Goal: Task Accomplishment & Management: Complete application form

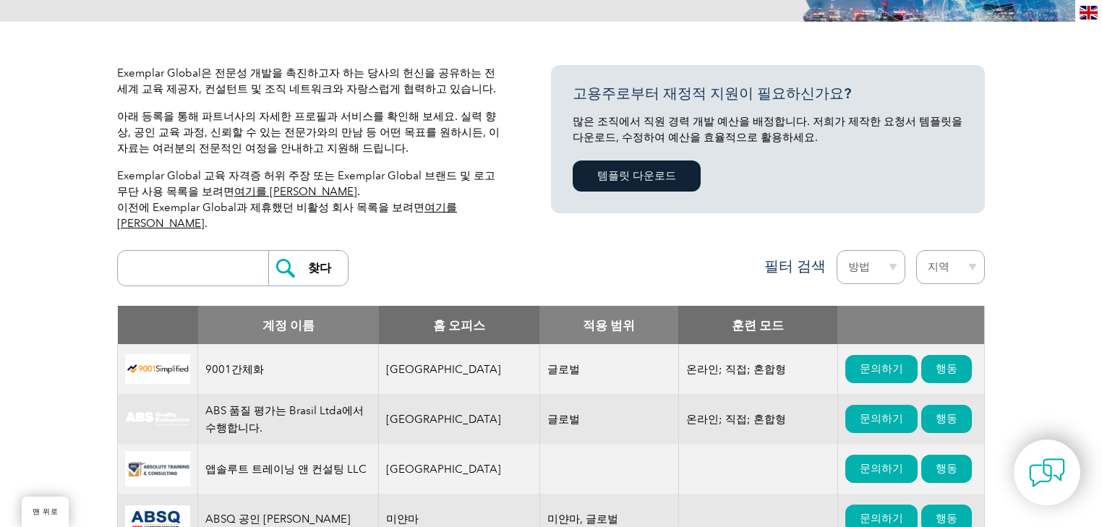
scroll to position [231, 0]
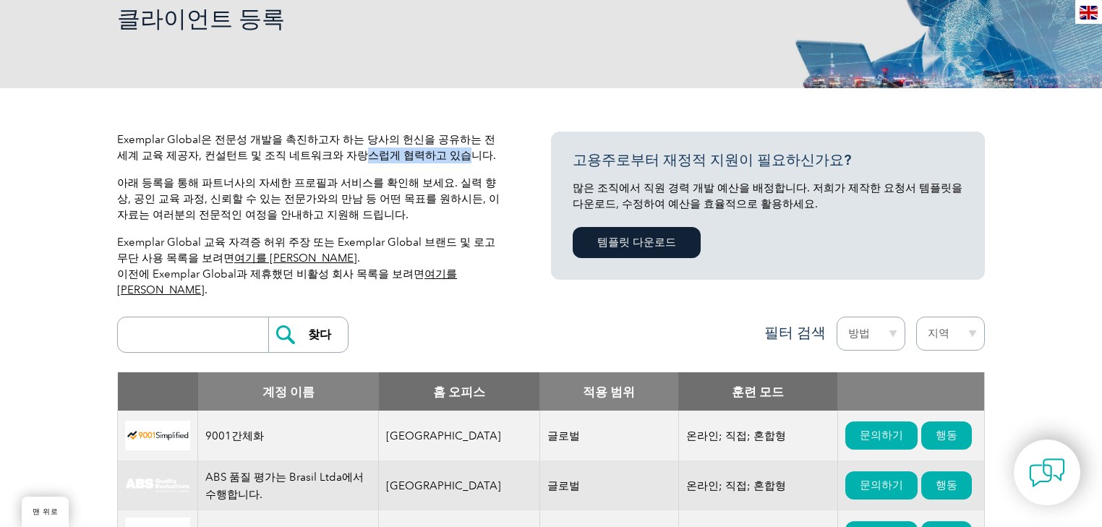
drag, startPoint x: 318, startPoint y: 158, endPoint x: 406, endPoint y: 153, distance: 88.3
click at [406, 153] on font "Exemplar Global은 전문성 개발을 촉진하고자 하는 당사의 헌신을 공유하는 전 세계 교육 제공자, 컨설턴트 및 조직 네트워크와 자랑스…" at bounding box center [306, 147] width 379 height 29
drag, startPoint x: 367, startPoint y: 193, endPoint x: 339, endPoint y: 184, distance: 29.0
click at [366, 193] on font "아래 등록을 통해 파트너사의 자세한 프로필과 서비스를 확인해 보세요. 실력 향상, 공인 교육 과정, 신뢰할 수 있는 전문가와의 만남 등 어떤 …" at bounding box center [308, 198] width 383 height 45
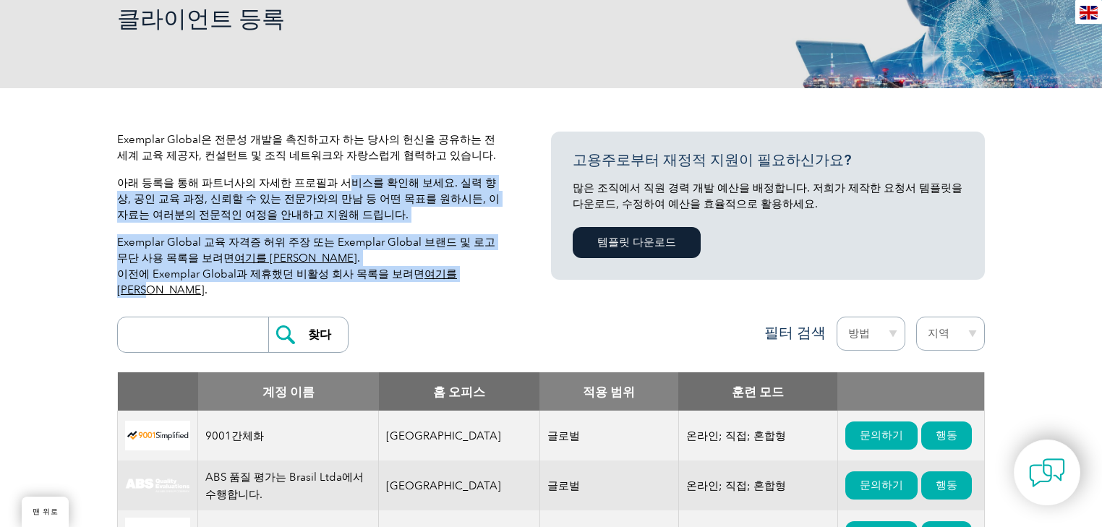
drag, startPoint x: 337, startPoint y: 182, endPoint x: 491, endPoint y: 268, distance: 176.1
click at [491, 268] on div "Exemplar Global은 전문성 개발을 촉진하고자 하는 당사의 헌신을 공유하는 전 세계 교육 제공자, 컨설턴트 및 조직 네트워크와 자랑스…" at bounding box center [312, 221] width 390 height 178
click at [495, 266] on p "Exemplar Global 교육 자격증 허위 주장 또는 Exemplar Global 브랜드 및 로고 무단 사용 목록을 보려면 여기를 클릭하세…" at bounding box center [312, 266] width 390 height 64
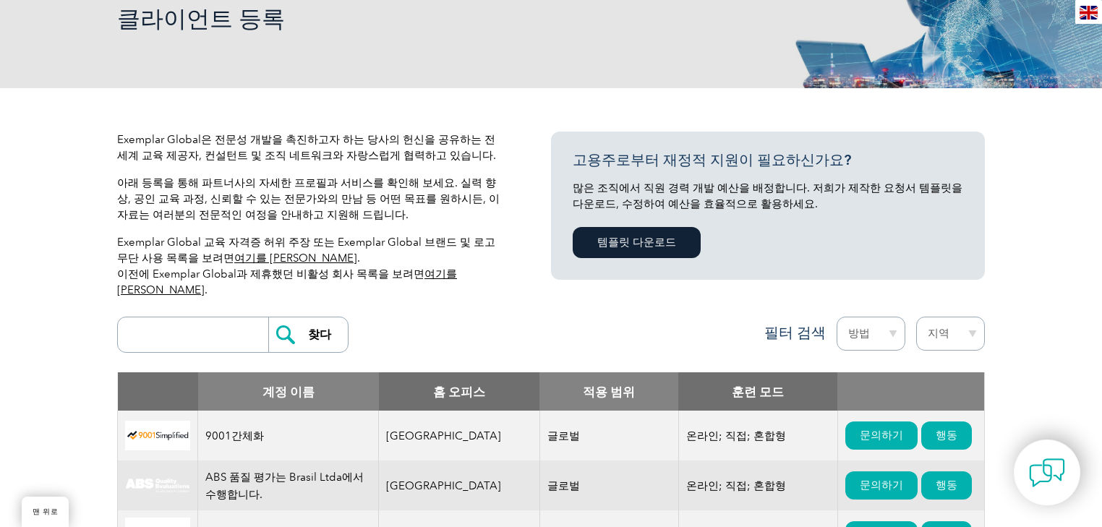
click at [507, 262] on p "Exemplar Global 교육 자격증 허위 주장 또는 Exemplar Global 브랜드 및 로고 무단 사용 목록을 보려면 여기를 클릭하세…" at bounding box center [312, 266] width 390 height 64
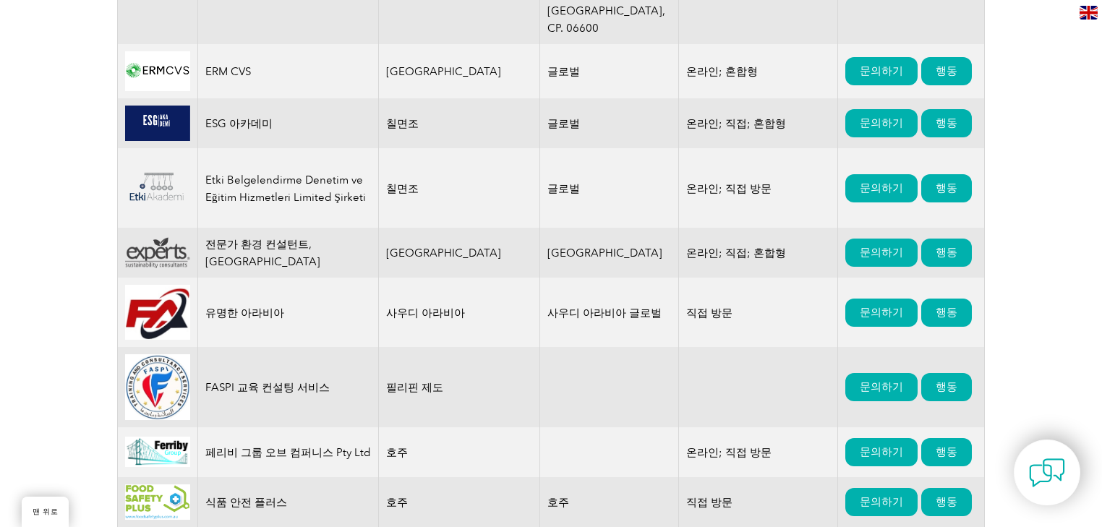
scroll to position [5623, 0]
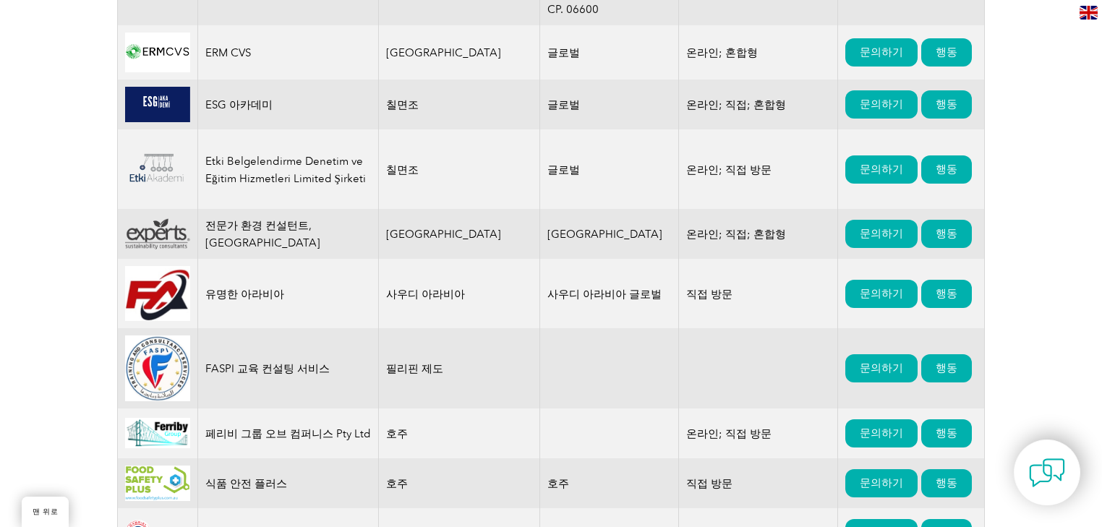
click at [555, 259] on td "사우디 아라비아 글로벌" at bounding box center [608, 293] width 139 height 69
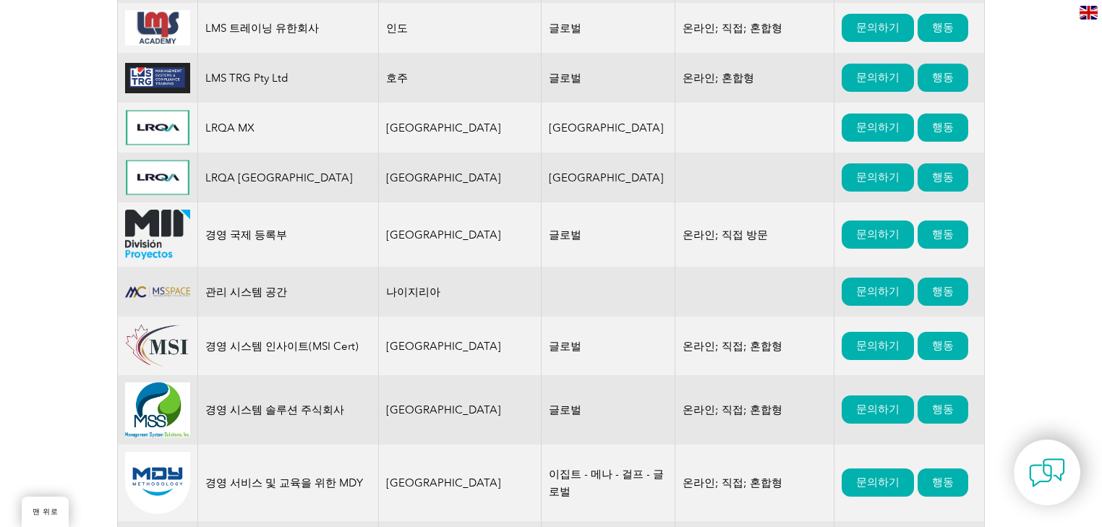
scroll to position [0, 0]
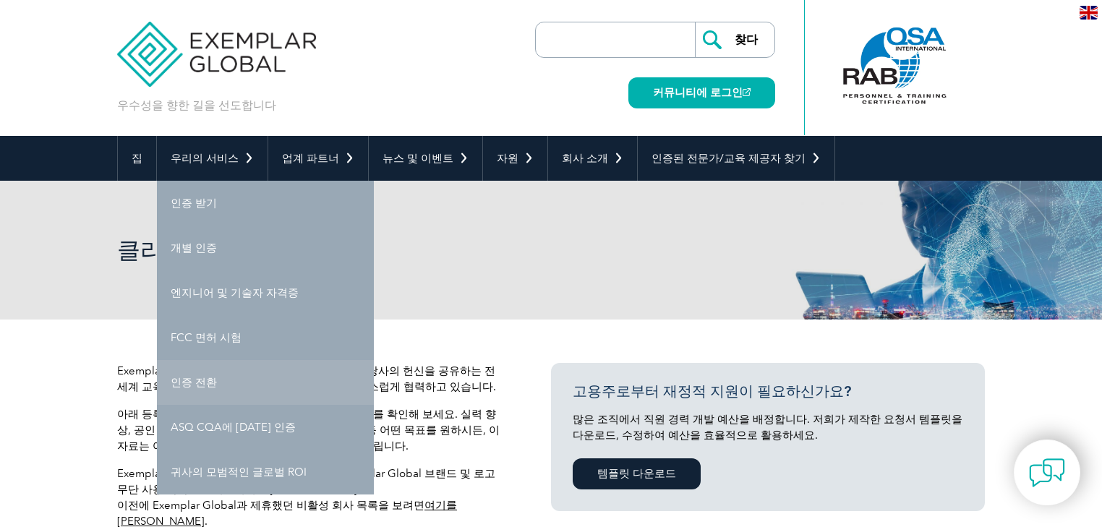
click at [184, 396] on link "인증 전환" at bounding box center [265, 382] width 217 height 45
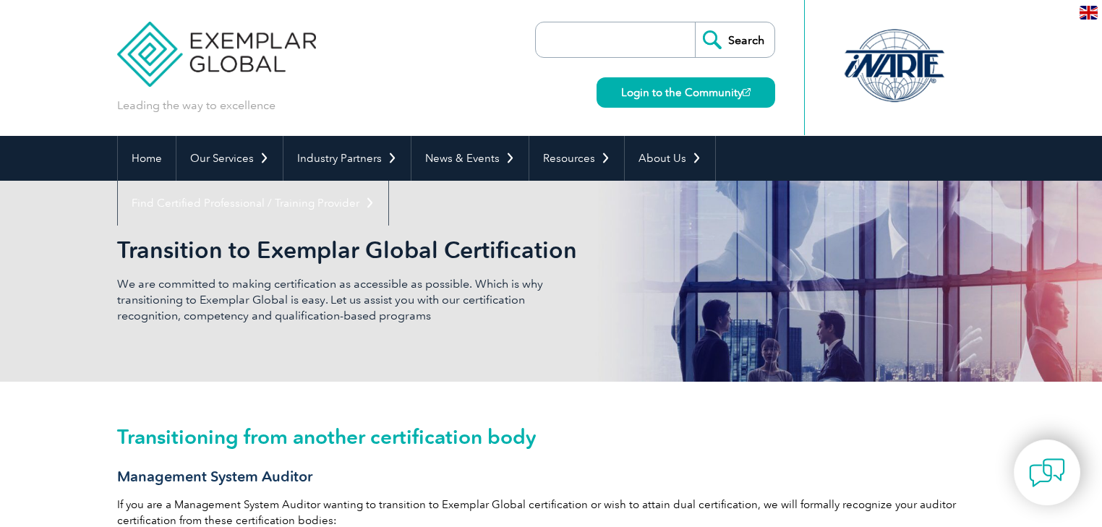
scroll to position [101, 0]
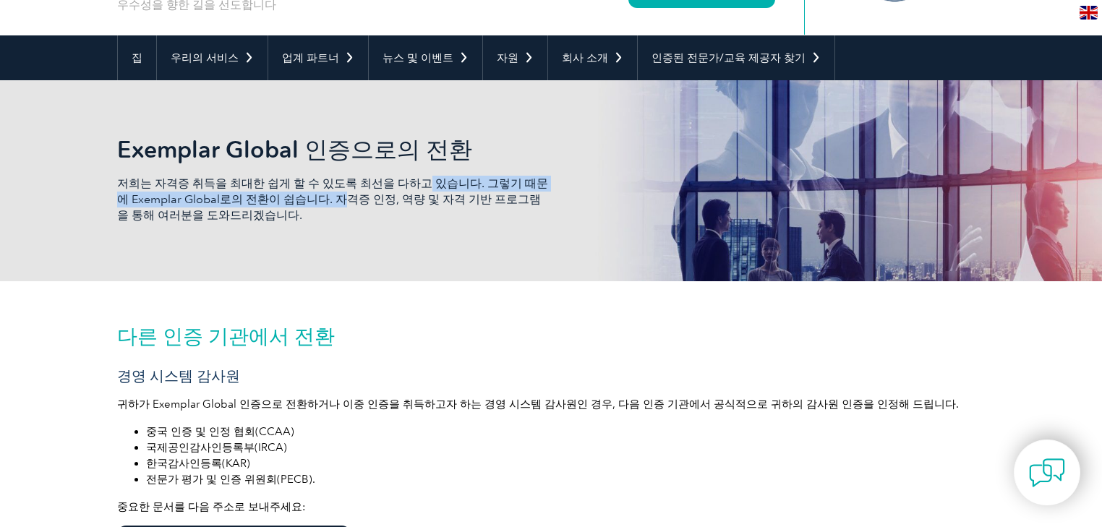
drag, startPoint x: 407, startPoint y: 187, endPoint x: 319, endPoint y: 200, distance: 89.2
click at [319, 200] on font "저희는 자격증 취득을 최대한 쉽게 할 수 있도록 최선을 다하고 있습니다. 그렇기 때문에 Exemplar Global로의 전환이 쉽습니다. 자격…" at bounding box center [332, 199] width 431 height 46
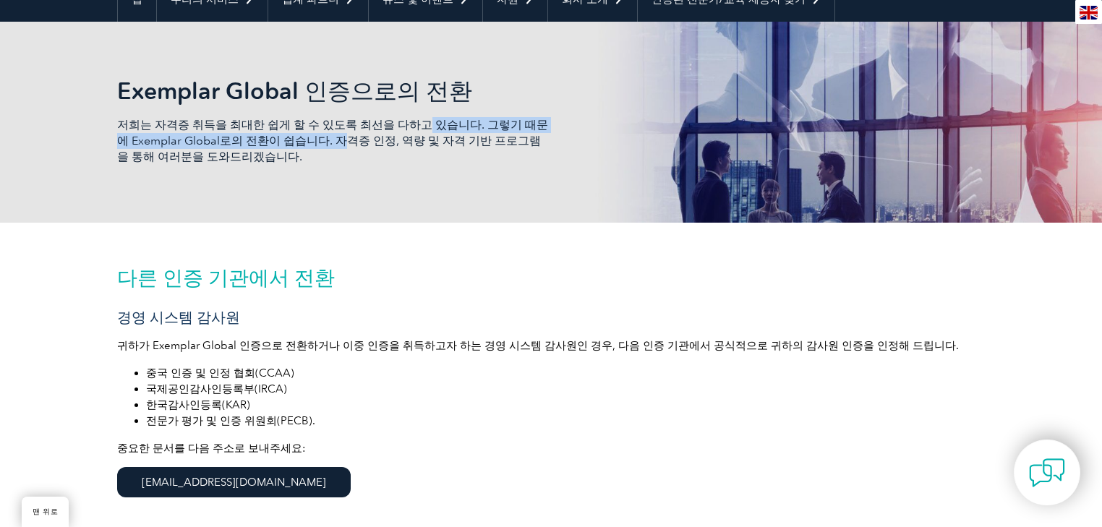
scroll to position [216, 0]
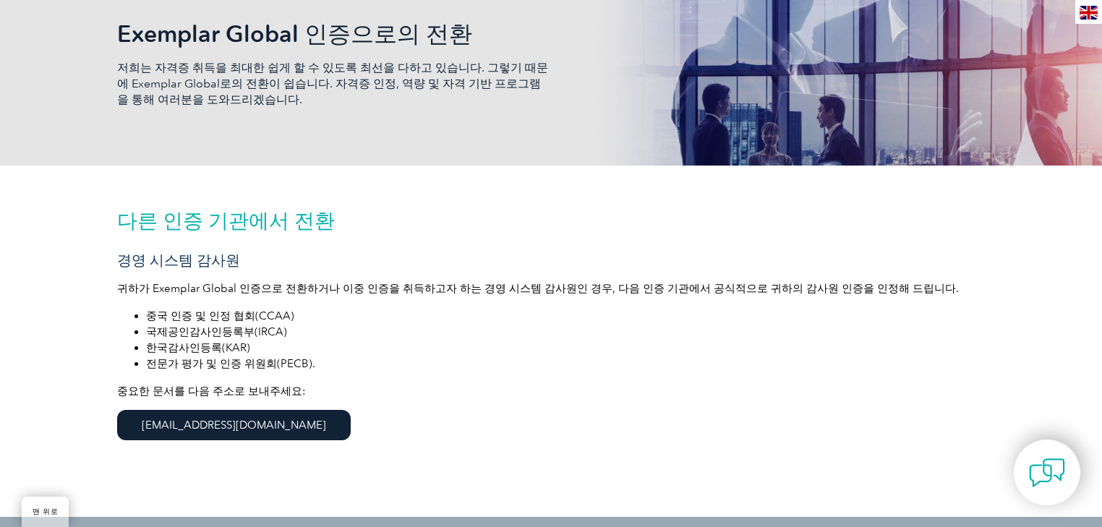
click at [411, 190] on div "다른 인증 기관에서 전환 경영 시스템 감사원 귀하가 Exemplar Global 인증으로 전환하거나 이중 인증을 취득하고자 하는 경영 시스템 …" at bounding box center [551, 341] width 868 height 351
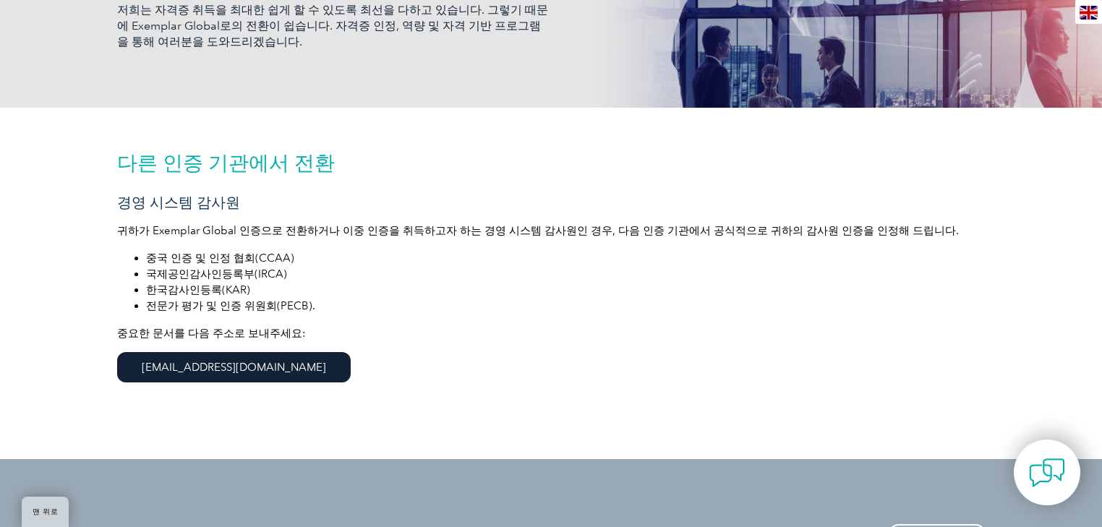
click at [359, 220] on div "다른 인증 기관에서 전환 경영 시스템 감사원 귀하가 Exemplar Global 인증으로 전환하거나 이중 인증을 취득하고자 하는 경영 시스템 …" at bounding box center [551, 283] width 868 height 351
drag, startPoint x: 351, startPoint y: 229, endPoint x: 602, endPoint y: 215, distance: 251.3
click at [602, 215] on div "다른 인증 기관에서 전환 경영 시스템 감사원 귀하가 Exemplar Global 인증으로 전환하거나 이중 인증을 취득하고자 하는 경영 시스템 …" at bounding box center [551, 283] width 868 height 351
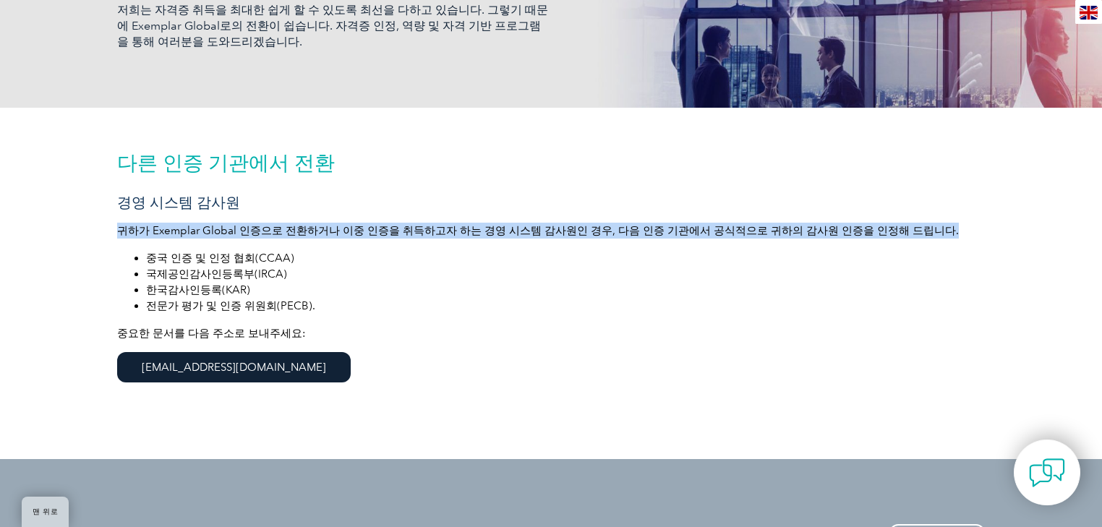
click at [602, 215] on div "다른 인증 기관에서 전환 경영 시스템 감사원 귀하가 Exemplar Global 인증으로 전환하거나 이중 인증을 취득하고자 하는 경영 시스템 …" at bounding box center [551, 283] width 868 height 351
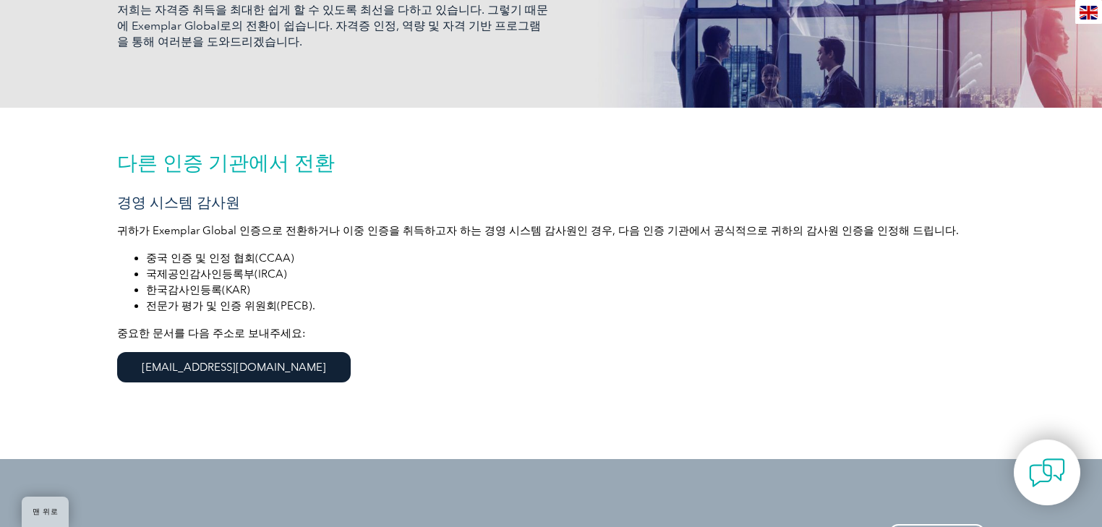
click at [608, 239] on div "다른 인증 기관에서 전환 경영 시스템 감사원 귀하가 Exemplar Global 인증으로 전환하거나 이중 인증을 취득하고자 하는 경영 시스템 …" at bounding box center [551, 283] width 868 height 351
click at [586, 231] on font "귀하가 Exemplar Global 인증으로 전환하거나 이중 인증을 취득하고자 하는 경영 시스템 감사원인 경우, 다음 인증 기관에서 공식적으로…" at bounding box center [538, 230] width 842 height 13
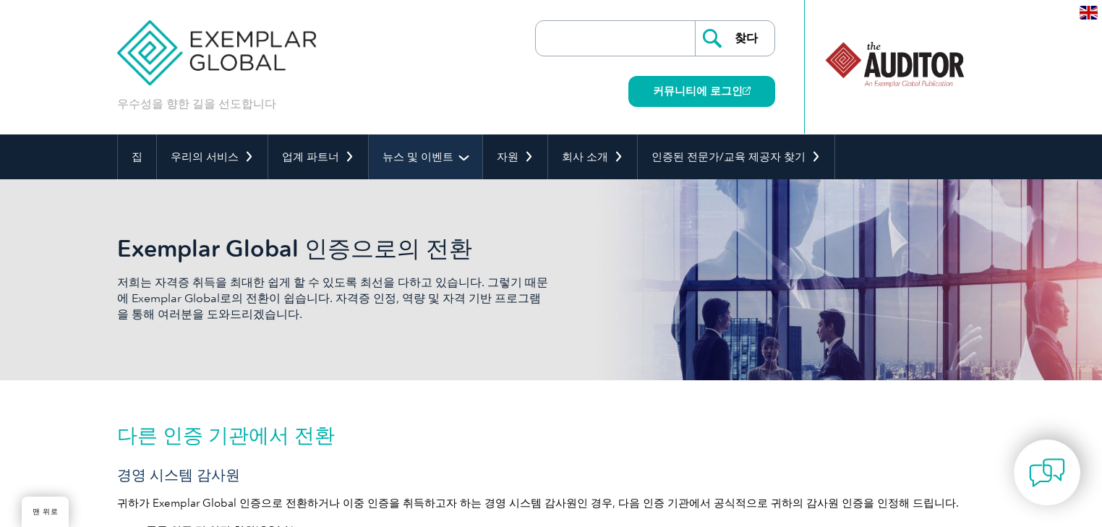
scroll to position [0, 0]
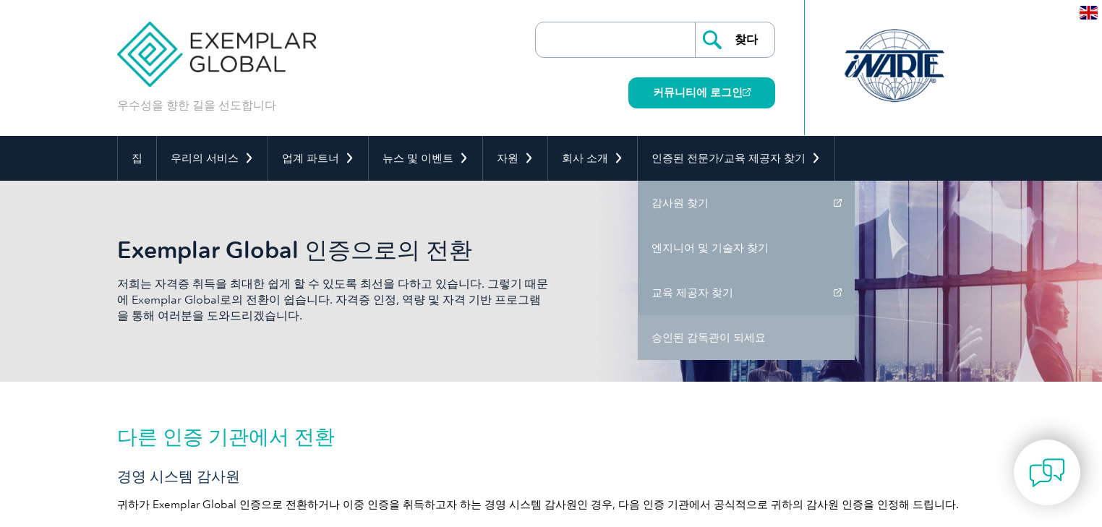
click at [665, 327] on link "승인된 감독관이 되세요" at bounding box center [746, 337] width 217 height 45
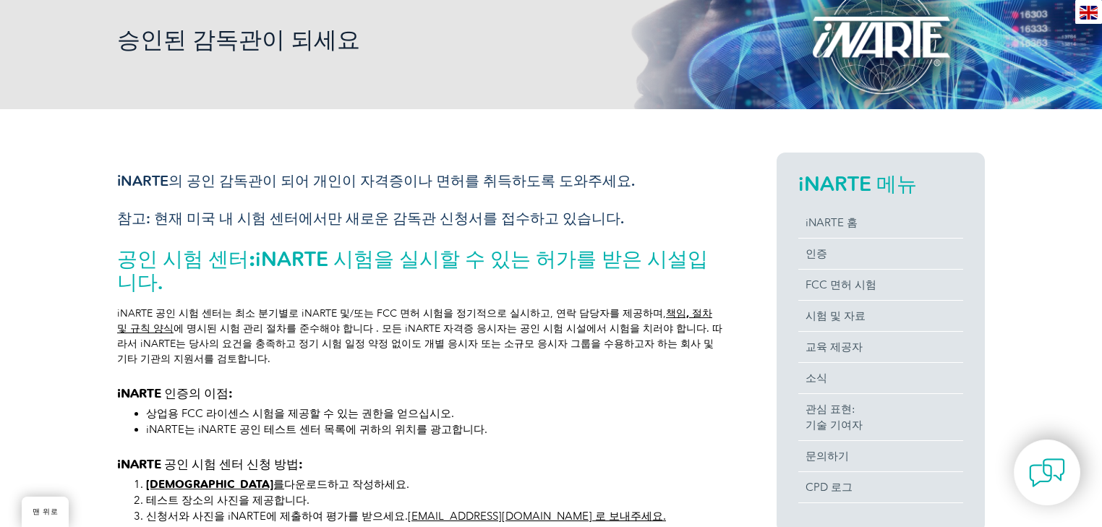
scroll to position [231, 0]
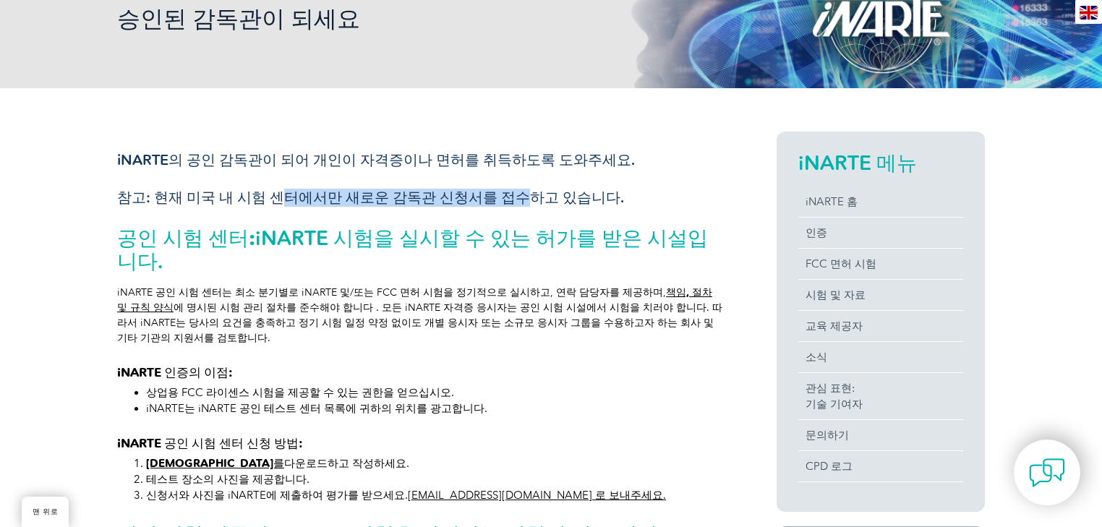
drag, startPoint x: 268, startPoint y: 199, endPoint x: 505, endPoint y: 194, distance: 236.5
click at [505, 194] on font "참고: 현재 미국 내 시험 센터에서만 새로운 감독관 신청서를 접수하고 있습니다." at bounding box center [370, 197] width 507 height 17
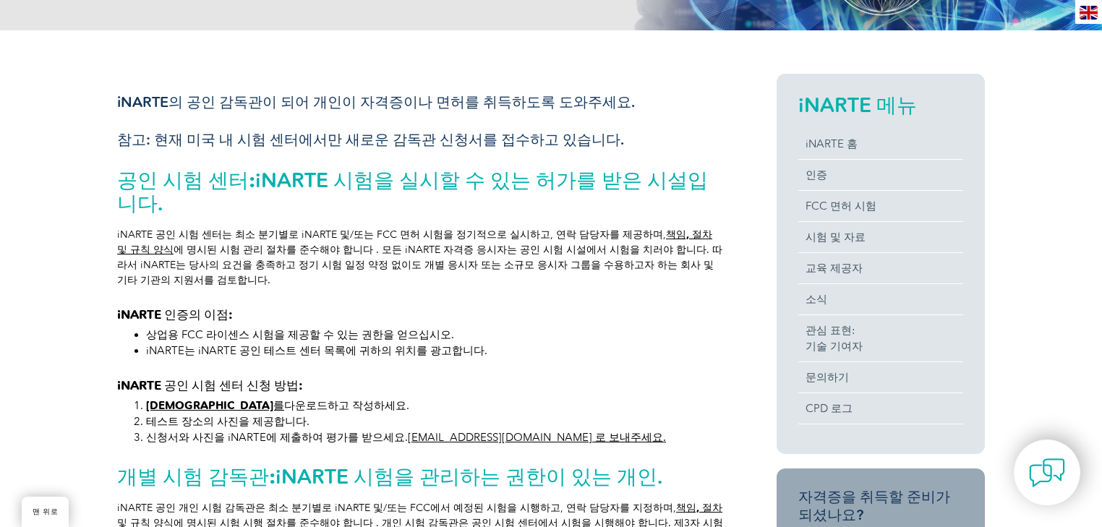
click at [471, 229] on font "iNARTE 공인 시험 센터는 최소 분기별로 iNARTE 및/또는 FCC 면허 시험을 정기적으로 실시하고, 연락 담당자를 제공하며," at bounding box center [391, 235] width 549 height 12
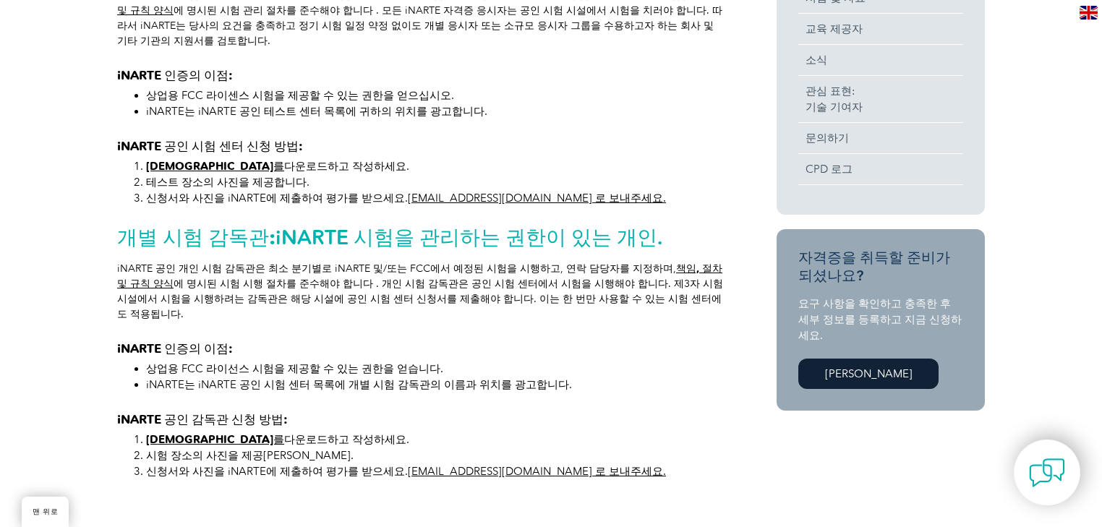
scroll to position [174, 0]
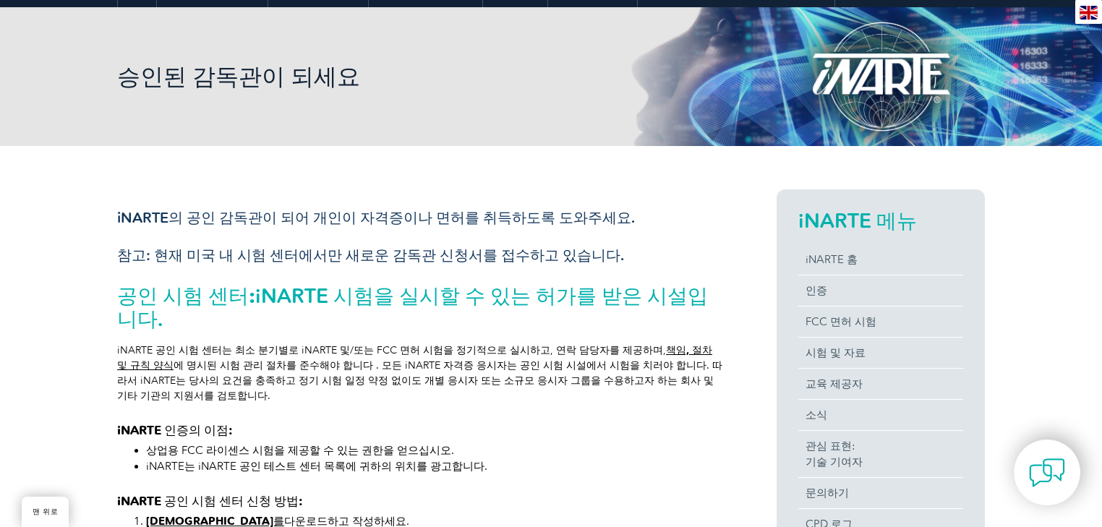
drag, startPoint x: 636, startPoint y: 209, endPoint x: 512, endPoint y: 189, distance: 126.0
click at [512, 189] on div "iNARTE의 공인 감독관이 되어 개인이 자격증이나 면허를 취득하도록 도와주세요. 참고: 현재 미국 내 시험 센터에서만 새로운 감독관 신청서를…" at bounding box center [420, 517] width 607 height 657
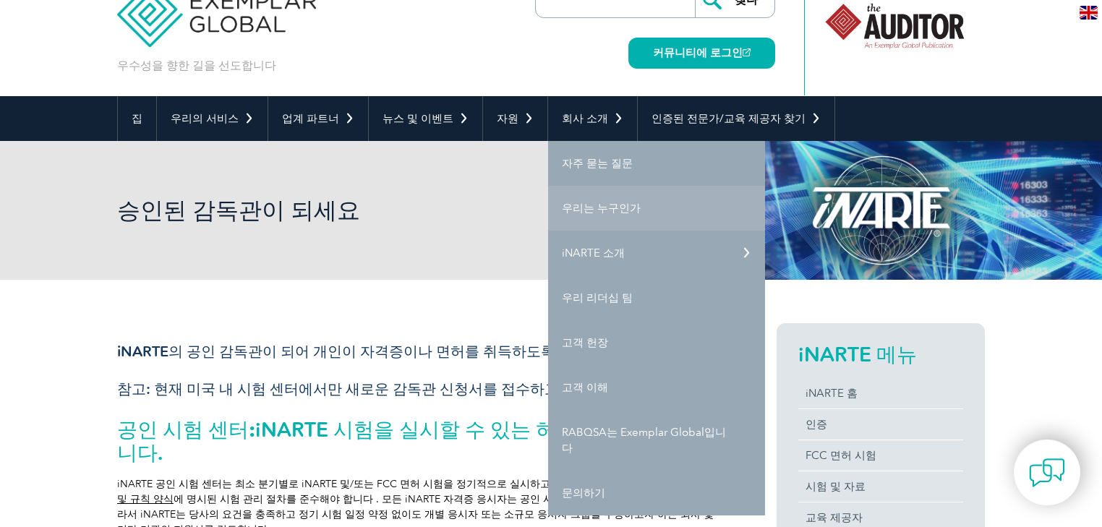
scroll to position [58, 0]
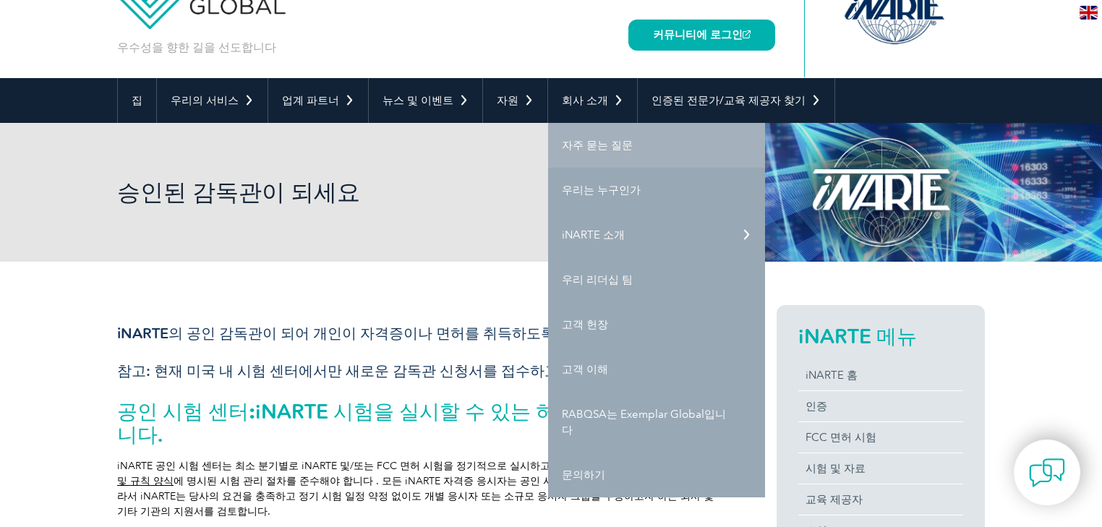
click at [620, 144] on link "자주 묻는 질문" at bounding box center [656, 145] width 217 height 45
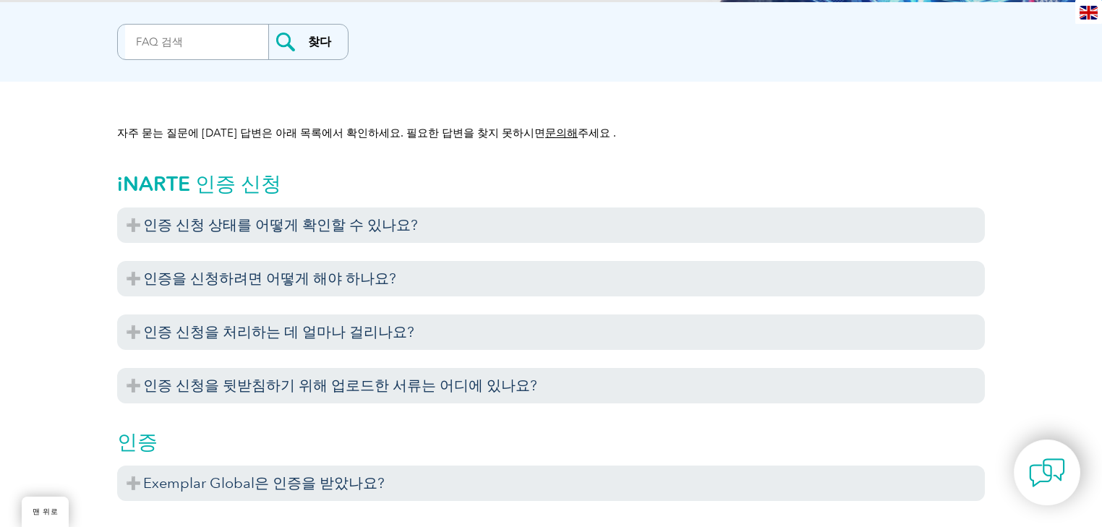
scroll to position [347, 0]
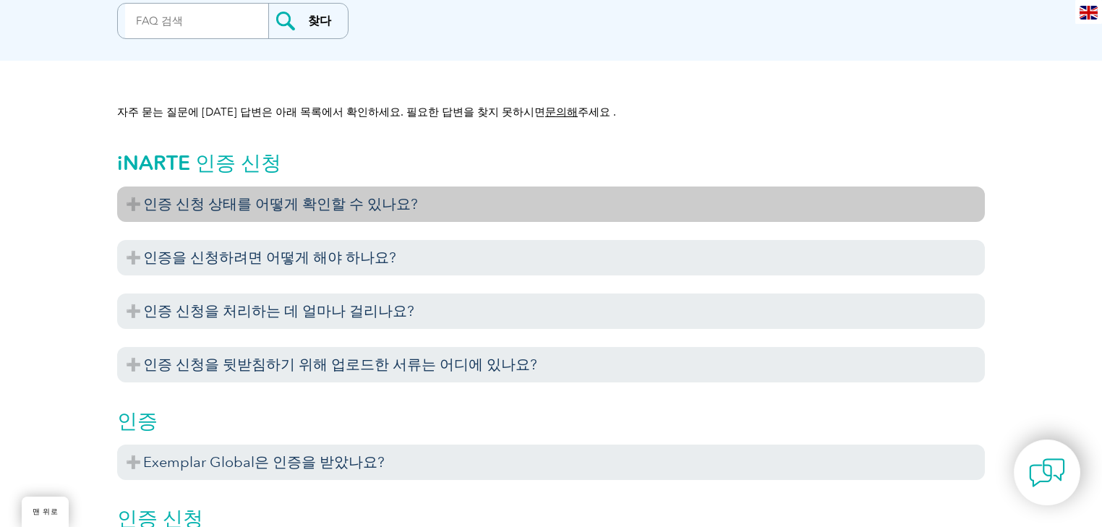
click at [389, 205] on font "인증 신청 상태를 어떻게 확인할 수 있나요?" at bounding box center [280, 203] width 275 height 17
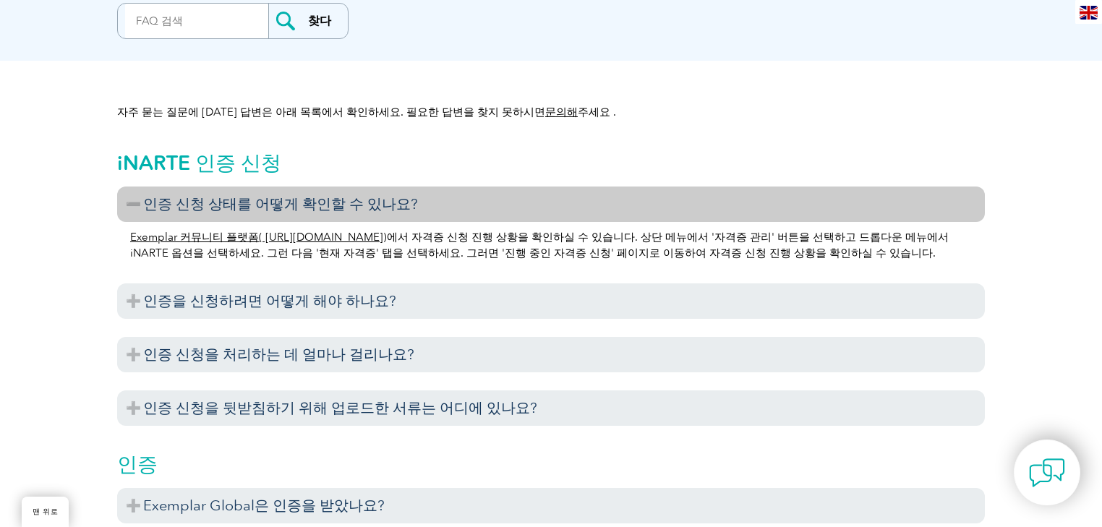
click at [383, 239] on font "Exemplar 커뮤니티 플랫폼( https://community.exemplarglobal.org/" at bounding box center [256, 237] width 253 height 13
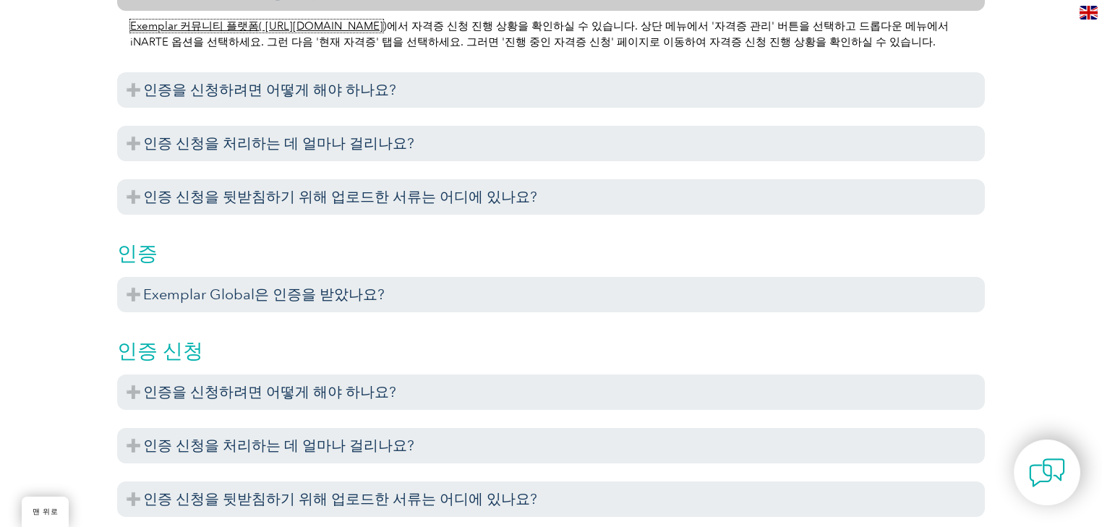
scroll to position [578, 0]
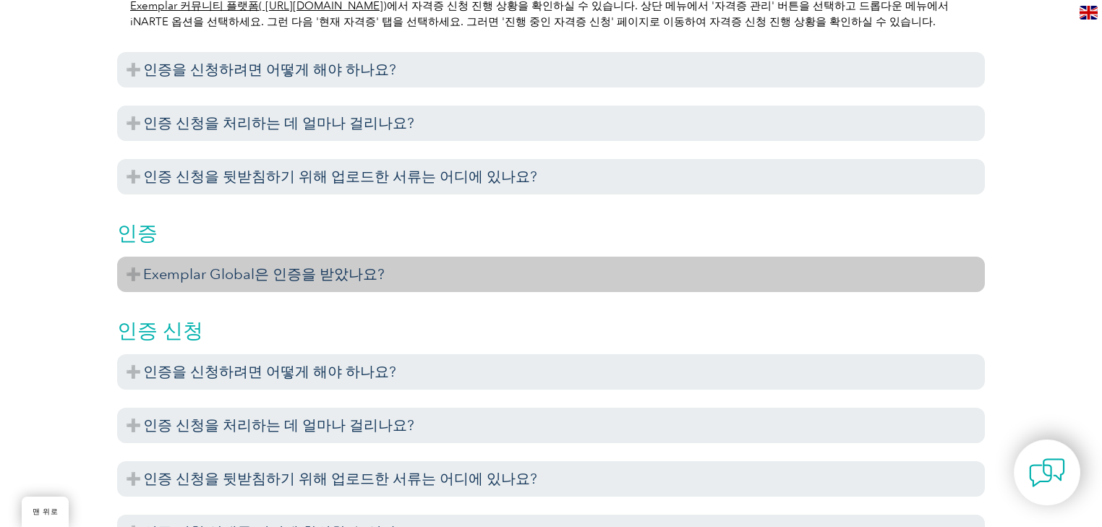
click at [380, 285] on h3 "Exemplar Global은 인증을 받았나요?" at bounding box center [551, 274] width 868 height 35
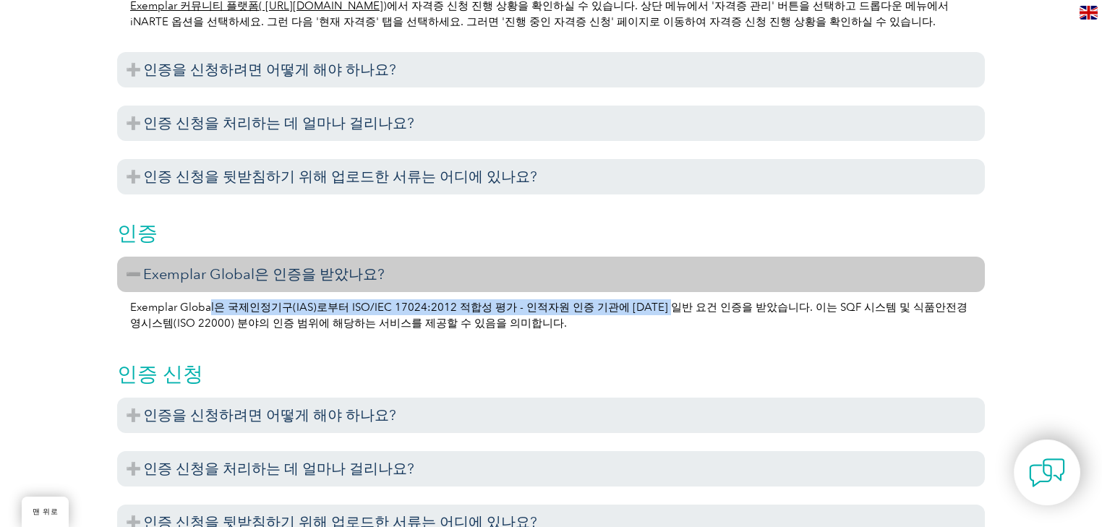
drag, startPoint x: 210, startPoint y: 309, endPoint x: 660, endPoint y: 295, distance: 450.0
click at [660, 295] on div "Exemplar Global은 국제인정기구(IAS)로부터 ISO/IEC 17024:2012 적합성 평가 - 인적자원 인증 기관에 대한 일반 요…" at bounding box center [551, 317] width 868 height 51
click at [662, 304] on font "Exemplar Global은 국제인정기구(IAS)로부터 ISO/IEC 17024:2012 적합성 평가 - 인적자원 인증 기관에 대한 일반 요…" at bounding box center [548, 315] width 837 height 29
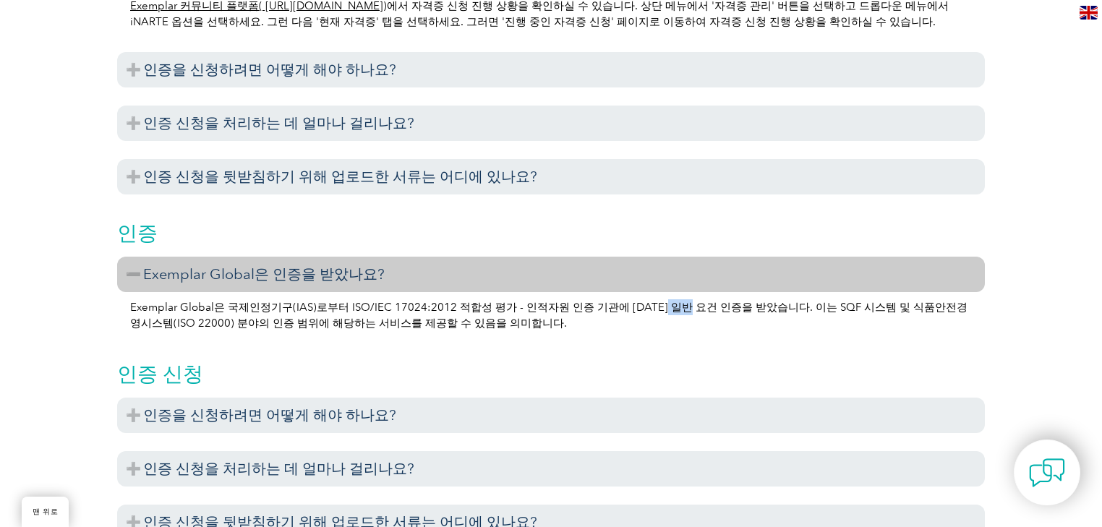
click at [662, 304] on font "Exemplar Global은 국제인정기구(IAS)로부터 ISO/IEC 17024:2012 적합성 평가 - 인적자원 인증 기관에 대한 일반 요…" at bounding box center [548, 315] width 837 height 29
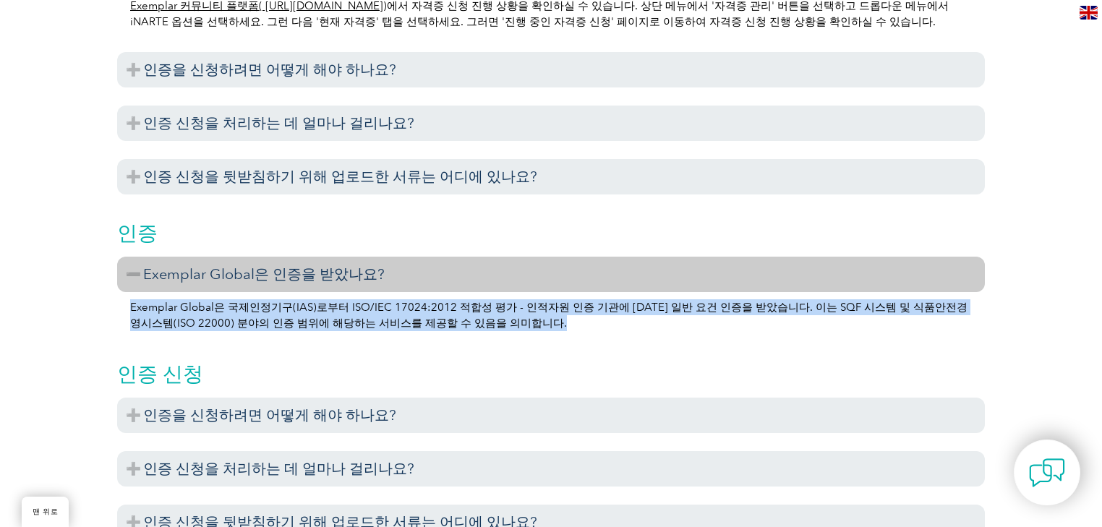
click at [662, 304] on font "Exemplar Global은 국제인정기구(IAS)로부터 ISO/IEC 17024:2012 적합성 평가 - 인적자원 인증 기관에 대한 일반 요…" at bounding box center [548, 315] width 837 height 29
click at [622, 323] on p "Exemplar Global은 국제인정기구(IAS)로부터 ISO/IEC 17024:2012 적합성 평가 - 인적자원 인증 기관에 대한 일반 요…" at bounding box center [551, 315] width 842 height 32
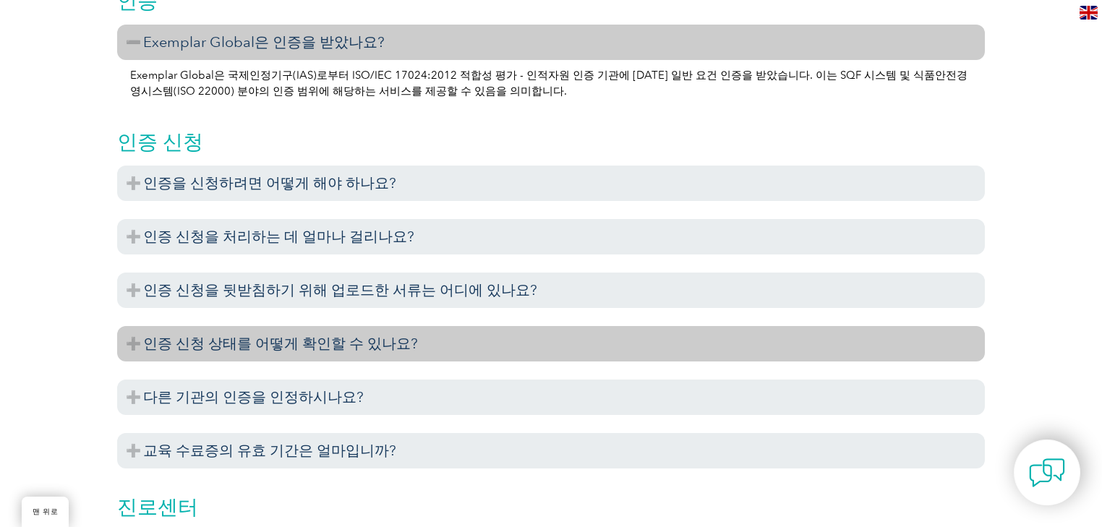
scroll to position [868, 0]
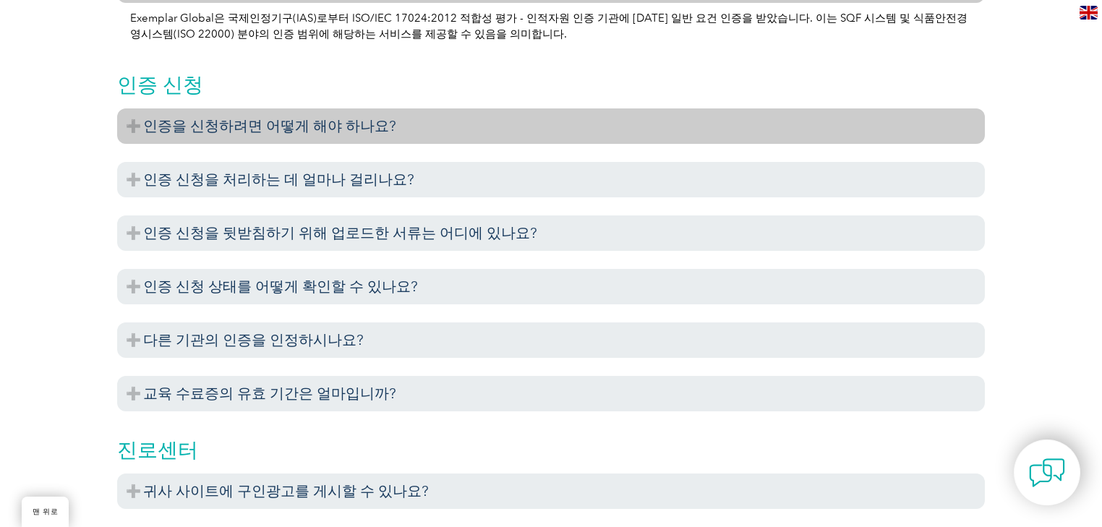
click at [466, 118] on h3 "인증을 신청하려면 어떻게 해야 하나요?" at bounding box center [551, 125] width 868 height 35
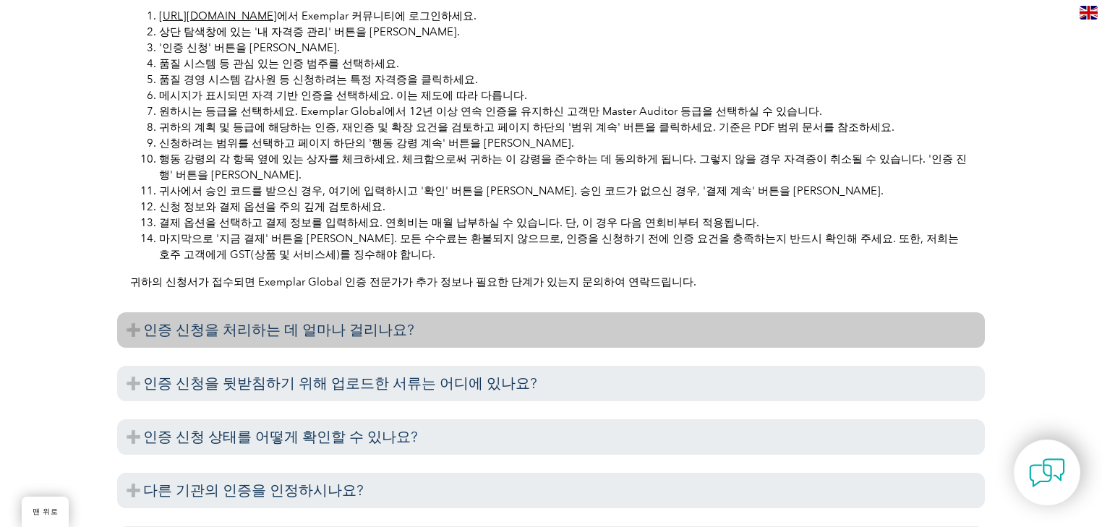
click at [395, 326] on h3 "인증 신청을 처리하는 데 얼마나 걸리나요?" at bounding box center [551, 329] width 868 height 35
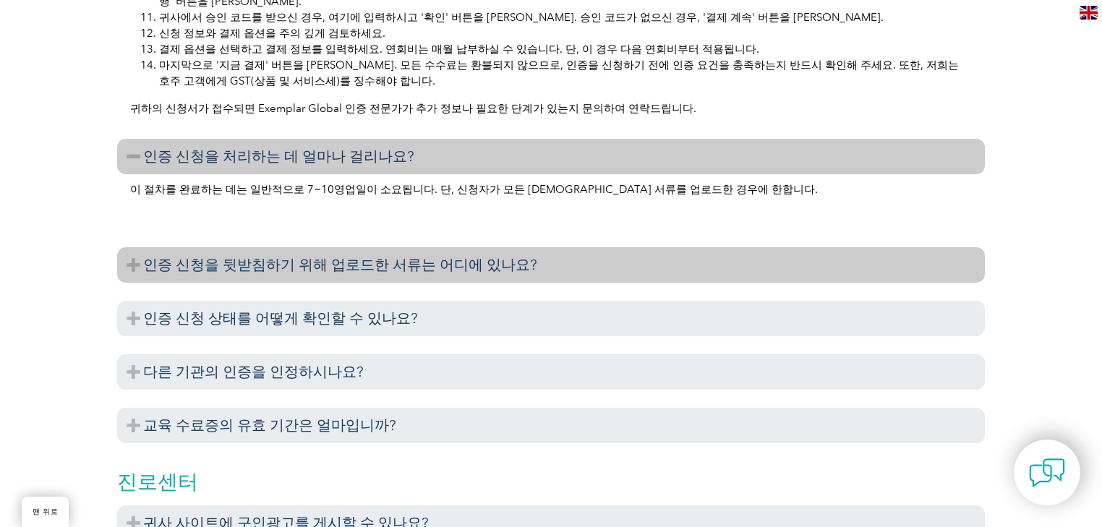
click at [426, 263] on font "인증 신청을 뒷받침하기 위해 업로드한 서류는 어디에 있나요?" at bounding box center [340, 264] width 394 height 17
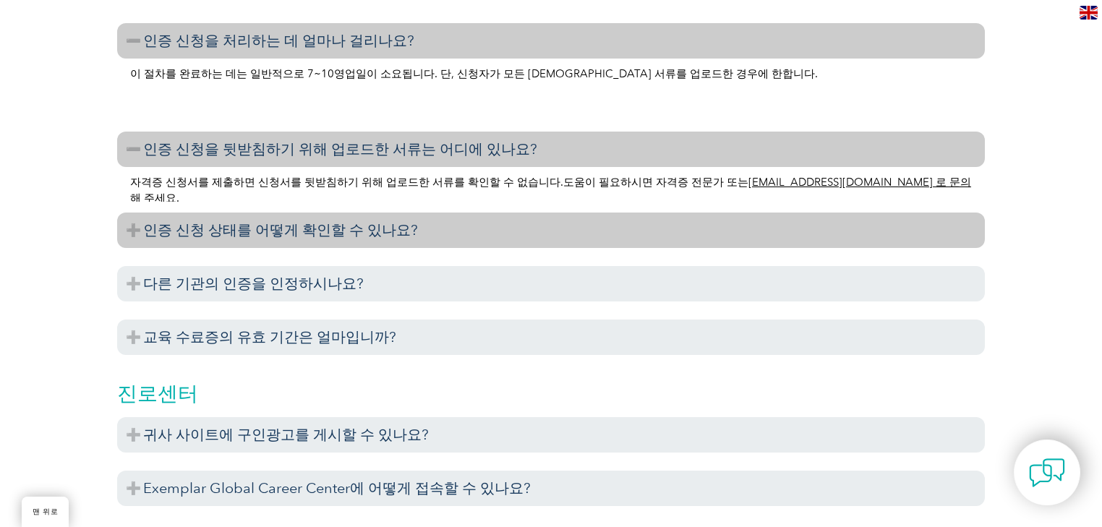
click at [432, 233] on h3 "인증 신청 상태를 어떻게 확인할 수 있나요?" at bounding box center [551, 230] width 868 height 35
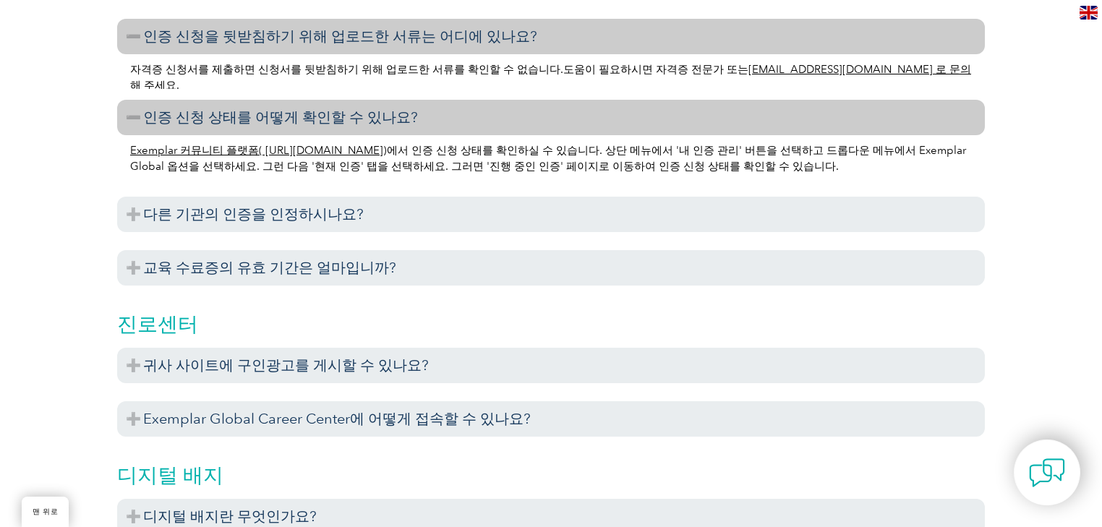
scroll to position [1562, 0]
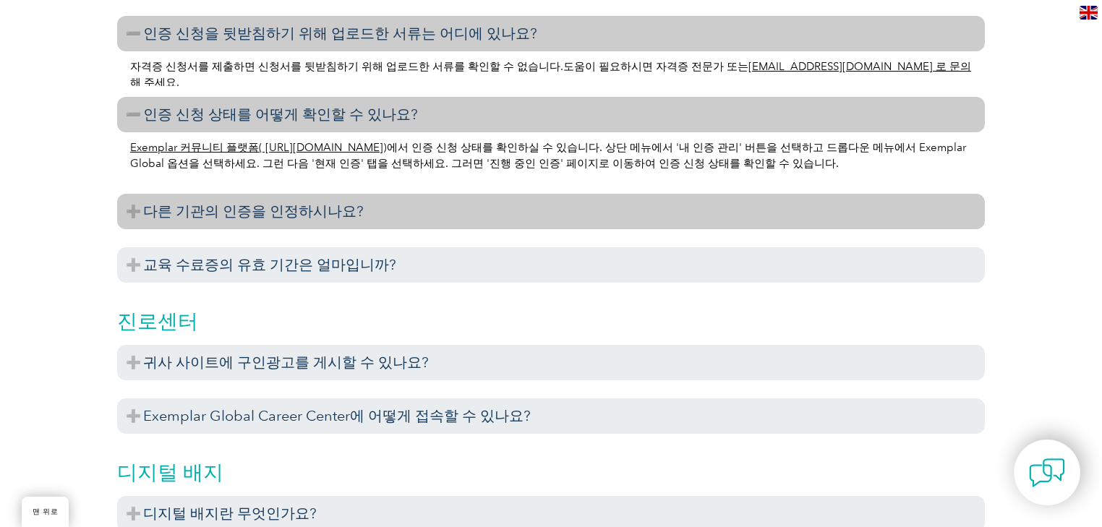
click at [432, 229] on h3 "다른 기관의 인증을 인정하시나요?" at bounding box center [551, 211] width 868 height 35
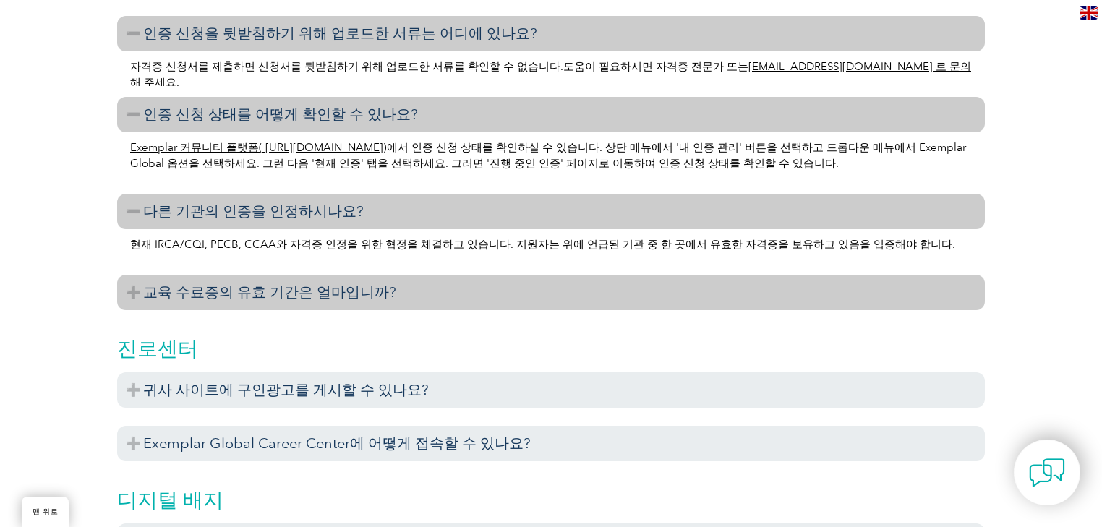
click at [405, 302] on h3 "교육 수료증의 유효 기간은 얼마입니까?" at bounding box center [551, 292] width 868 height 35
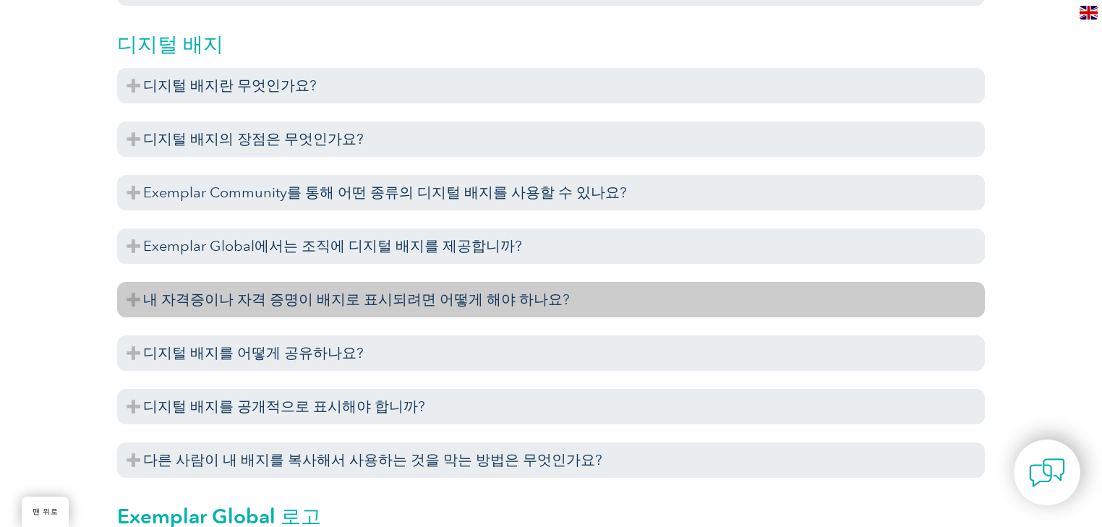
scroll to position [2140, 0]
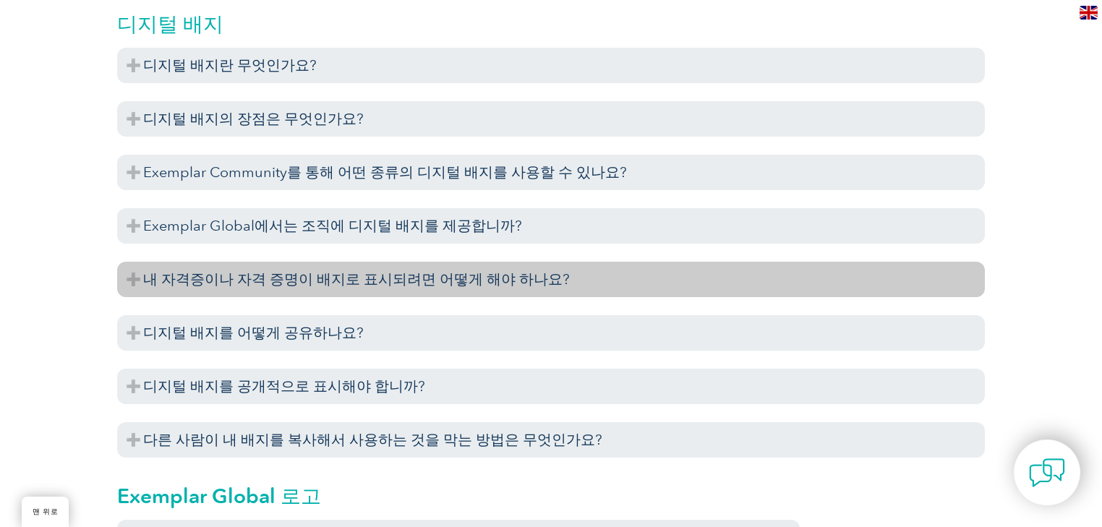
click at [437, 279] on font "내 자격증이나 자격 증명이 배지로 표시되려면 어떻게 해야 하나요?" at bounding box center [356, 278] width 427 height 17
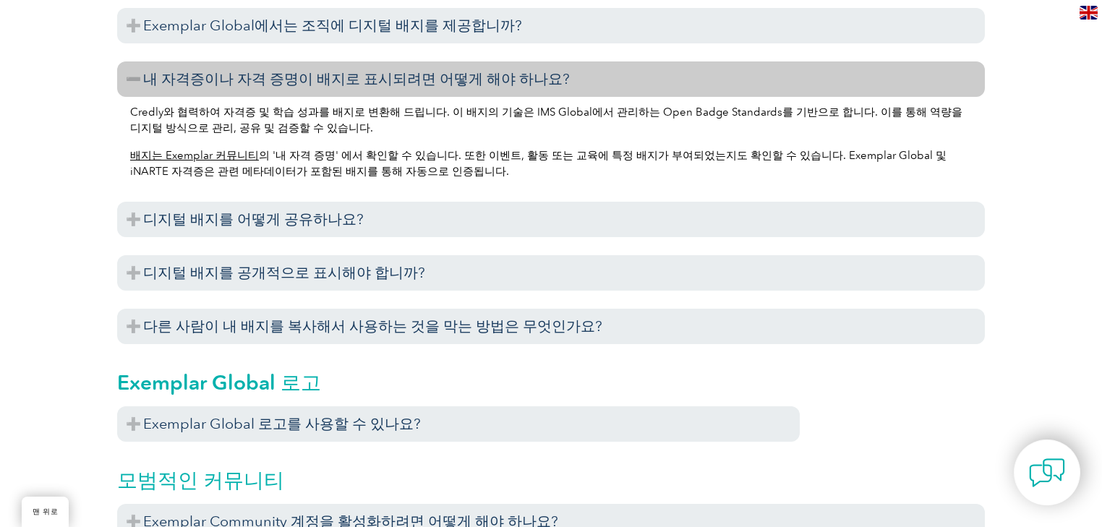
scroll to position [2545, 0]
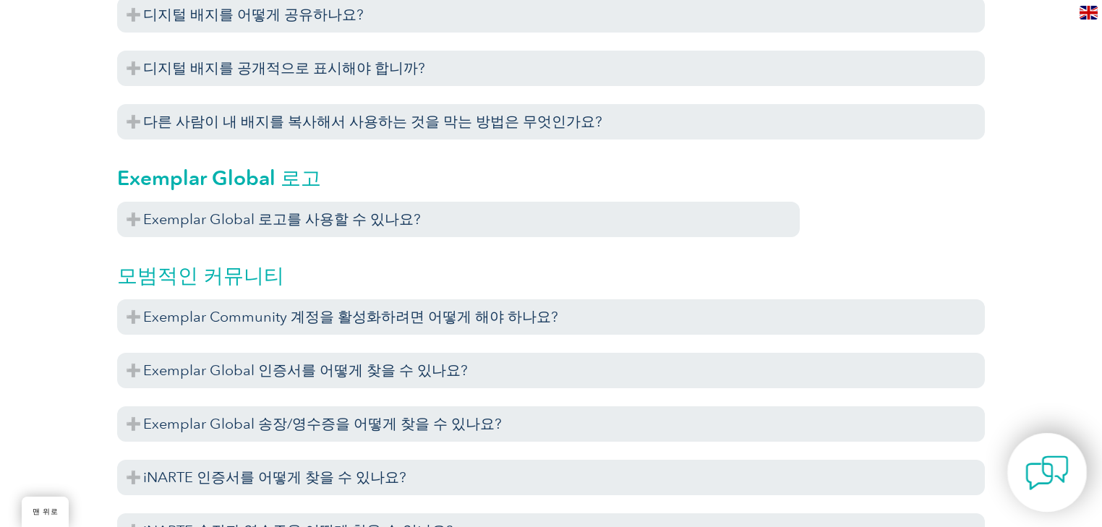
click at [1049, 469] on img at bounding box center [1046, 472] width 43 height 43
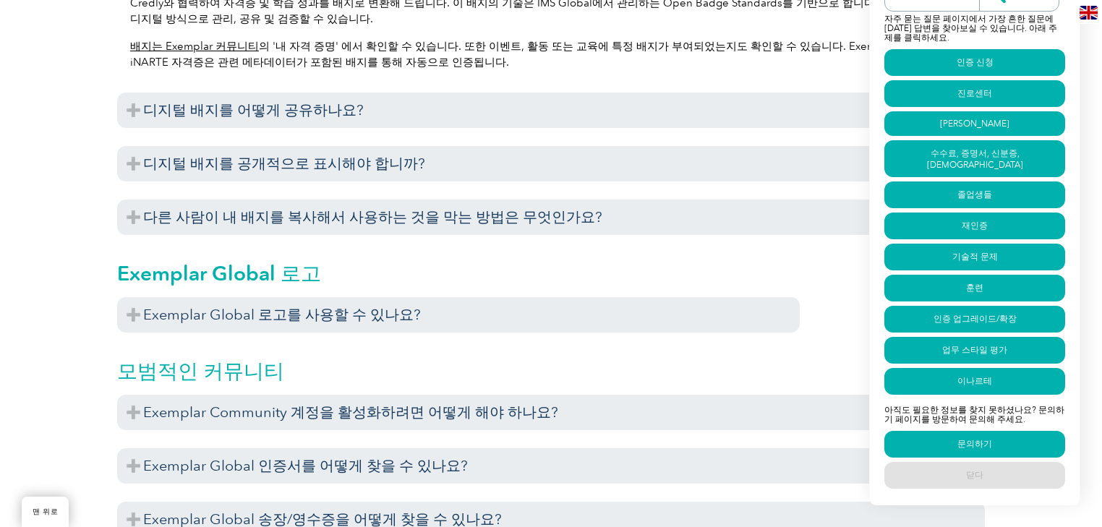
scroll to position [2430, 0]
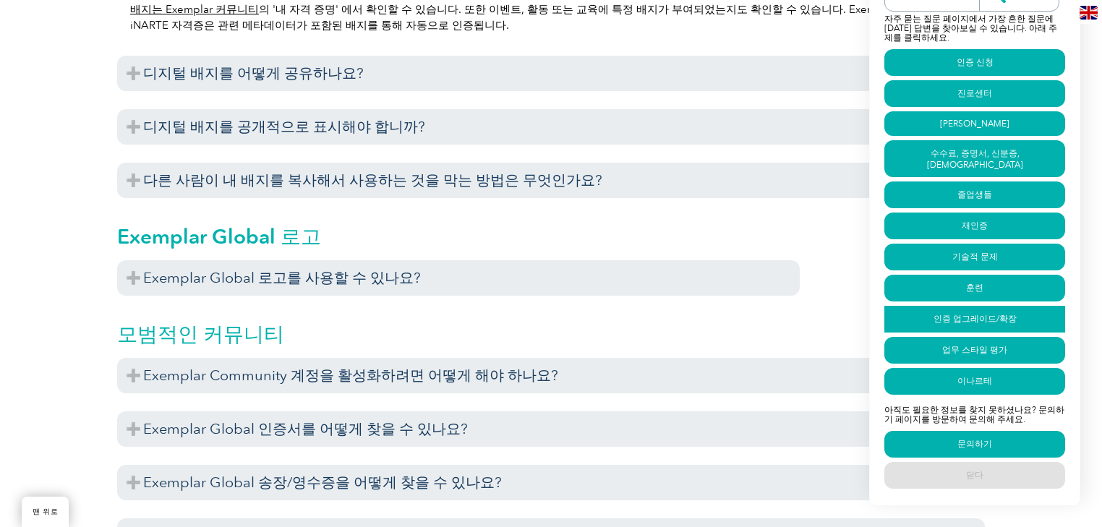
scroll to position [2487, 0]
click at [953, 320] on font "인증 업그레이드/확장" at bounding box center [975, 319] width 83 height 10
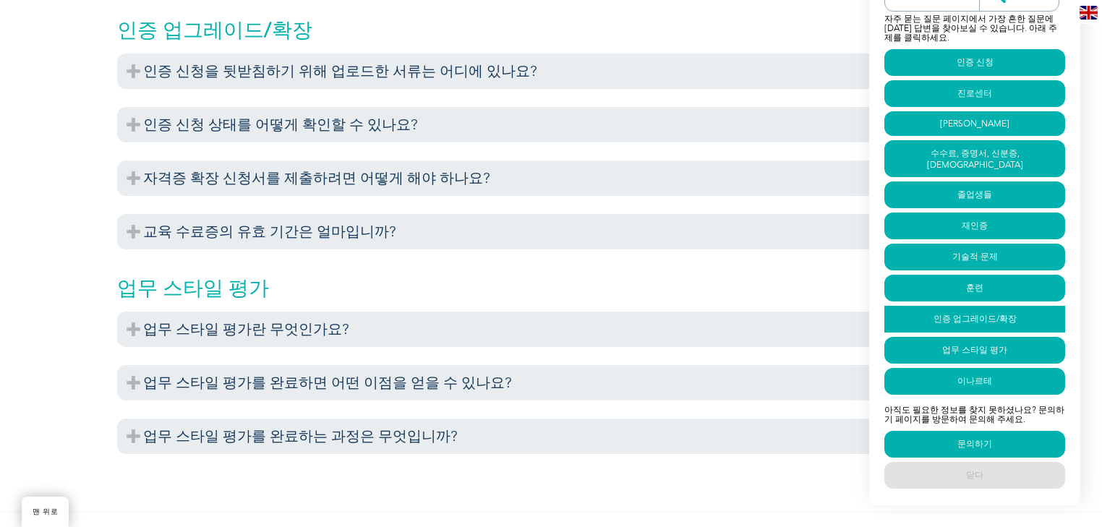
click at [963, 320] on font "인증 업그레이드/확장" at bounding box center [975, 319] width 83 height 10
click at [962, 320] on font "인증 업그레이드/확장" at bounding box center [975, 319] width 83 height 10
click at [941, 445] on link "문의하기" at bounding box center [974, 444] width 181 height 27
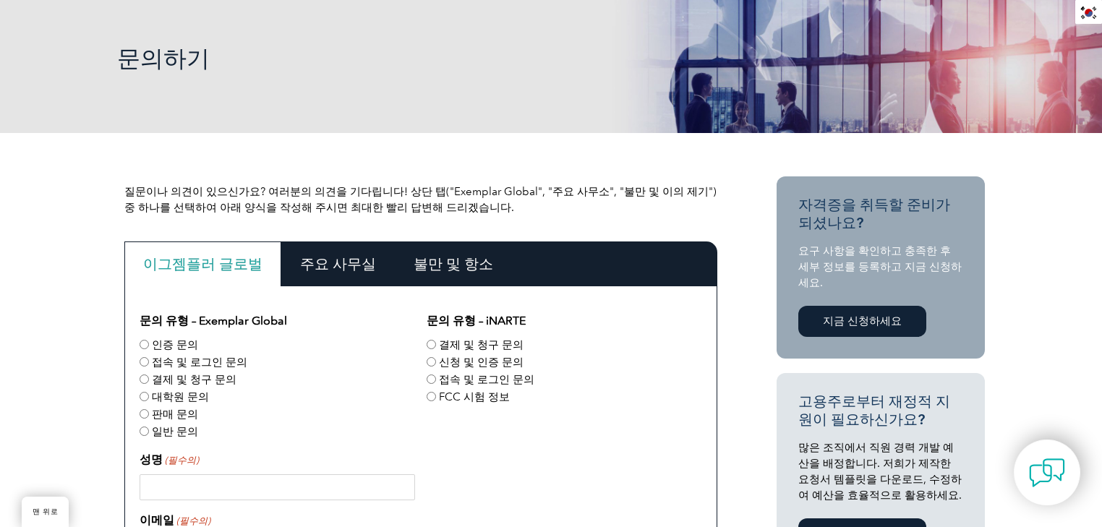
scroll to position [216, 0]
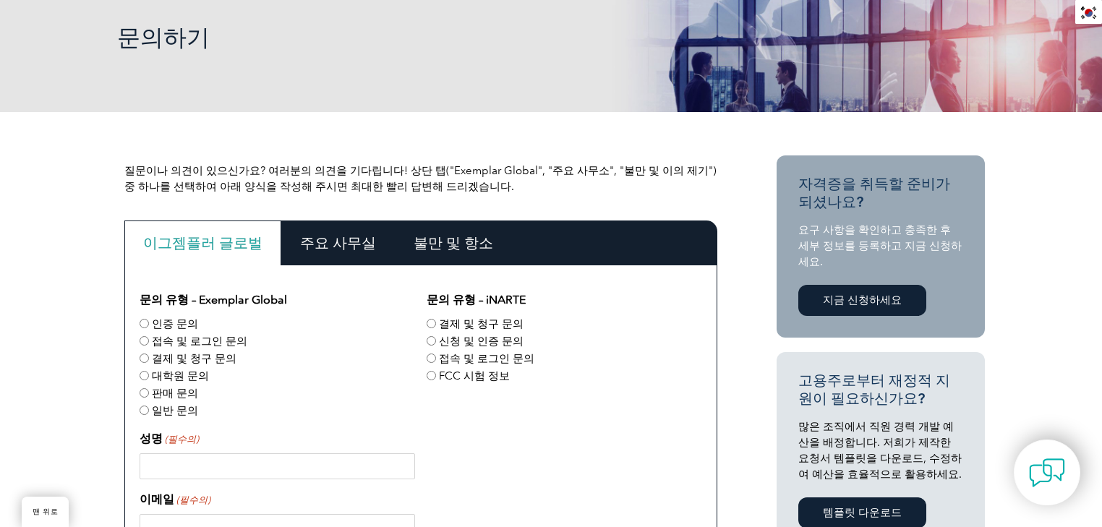
click at [179, 328] on font "인증 문의" at bounding box center [175, 323] width 46 height 13
click at [149, 328] on input "인증 문의" at bounding box center [144, 323] width 9 height 9
radio input "true"
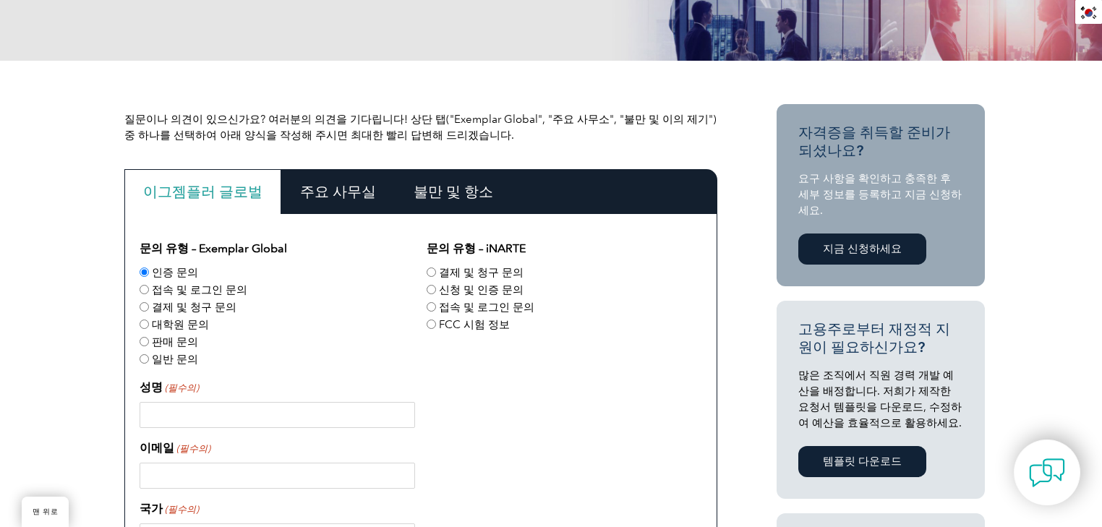
scroll to position [332, 0]
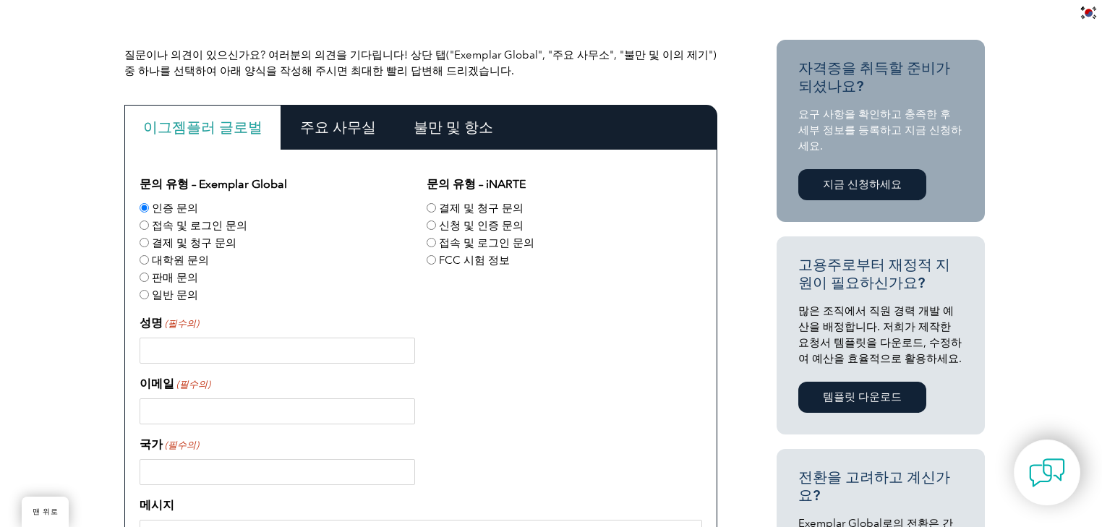
click at [343, 356] on input "성명 (필수의)" at bounding box center [278, 351] width 276 height 26
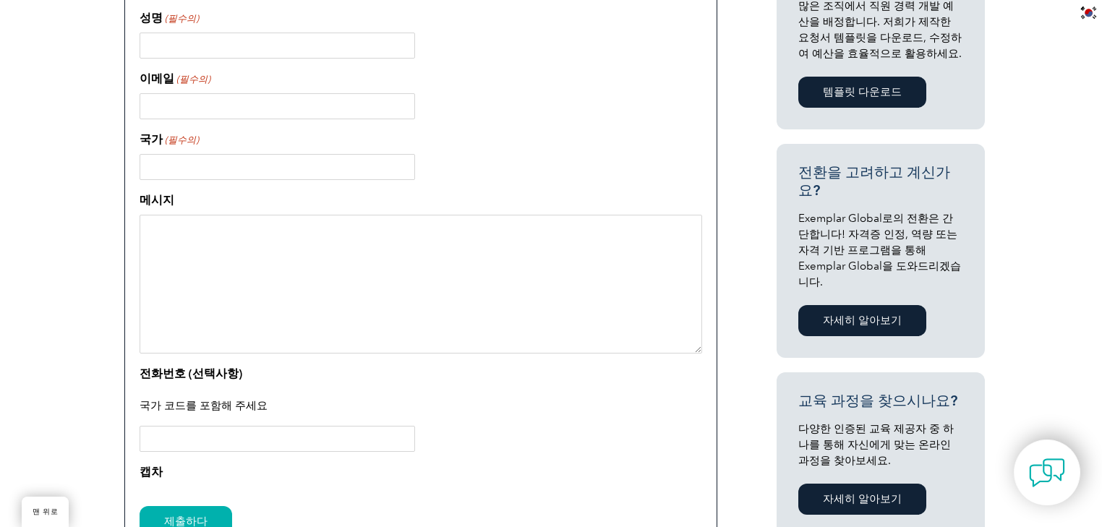
scroll to position [737, 0]
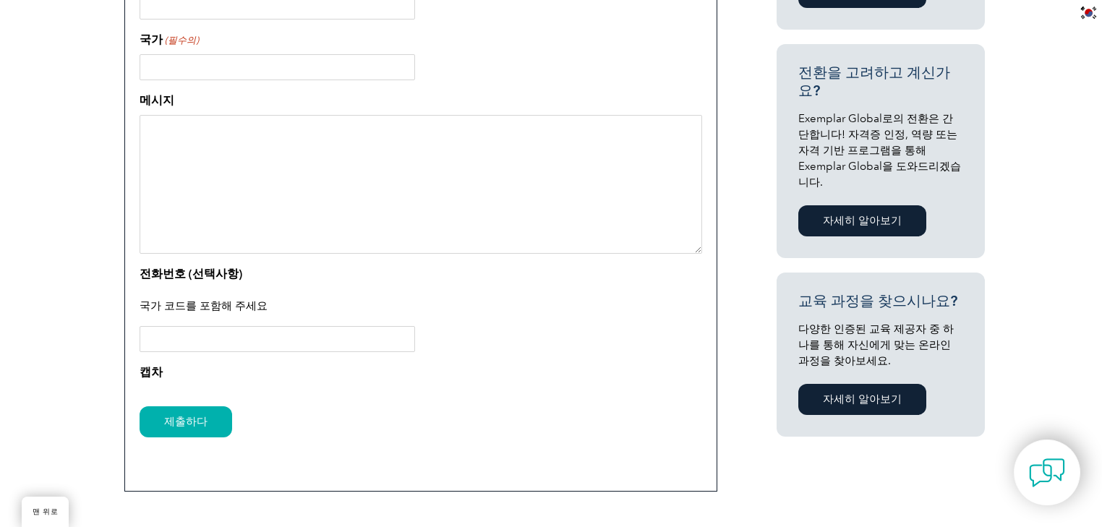
click at [277, 338] on input "전화번호 (선택사항)" at bounding box center [278, 339] width 276 height 26
click at [299, 343] on input "전화번호 (선택사항)" at bounding box center [278, 339] width 276 height 26
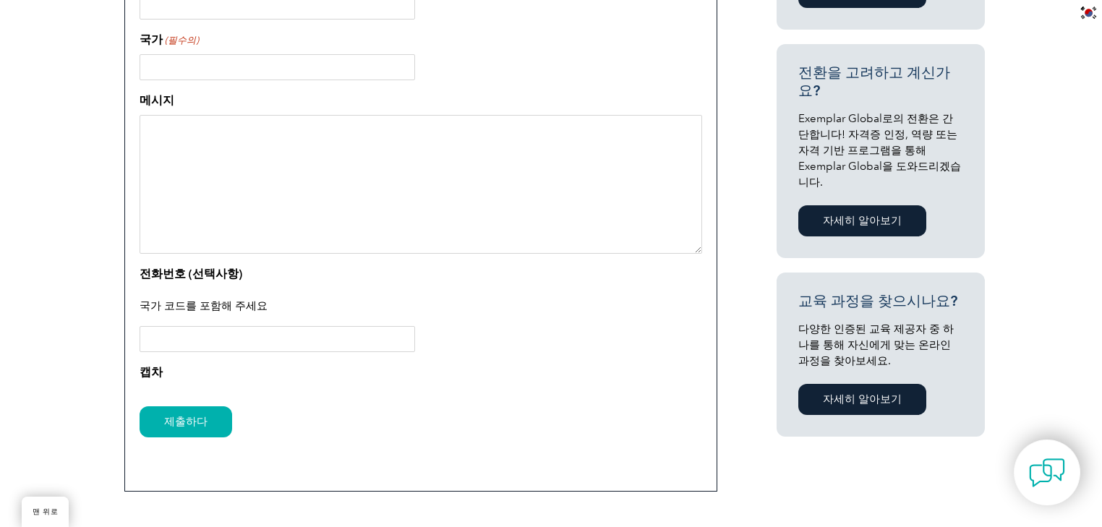
click at [298, 333] on input "전화번호 (선택사항)" at bounding box center [278, 339] width 276 height 26
paste input "[PHONE_NUMBER]"
click at [179, 341] on input "[PHONE_NUMBER]" at bounding box center [278, 339] width 276 height 26
click at [195, 341] on input "[PHONE_NUMBER]" at bounding box center [278, 339] width 276 height 26
drag, startPoint x: 186, startPoint y: 336, endPoint x: 453, endPoint y: 276, distance: 274.0
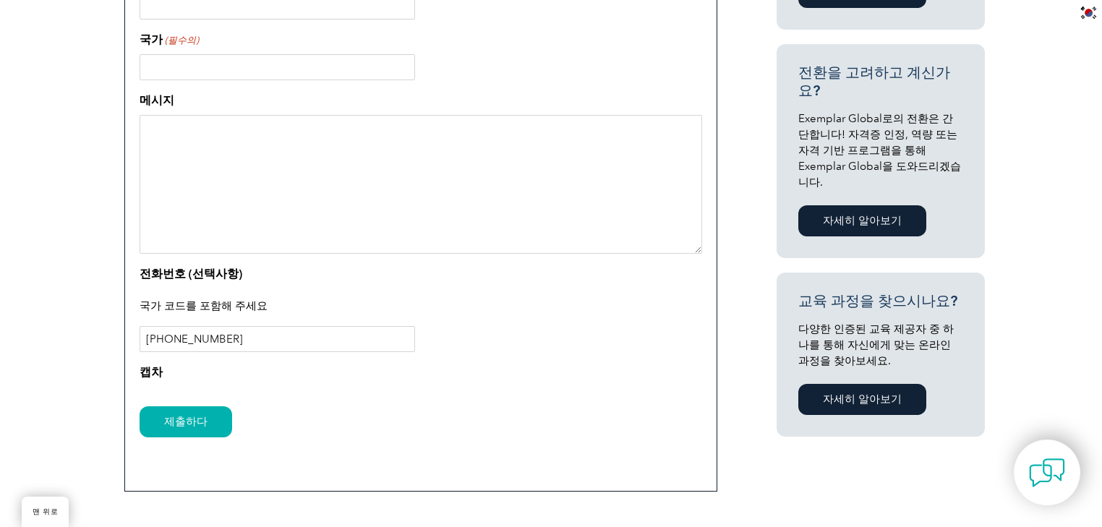
click at [378, 320] on div "전화번호 (선택사항) 국가 코드를 포함해 주세요 [PHONE_NUMBER]" at bounding box center [421, 308] width 563 height 87
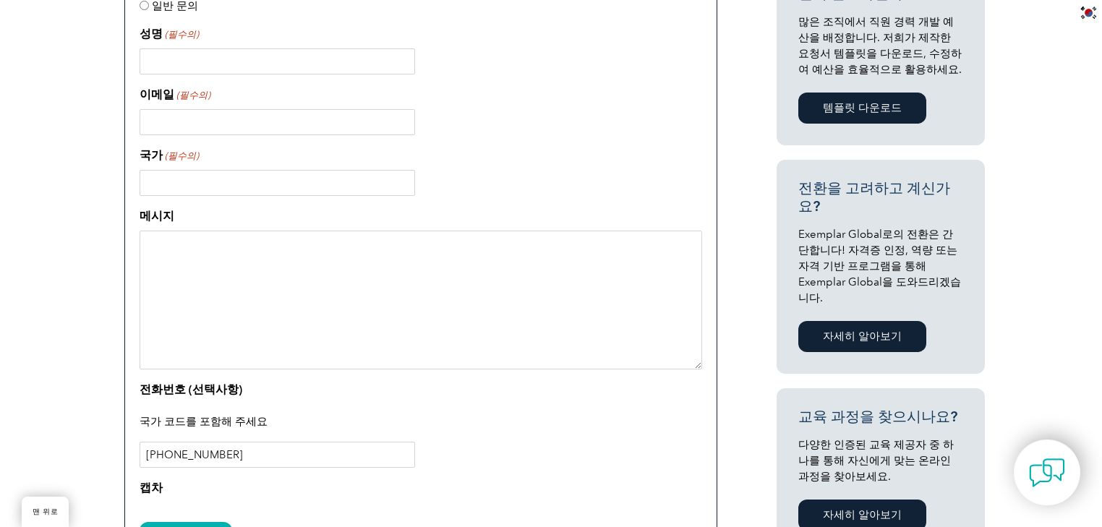
type input "[PHONE_NUMBER]"
click at [445, 298] on textarea "메시지" at bounding box center [421, 300] width 563 height 139
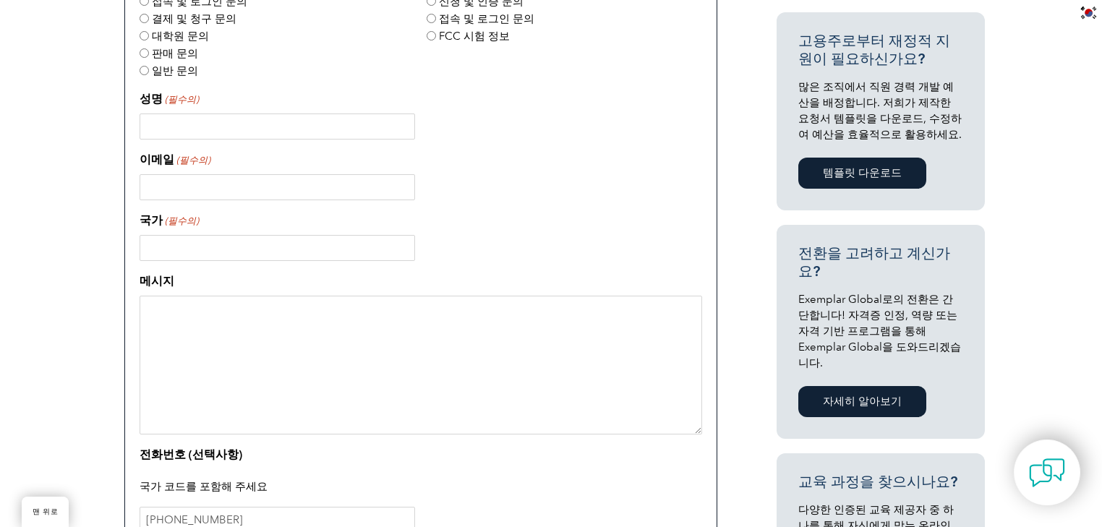
scroll to position [448, 0]
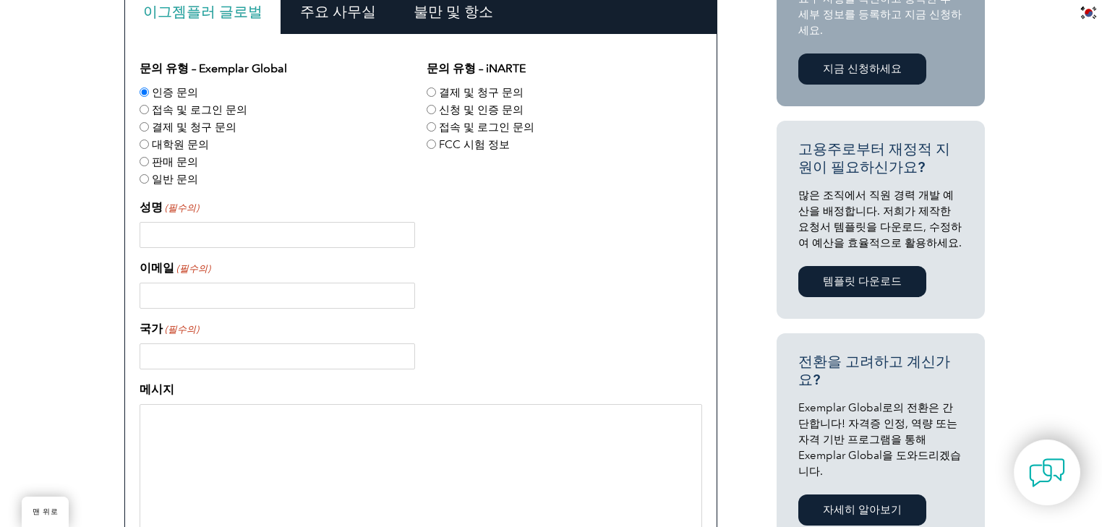
click at [328, 221] on div "성명 (필수의)" at bounding box center [421, 223] width 563 height 49
click at [348, 243] on input "성명 (필수의)" at bounding box center [278, 235] width 276 height 26
type input "y"
type input "[PERSON_NAME]"
click at [340, 292] on input "이메일 (필수의)" at bounding box center [278, 296] width 276 height 26
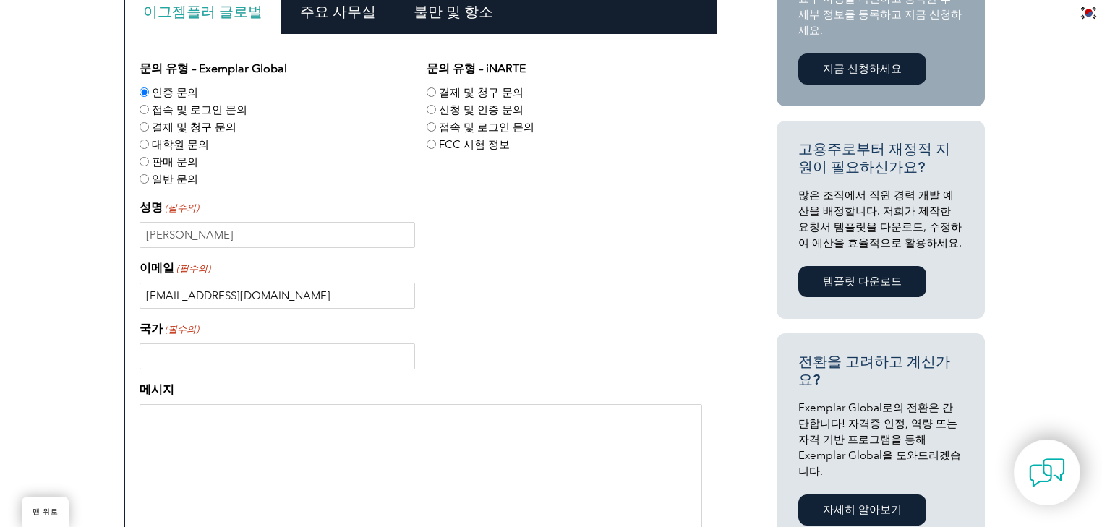
type input "[EMAIL_ADDRESS][DOMAIN_NAME]"
type input "g"
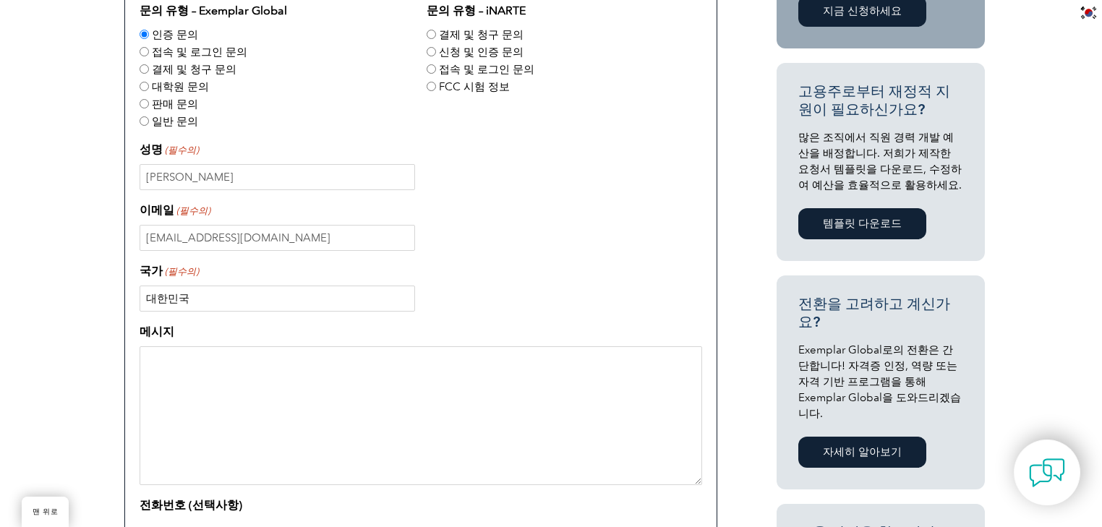
type input "대한민국"
click at [325, 411] on textarea "메시지" at bounding box center [421, 415] width 563 height 139
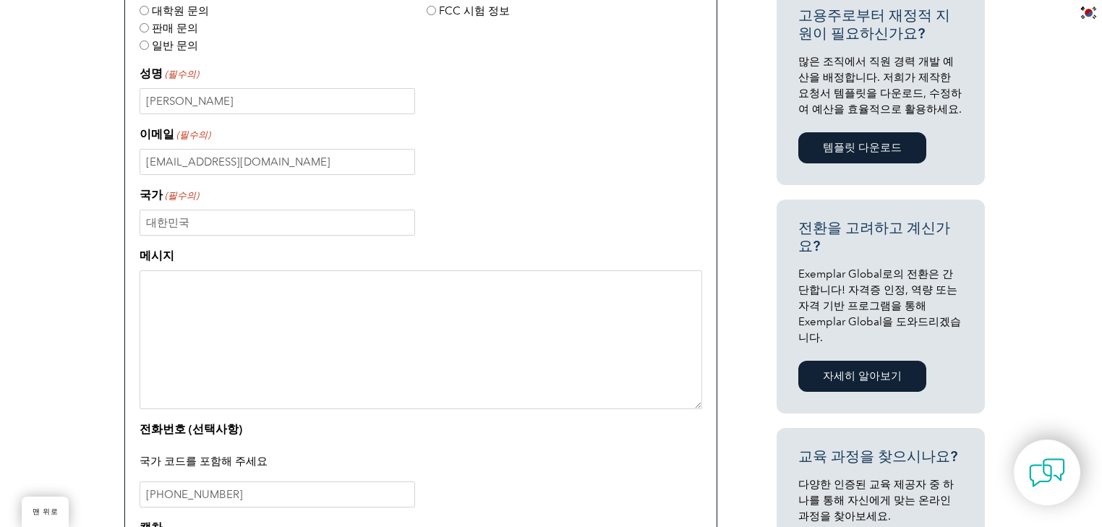
scroll to position [563, 0]
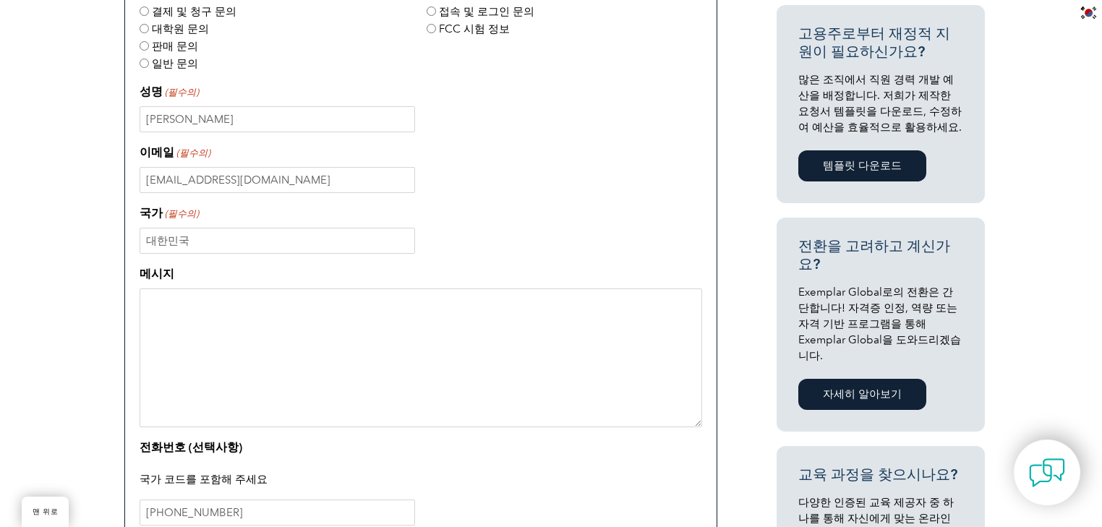
click at [356, 316] on textarea "메시지" at bounding box center [421, 358] width 563 height 139
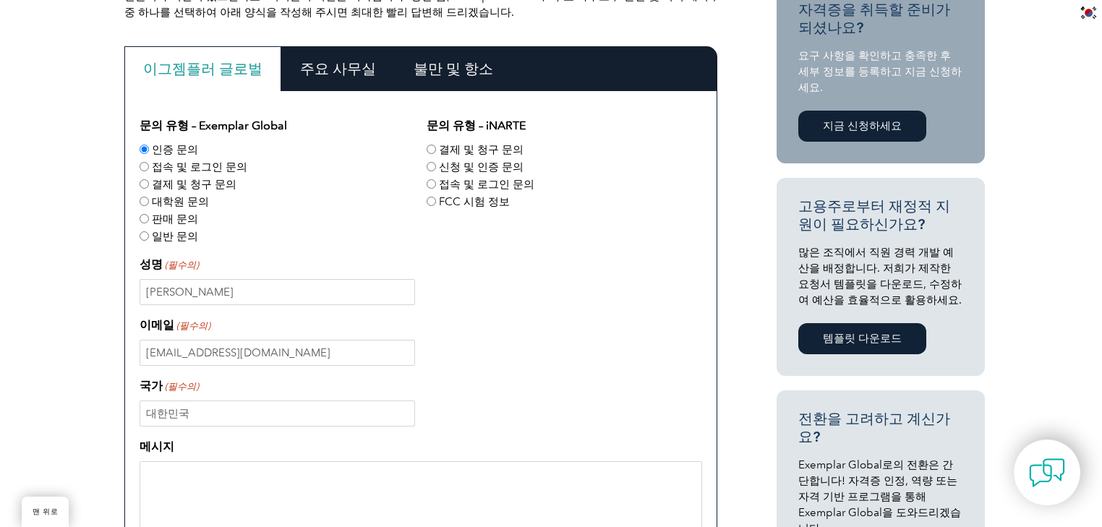
scroll to position [448, 0]
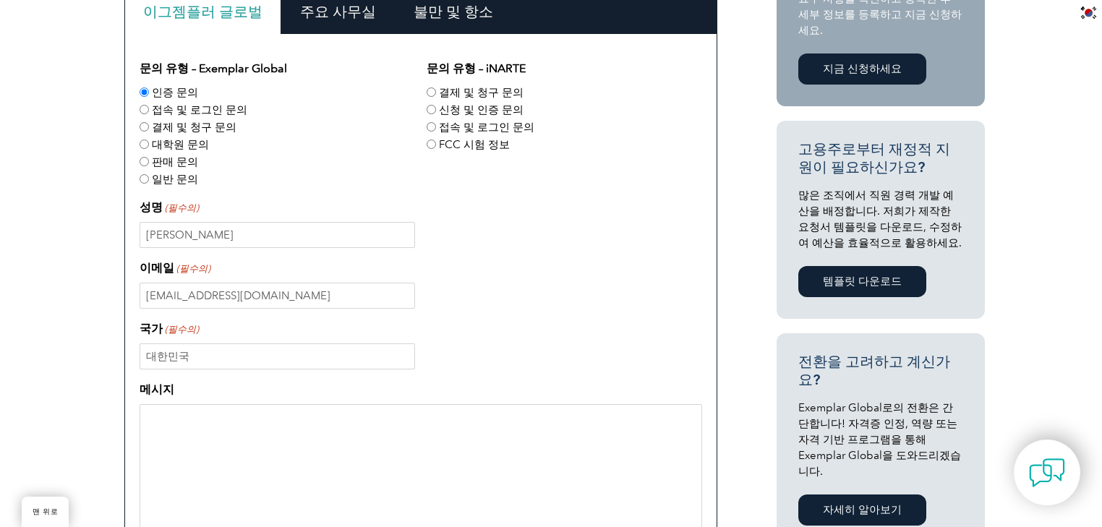
click at [259, 412] on textarea "메시지" at bounding box center [421, 473] width 563 height 139
click at [295, 429] on textarea "메시지" at bounding box center [421, 473] width 563 height 139
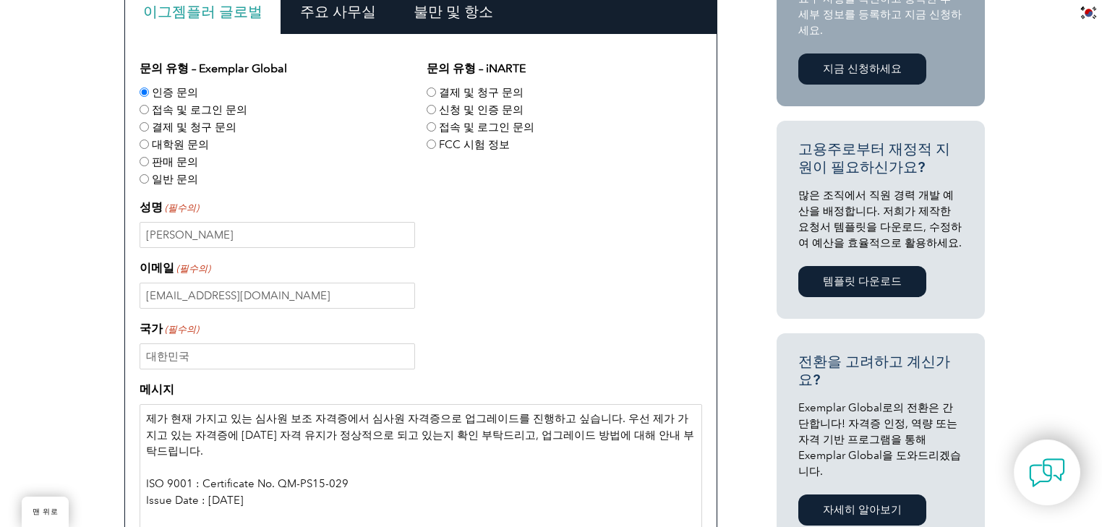
drag, startPoint x: 465, startPoint y: 463, endPoint x: 459, endPoint y: 478, distance: 16.2
click at [464, 466] on textarea "제가 현재 가지고 있는 심사원 보조 자격증에서 심사원 자격증으로 업그레이드를 진행하고 싶습니다. 우선 제가 가지고 있는 자격증에 [DATE] …" at bounding box center [421, 473] width 563 height 139
click at [459, 478] on textarea "제가 현재 가지고 있는 심사원 보조 자격증에서 심사원 자격증으로 업그레이드를 진행하고 싶습니다. 우선 제가 가지고 있는 자격증에 [DATE] …" at bounding box center [421, 473] width 563 height 139
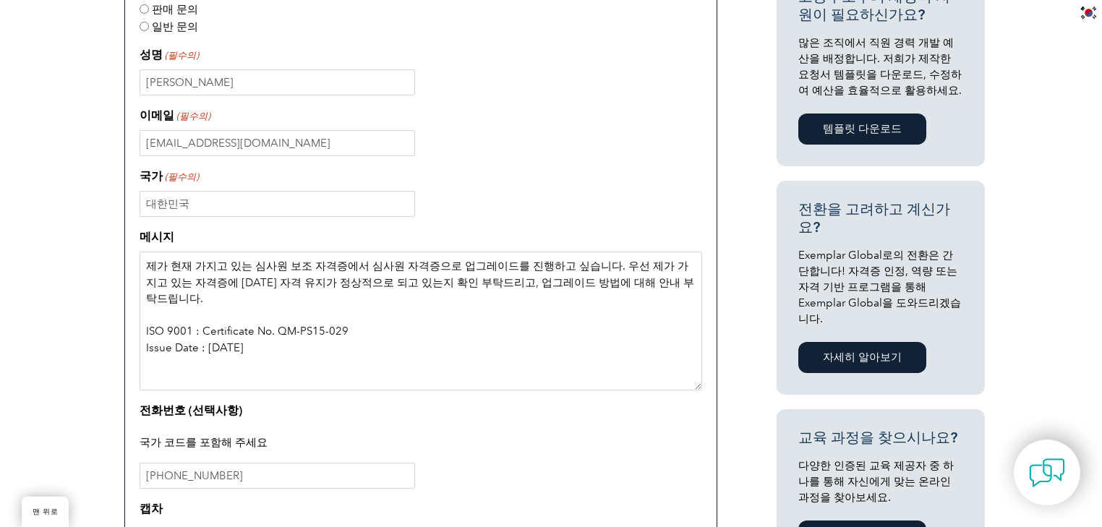
scroll to position [621, 0]
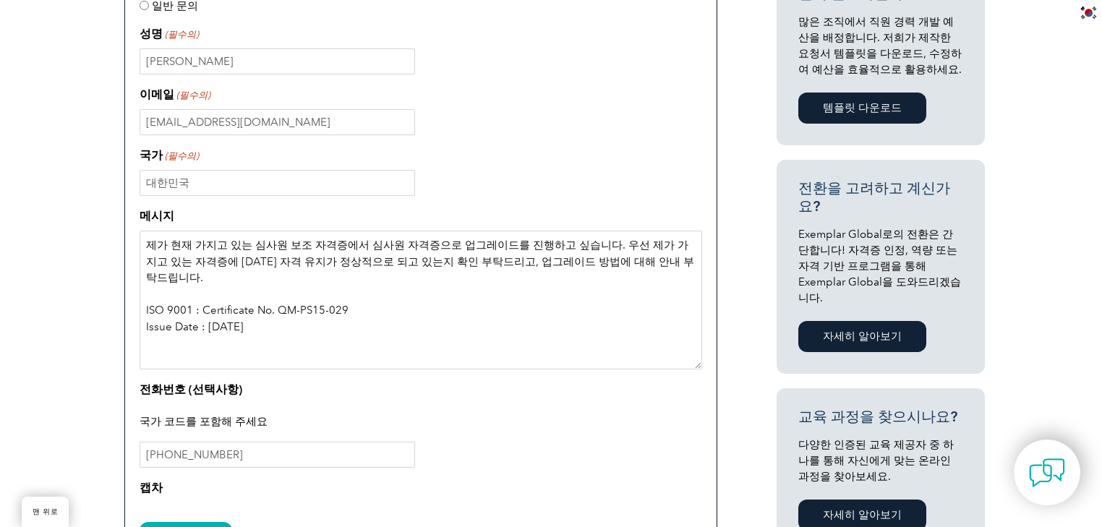
drag, startPoint x: 418, startPoint y: 318, endPoint x: 427, endPoint y: 316, distance: 8.9
click at [418, 319] on textarea "제가 현재 가지고 있는 심사원 보조 자격증에서 심사원 자격증으로 업그레이드를 진행하고 싶습니다. 우선 제가 가지고 있는 자격증에 [DATE] …" at bounding box center [421, 300] width 563 height 139
paste textarea "ISO 9001 : Certificate No. QM-PS15-029 Issue Date : [DATE]"
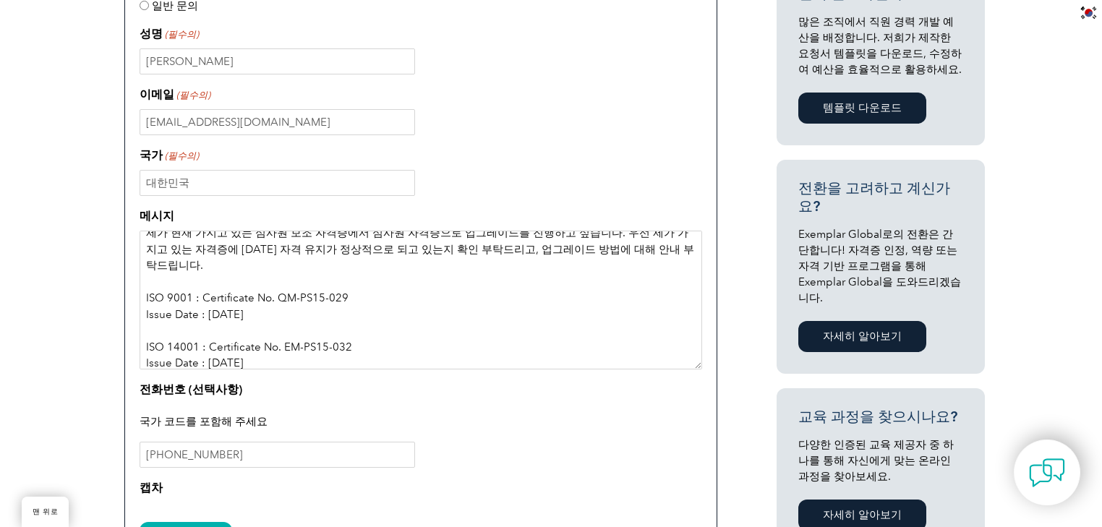
scroll to position [29, 0]
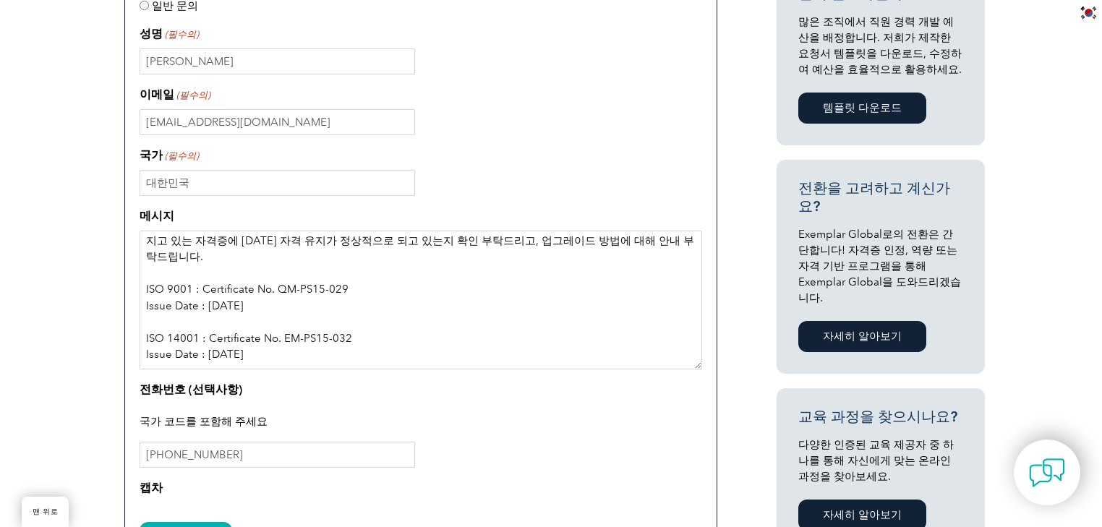
click at [336, 334] on textarea "제가 현재 가지고 있는 심사원 보조 자격증에서 심사원 자격증으로 업그레이드를 진행하고 싶습니다. 우선 제가 가지고 있는 자격증에 [DATE] …" at bounding box center [421, 300] width 563 height 139
drag, startPoint x: 462, startPoint y: 272, endPoint x: 414, endPoint y: 324, distance: 70.6
click at [453, 278] on textarea "제가 현재 가지고 있는 심사원 보조 자격증에서 심사원 자격증으로 업그레이드를 진행하고 싶습니다. 우선 제가 가지고 있는 자격증에 [DATE] …" at bounding box center [421, 300] width 563 height 139
click at [412, 325] on textarea "제가 현재 가지고 있는 심사원 보조 자격증에서 심사원 자격증으로 업그레이드를 진행하고 싶습니다. 우선 제가 가지고 있는 자격증에 [DATE] …" at bounding box center [421, 300] width 563 height 139
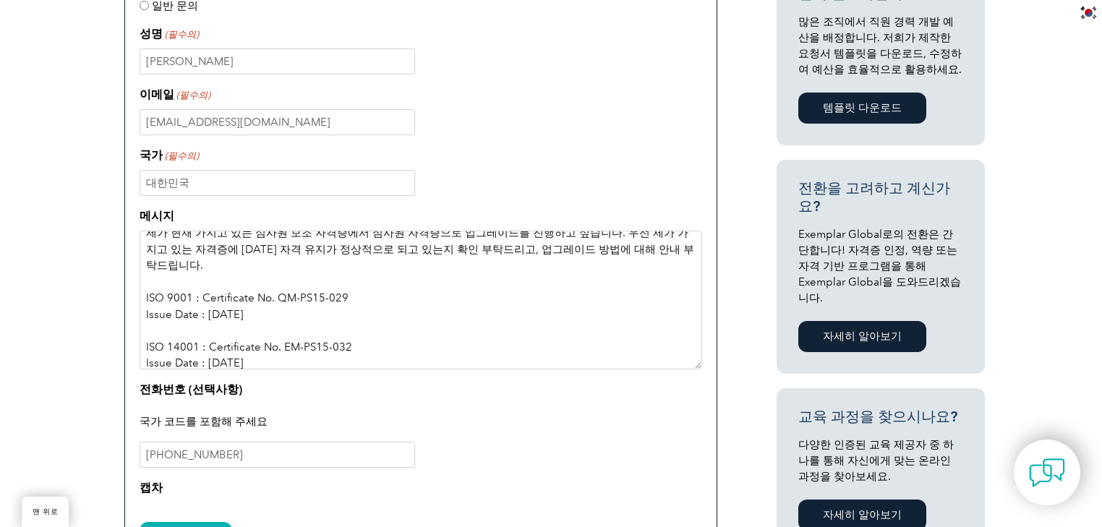
scroll to position [0, 0]
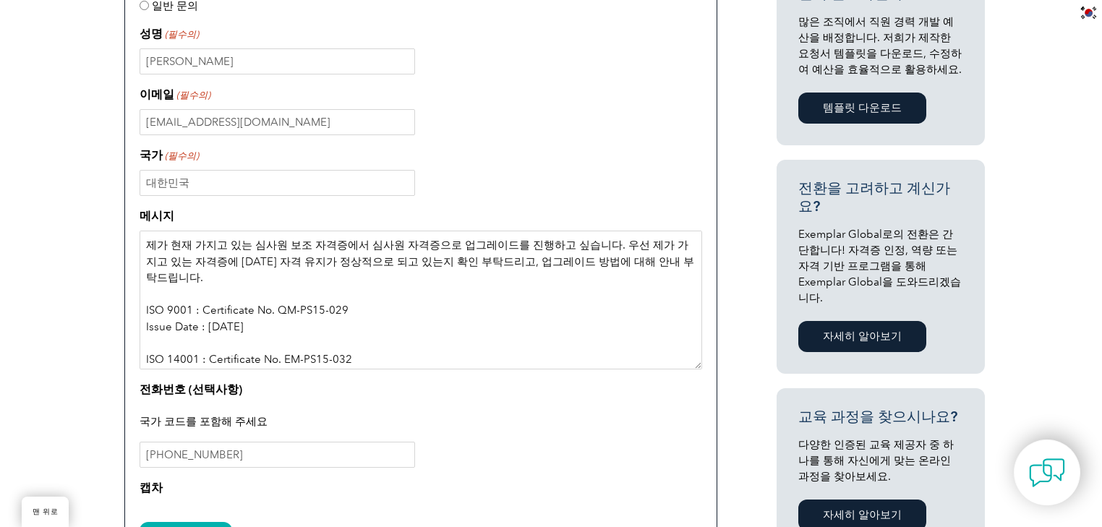
click at [413, 278] on textarea "제가 현재 가지고 있는 심사원 보조 자격증에서 심사원 자격증으로 업그레이드를 진행하고 싶습니다. 우선 제가 가지고 있는 자격증에 [DATE] …" at bounding box center [421, 300] width 563 height 139
click at [416, 272] on textarea "제가 현재 가지고 있는 심사원 보조 자격증에서 심사원 자격증으로 업그레이드를 진행하고 싶습니다. 우선 제가 가지고 있는 자격증에 [DATE] …" at bounding box center [421, 300] width 563 height 139
click at [331, 262] on textarea "제가 현재 가지고 있는 심사원 보조 자격증에서 심사원 자격증으로 업그레이드를 진행하고 싶습니다. 우선 제가 가지고 있는 자격증에 [DATE] …" at bounding box center [421, 300] width 563 height 139
click at [403, 304] on textarea "제가 현재 가지고 있는 심사원 보조 자격증에서 심사원 자격증으로 업그레이드를 진행하고 싶습니다. 우선 제가 가지고 있는 자격증에 [DATE] …" at bounding box center [421, 300] width 563 height 139
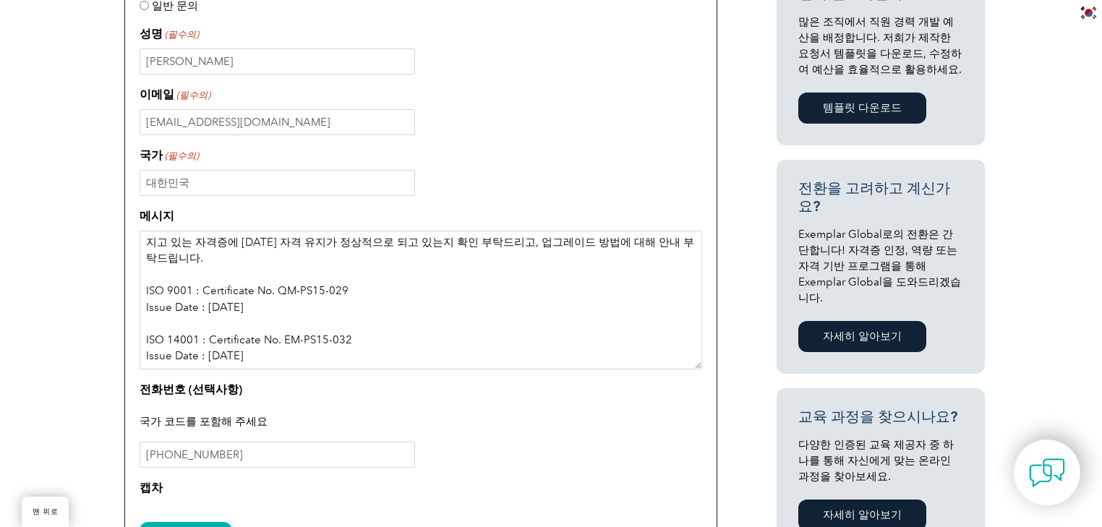
scroll to position [36, 0]
drag, startPoint x: 349, startPoint y: 338, endPoint x: 339, endPoint y: 346, distance: 12.3
click at [348, 338] on textarea "제가 현재 가지고 있는 심사원 보조 자격증에서 심사원 자격증으로 업그레이드를 진행하고 싶습니다. 우선 제가 가지고 있는 자격증에 [DATE] …" at bounding box center [421, 300] width 563 height 139
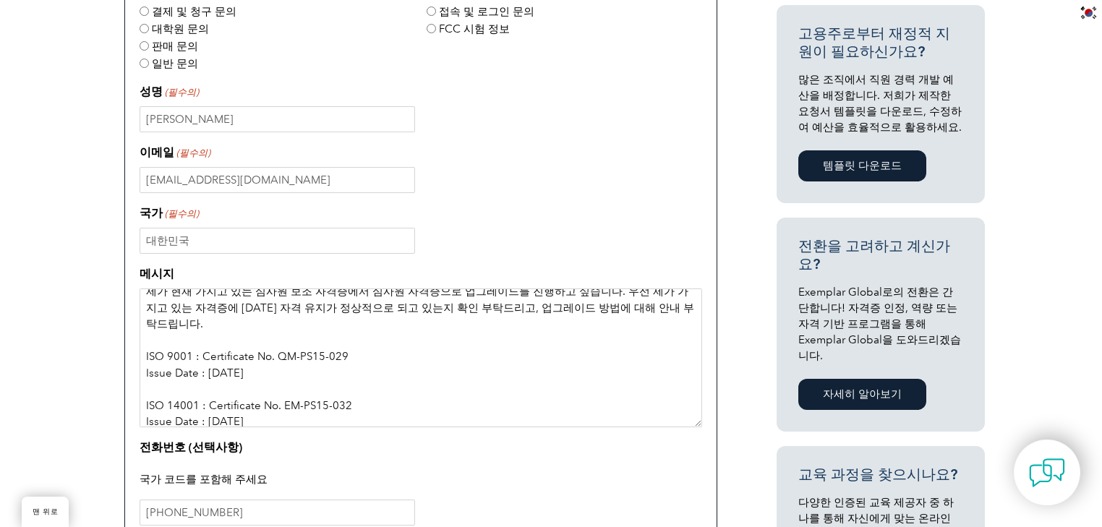
scroll to position [0, 0]
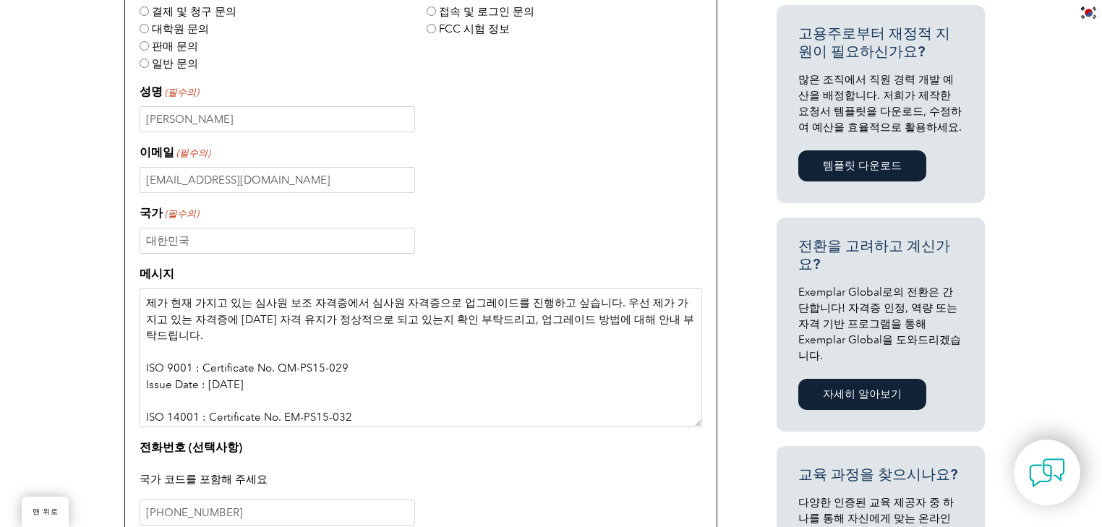
click at [292, 331] on textarea "제가 현재 가지고 있는 심사원 보조 자격증에서 심사원 자격증으로 업그레이드를 진행하고 싶습니다. 우선 제가 가지고 있는 자격증에 [DATE] …" at bounding box center [421, 358] width 563 height 139
click at [610, 332] on textarea "제가 현재 가지고 있는 심사원 보조 자격증에서 심사원 자격증으로 업그레이드를 진행하고 싶습니다. 우선 제가 가지고 있는 자격증에 [DATE] …" at bounding box center [421, 358] width 563 height 139
drag, startPoint x: 662, startPoint y: 323, endPoint x: 0, endPoint y: 302, distance: 662.7
click at [0, 302] on div "질문이나 의견이 있으신가요? 여러분의 의견을 기다립니다! 상단 탭("Exemplar Global", "주요 사무소", "불만 및 이의 제기")…" at bounding box center [551, 244] width 1102 height 958
click at [252, 302] on textarea "제가 현재 가지고 있는 심사원 보조 자격증에서 심사원 자격증으로 업그레이드를 진행하고 싶습니다. 우선 제가 가지고 있는 자격증에 [DATE] …" at bounding box center [421, 358] width 563 height 139
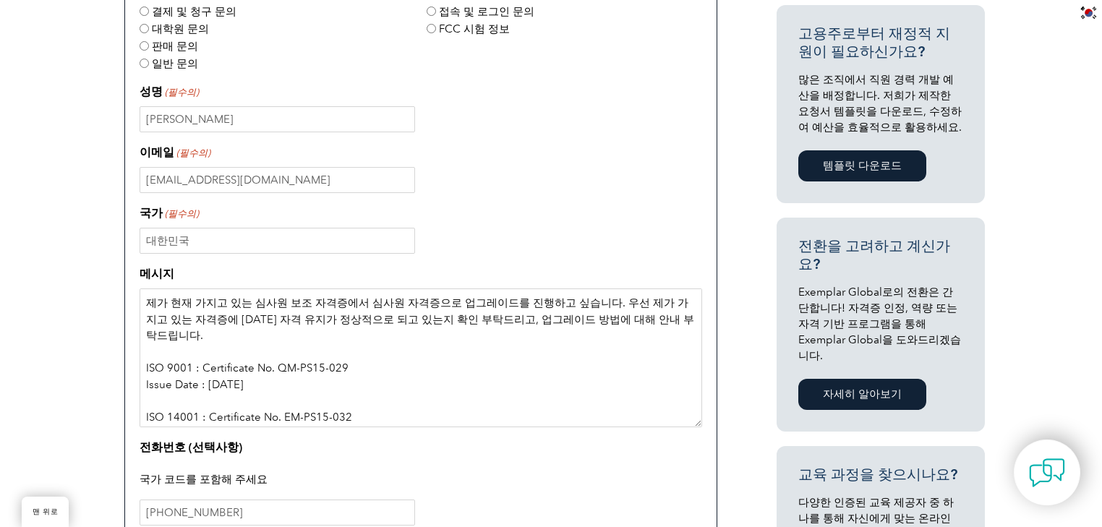
paste textarea "I'd like to upgrade my current Auditor Assistant certification to an Auditor ce…"
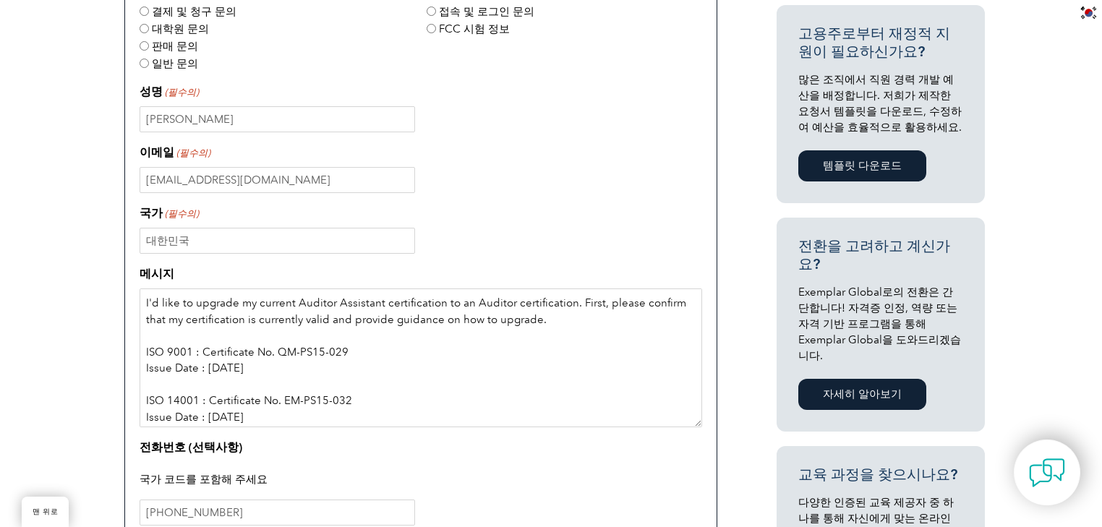
click at [526, 337] on textarea "I'd like to upgrade my current Auditor Assistant certification to an Auditor ce…" at bounding box center [421, 358] width 563 height 139
click at [398, 342] on textarea "I'd like to upgrade my current Auditor Assistant certification to an Auditor ce…" at bounding box center [421, 358] width 563 height 139
click at [396, 372] on textarea "I'd like to upgrade my current Auditor Assistant certification to an Auditor ce…" at bounding box center [421, 358] width 563 height 139
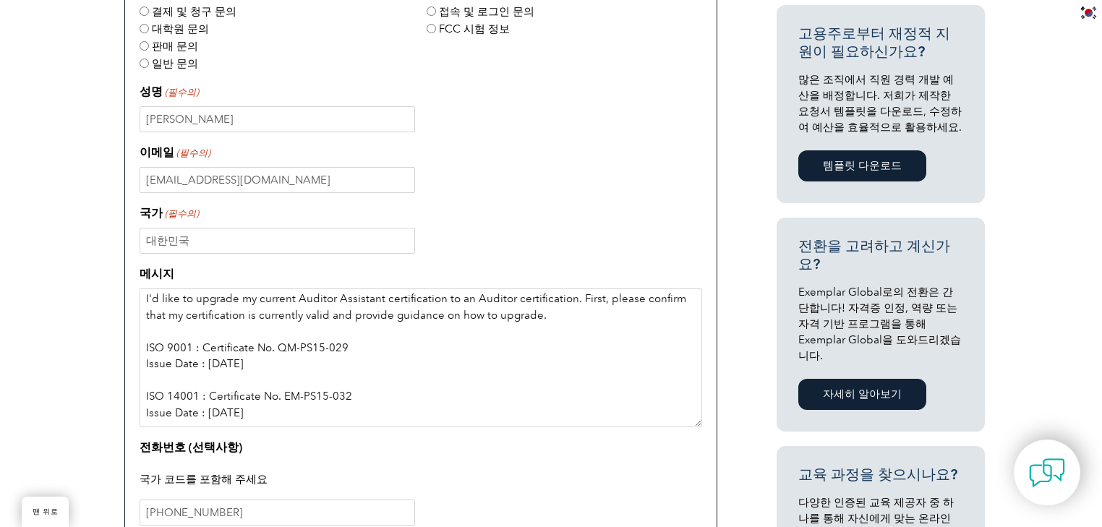
click at [362, 395] on textarea "I'd like to upgrade my current Auditor Assistant certification to an Auditor ce…" at bounding box center [421, 358] width 563 height 139
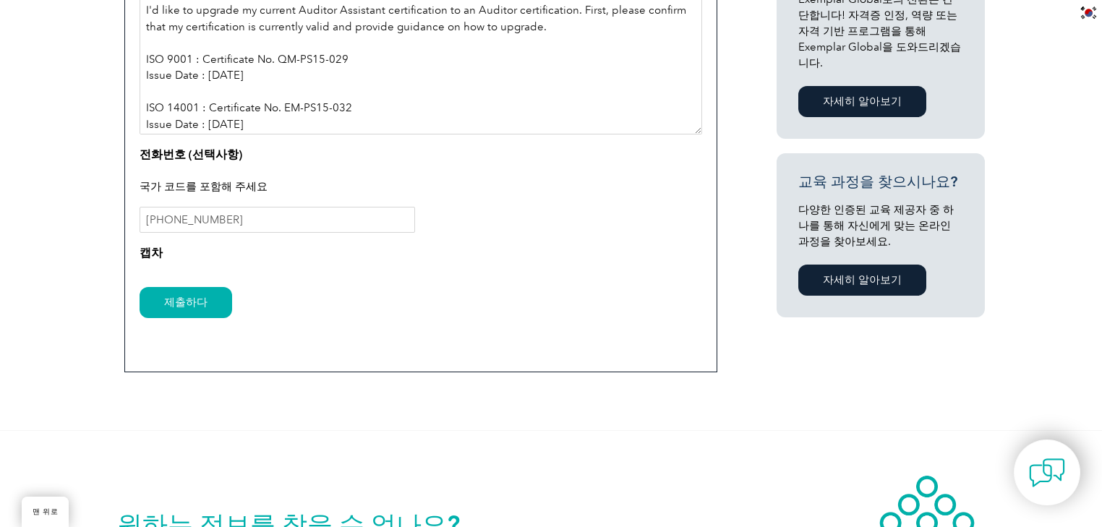
scroll to position [968, 0]
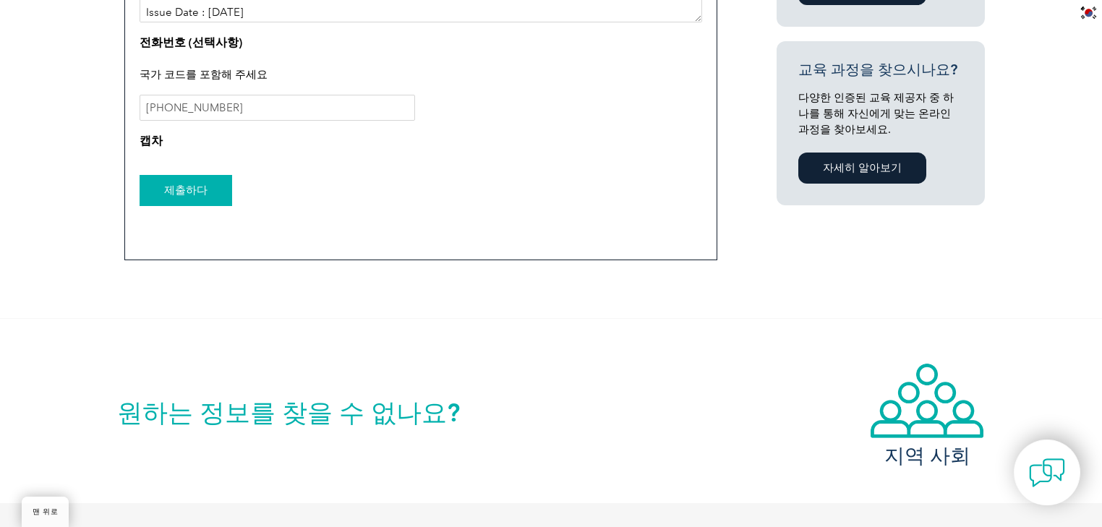
type textarea "I'd like to upgrade my current Auditor Assistant certification to an Auditor ce…"
click at [205, 204] on input "제출하다" at bounding box center [186, 190] width 93 height 31
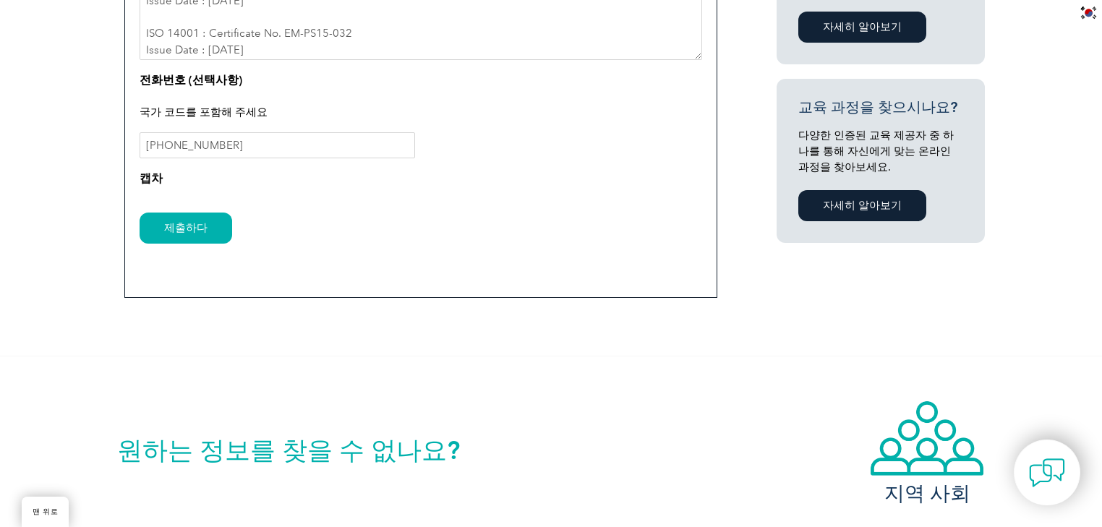
scroll to position [910, 0]
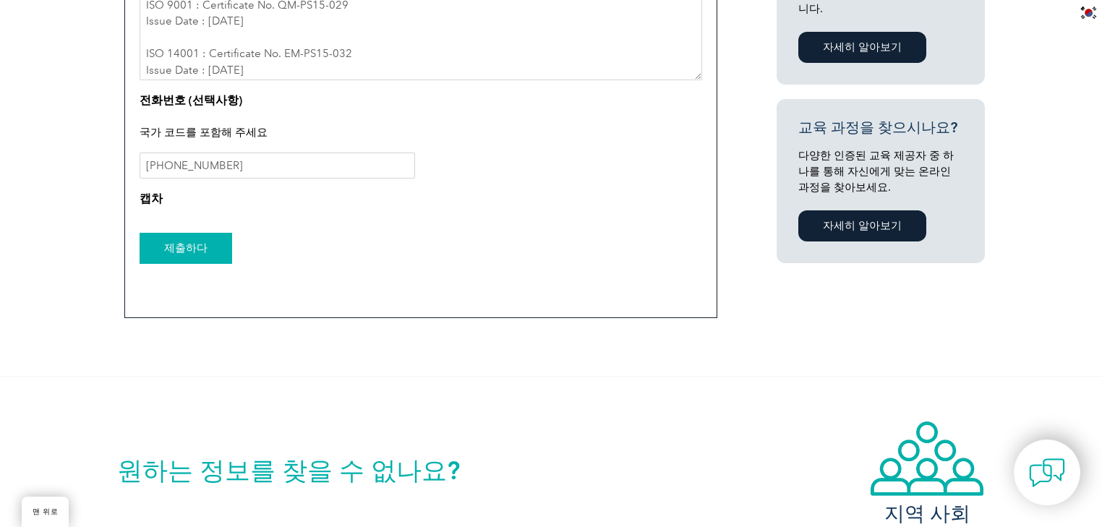
click at [179, 253] on input "제출하다" at bounding box center [186, 248] width 93 height 31
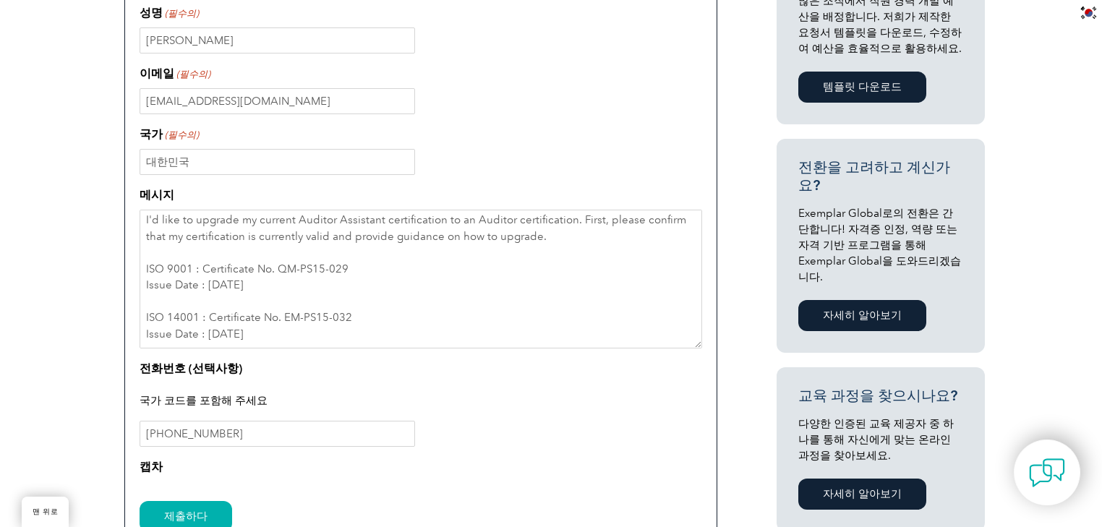
scroll to position [737, 0]
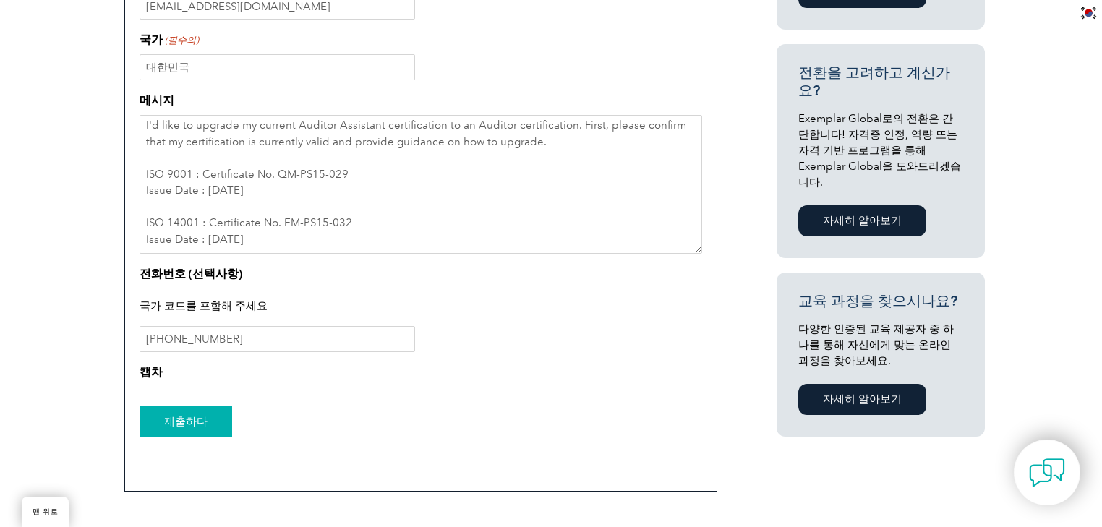
click at [200, 428] on input "제출하다" at bounding box center [186, 421] width 93 height 31
click at [194, 428] on input "제출하다" at bounding box center [186, 421] width 93 height 31
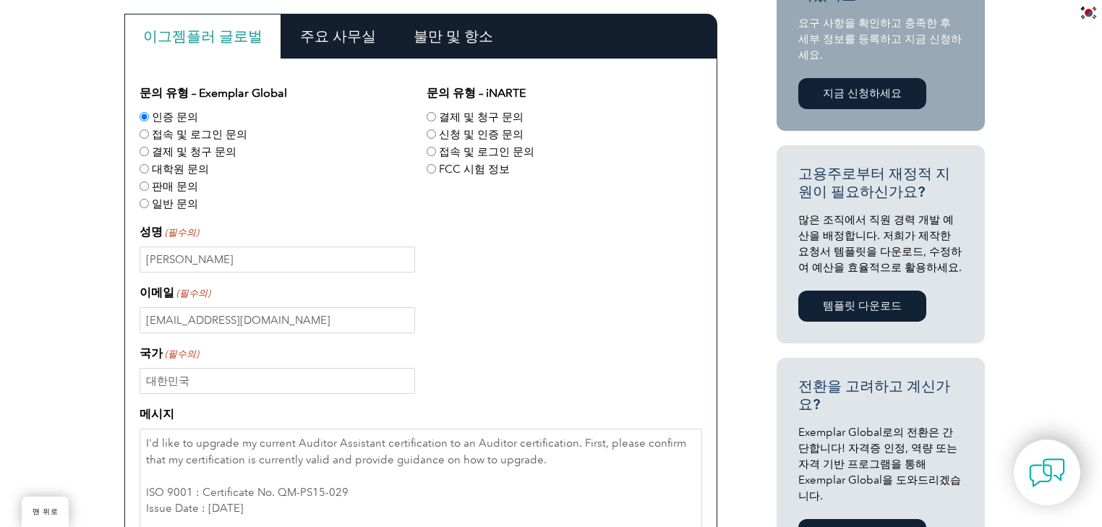
scroll to position [332, 0]
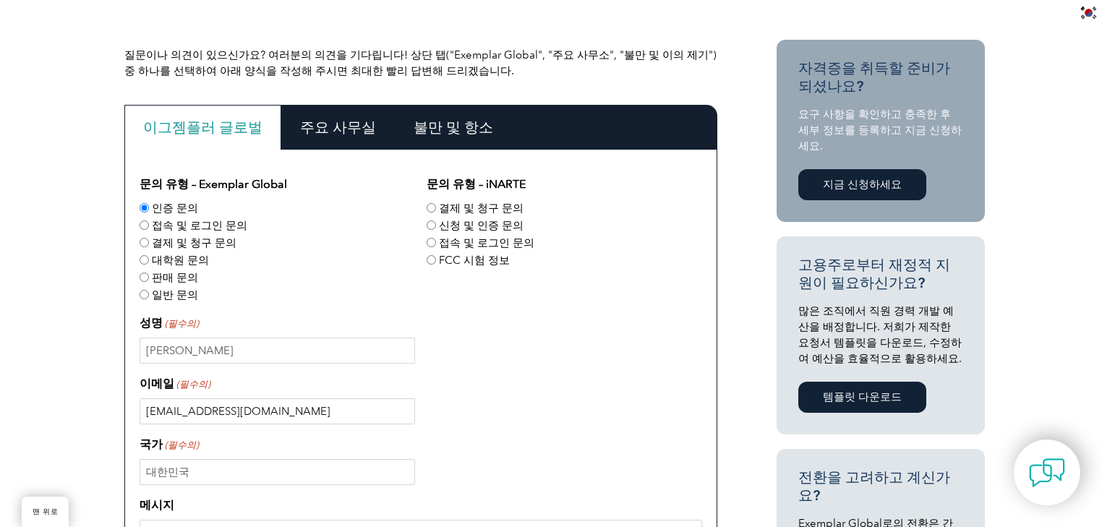
click at [304, 409] on input "[EMAIL_ADDRESS][DOMAIN_NAME]" at bounding box center [278, 411] width 276 height 26
click at [549, 380] on div "이메일 (필수의) [EMAIL_ADDRESS][DOMAIN_NAME]" at bounding box center [421, 399] width 563 height 49
drag, startPoint x: 289, startPoint y: 371, endPoint x: 277, endPoint y: 362, distance: 14.9
click at [289, 371] on div "문의 유형 – Exemplar Global 인증 문의 접속 및 로그인 문의 결제 및 청구 문의 대학원 문의 판매 문의 일반 문의 문의 유형 –…" at bounding box center [421, 484] width 563 height 616
drag, startPoint x: 277, startPoint y: 362, endPoint x: 46, endPoint y: 364, distance: 230.7
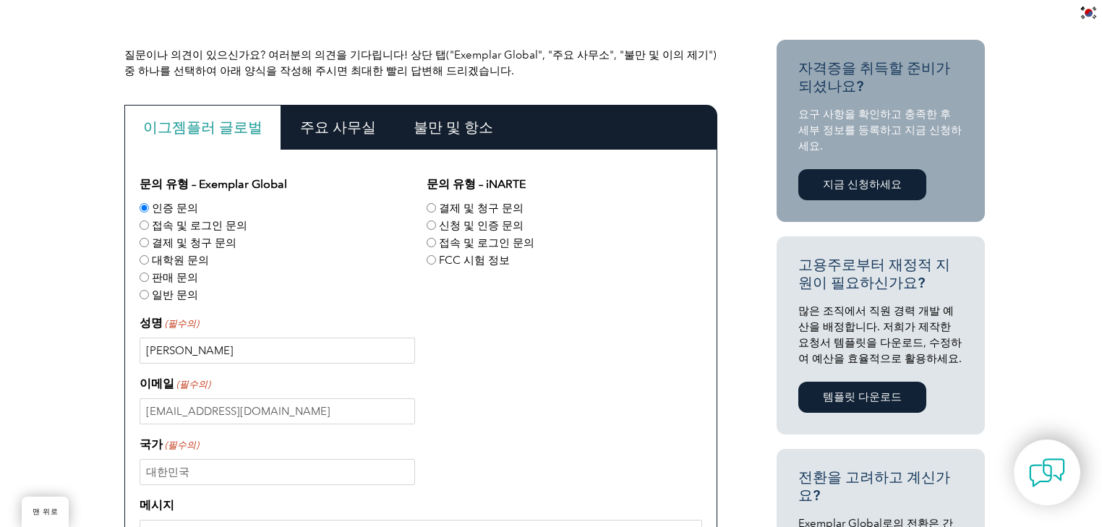
click at [14, 373] on div "질문이나 의견이 있으신가요? 여러분의 의견을 기다립니다! 상단 탭("Exemplar Global", "주요 사무소", "불만 및 이의 제기")…" at bounding box center [551, 475] width 1102 height 958
type input "ㅏ"
type input "k"
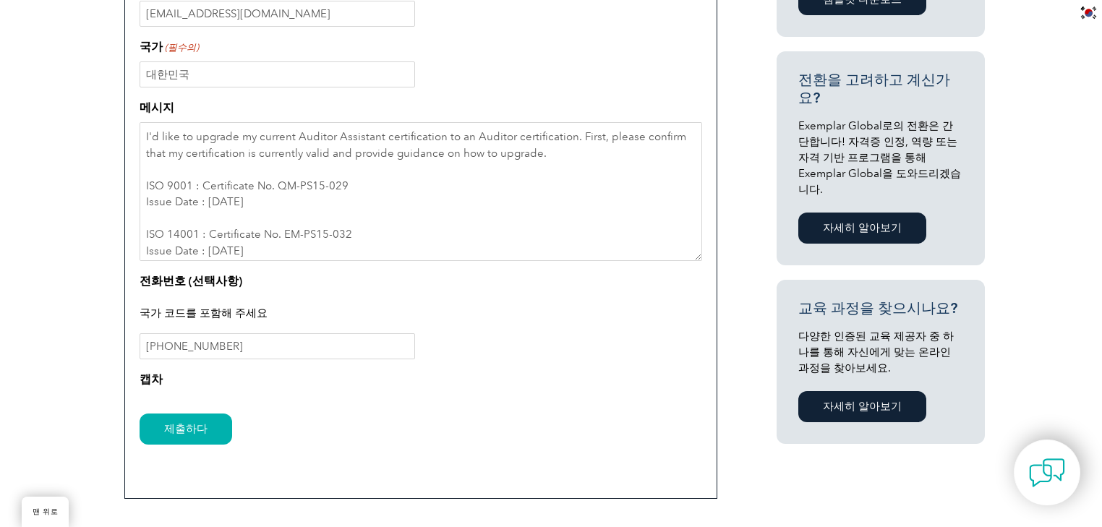
scroll to position [737, 0]
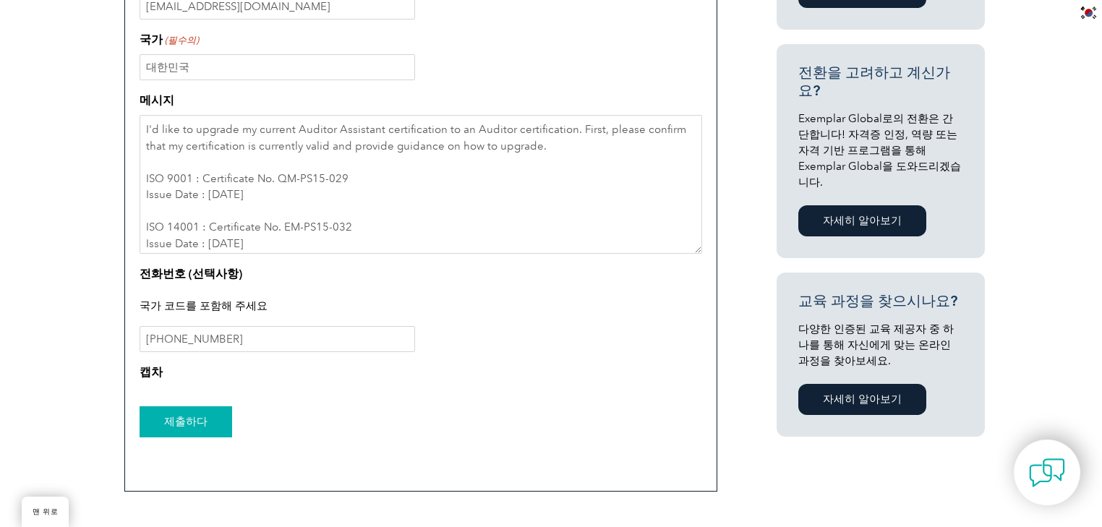
type input "[PERSON_NAME], [PERSON_NAME]"
click at [186, 430] on input "제출하다" at bounding box center [186, 421] width 93 height 31
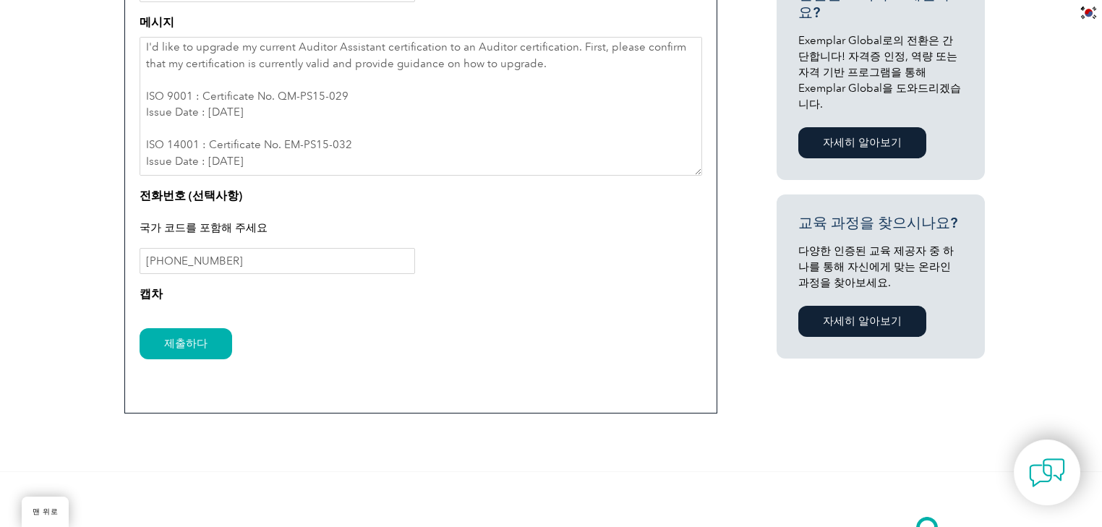
scroll to position [795, 0]
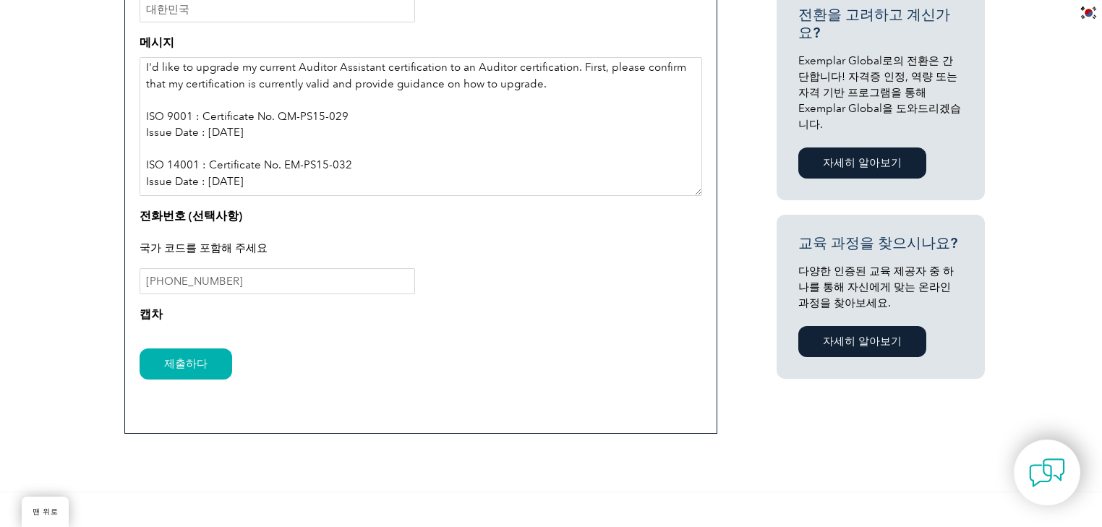
click at [408, 181] on textarea "I'd like to upgrade my current Auditor Assistant certification to an Auditor ce…" at bounding box center [421, 126] width 563 height 139
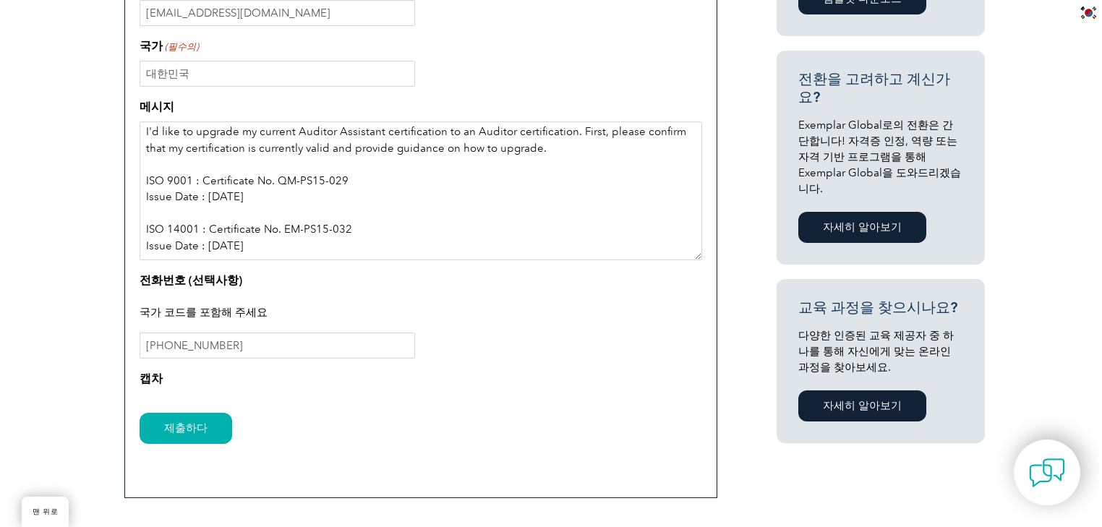
scroll to position [853, 0]
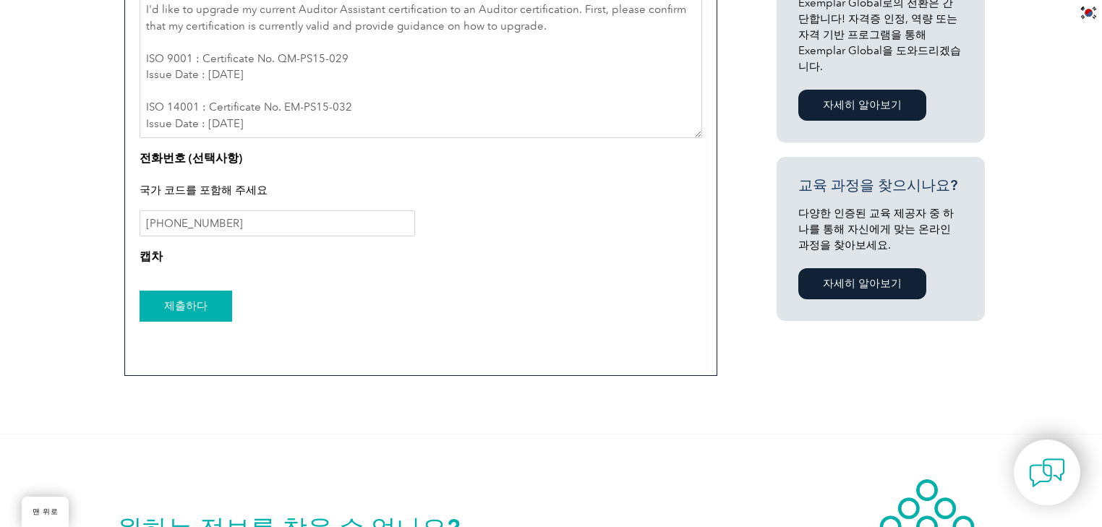
click at [182, 309] on input "제출하다" at bounding box center [186, 306] width 93 height 31
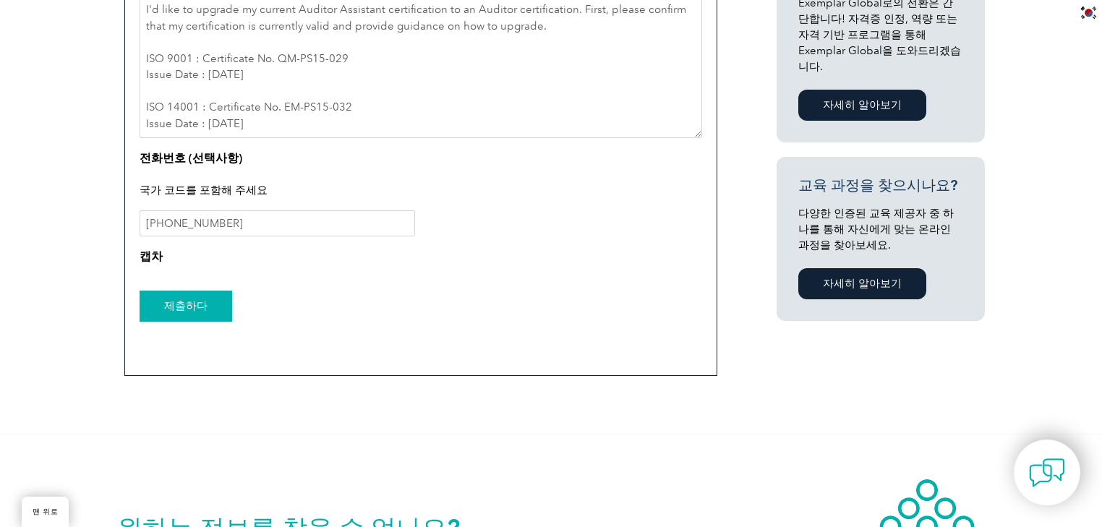
click at [182, 309] on input "제출하다" at bounding box center [186, 306] width 93 height 31
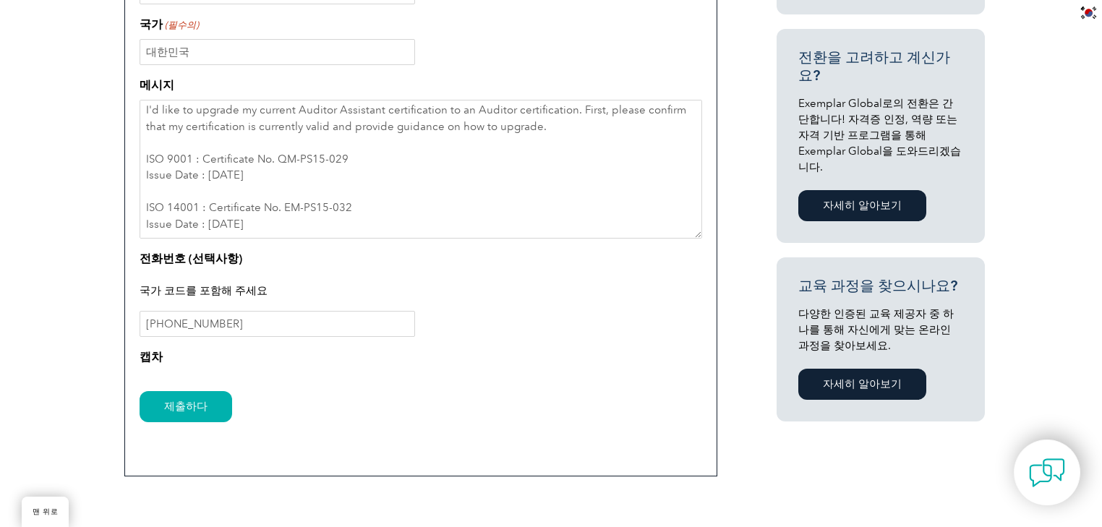
scroll to position [737, 0]
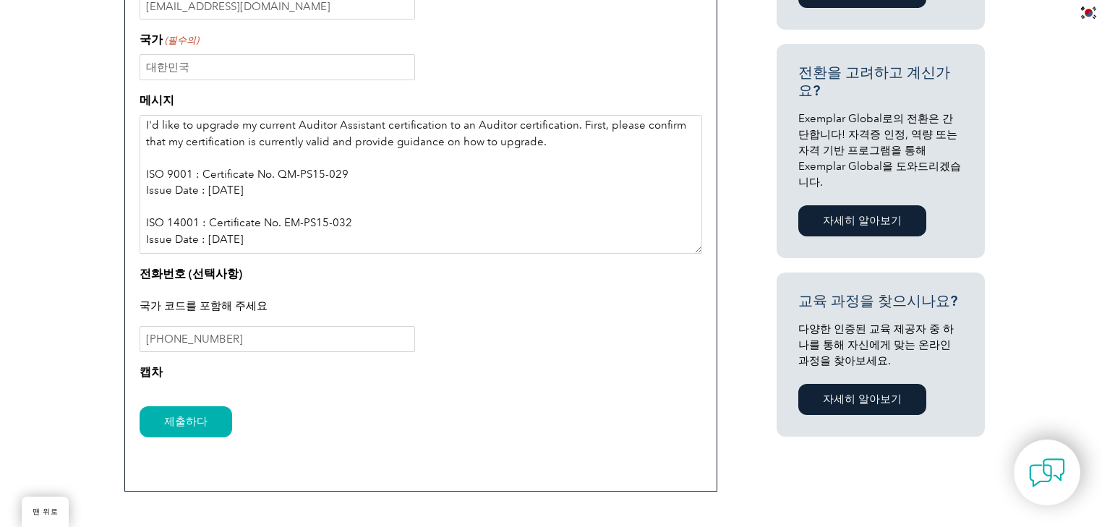
click at [331, 204] on textarea "I'd like to upgrade my current Auditor Assistant certification to an Auditor ce…" at bounding box center [421, 184] width 563 height 139
click at [278, 232] on textarea "I'd like to upgrade my current Auditor Assistant certification to an Auditor ce…" at bounding box center [421, 184] width 563 height 139
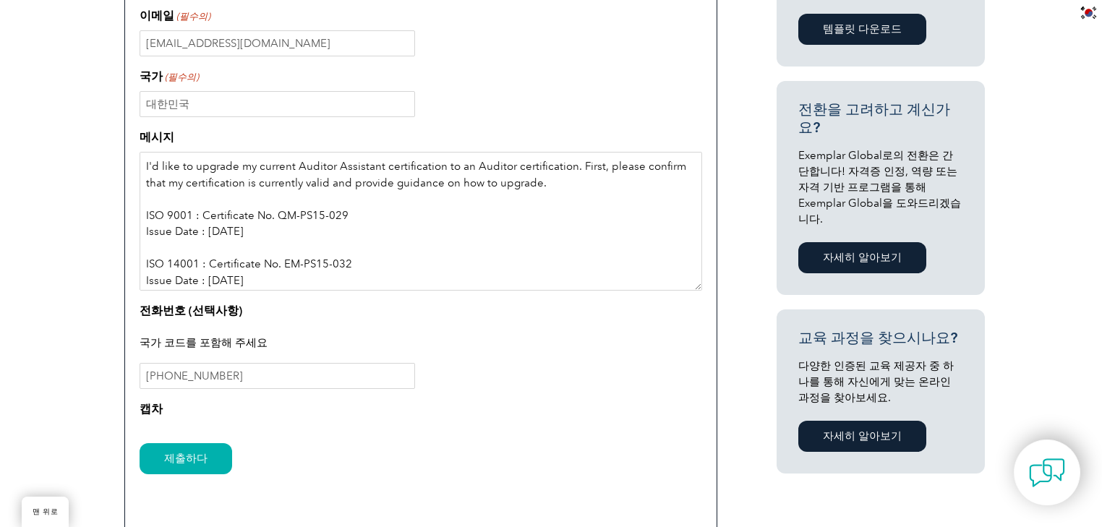
scroll to position [679, 0]
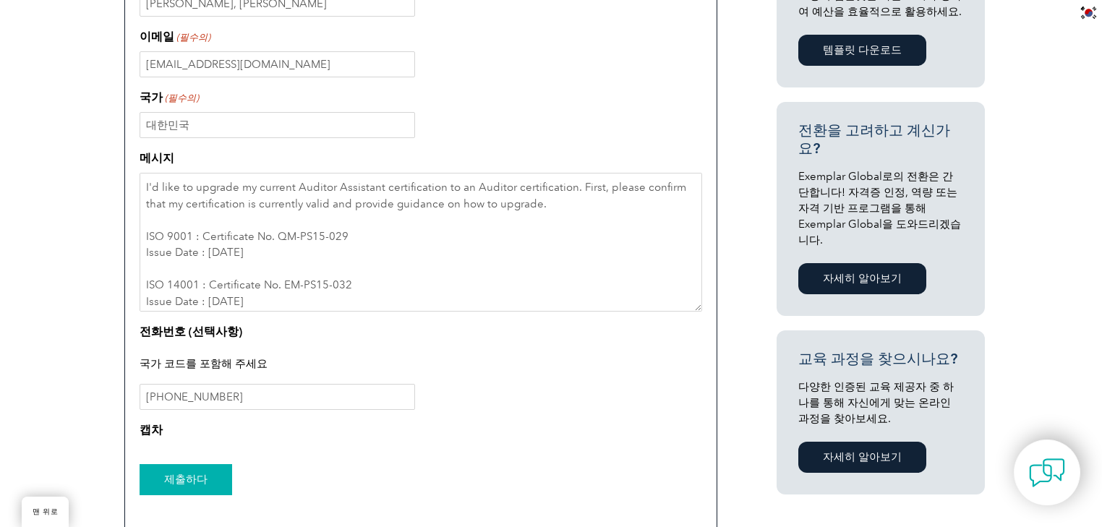
click at [177, 479] on input "제출하다" at bounding box center [186, 479] width 93 height 31
click at [176, 479] on input "제출하다" at bounding box center [186, 479] width 93 height 31
click at [176, 478] on input "제출하다" at bounding box center [186, 479] width 93 height 31
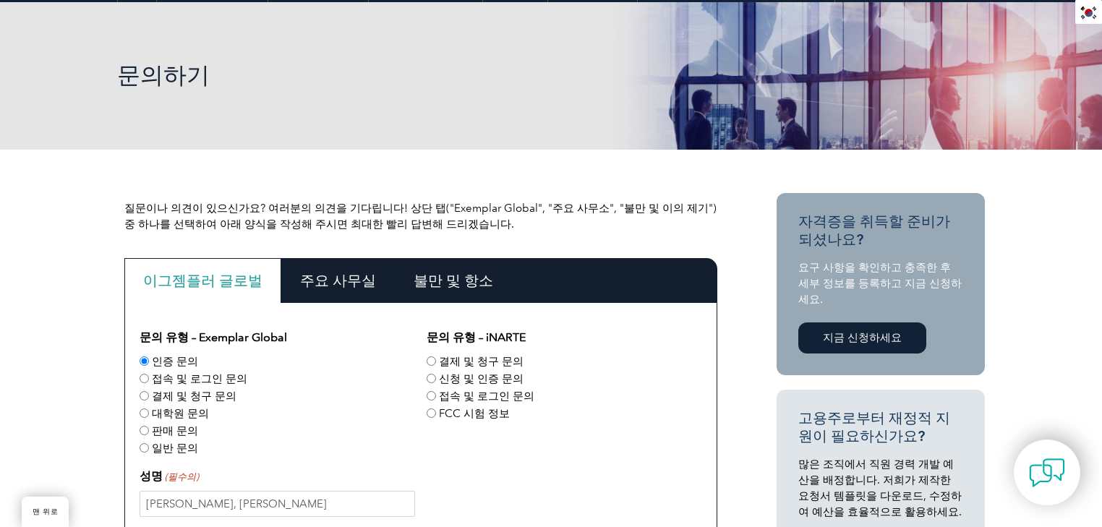
scroll to position [158, 0]
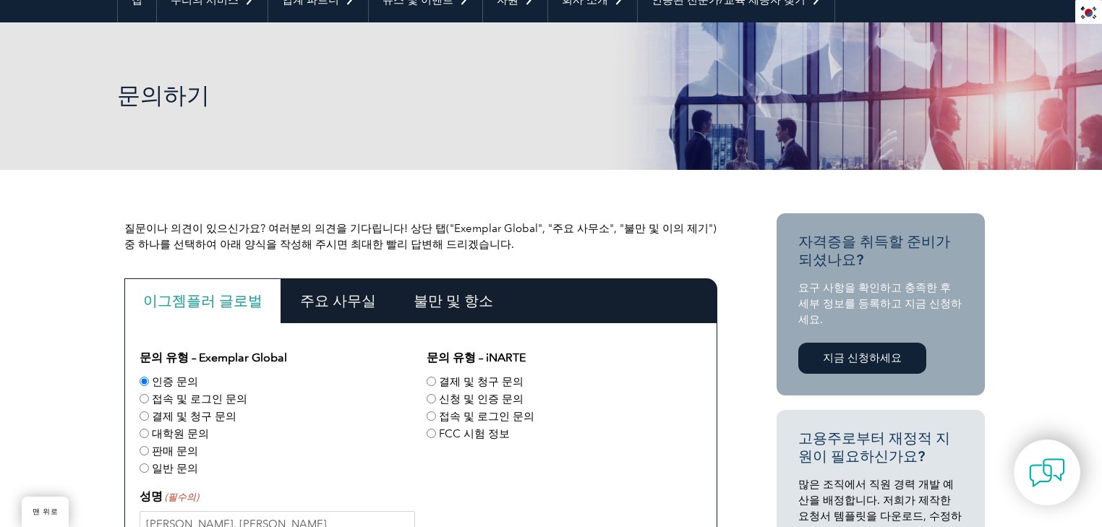
click at [429, 402] on input "신청 및 인증 문의" at bounding box center [431, 398] width 9 height 9
radio input "true"
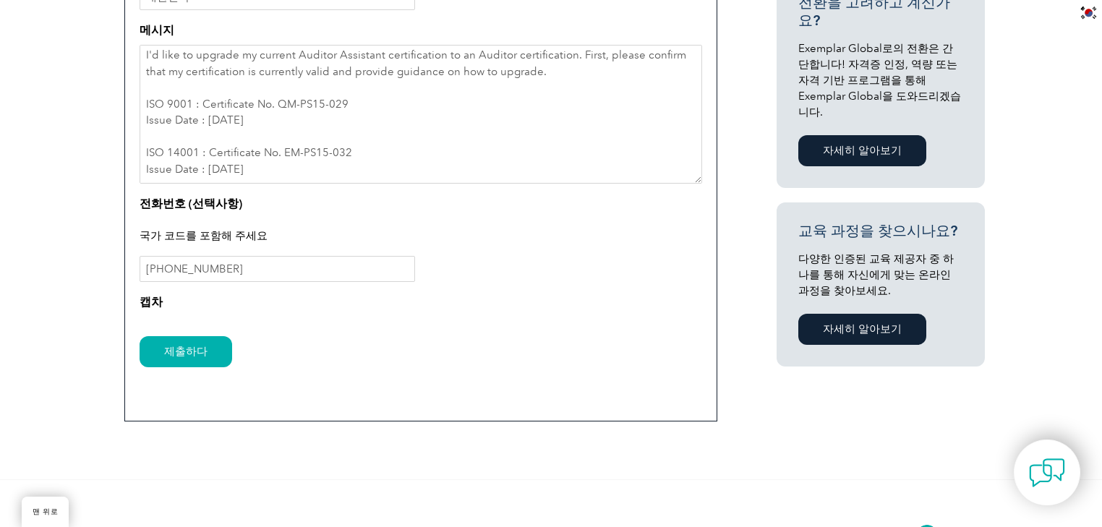
scroll to position [910, 0]
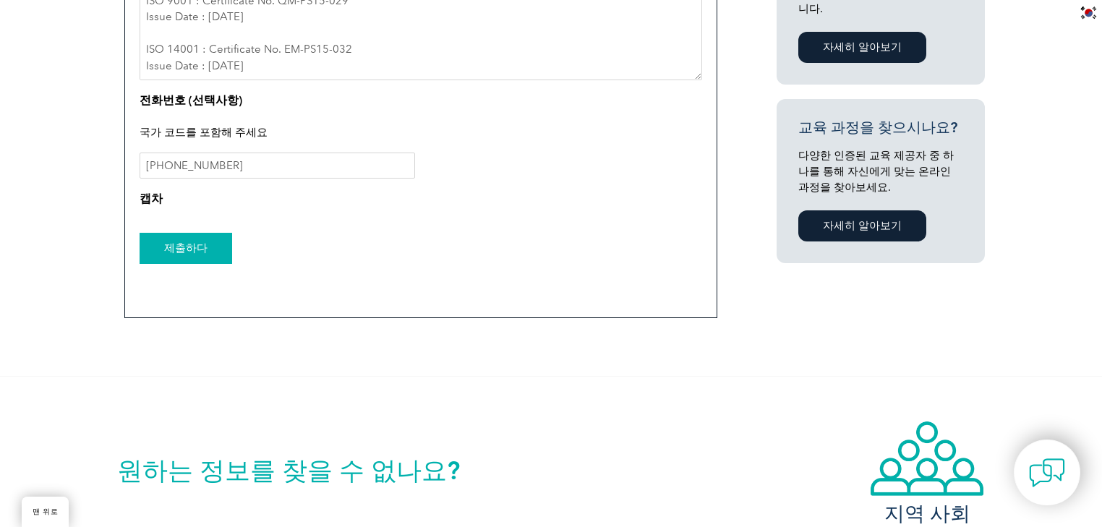
click at [176, 239] on input "제출하다" at bounding box center [186, 248] width 93 height 31
click at [205, 242] on input "제출하다" at bounding box center [186, 248] width 93 height 31
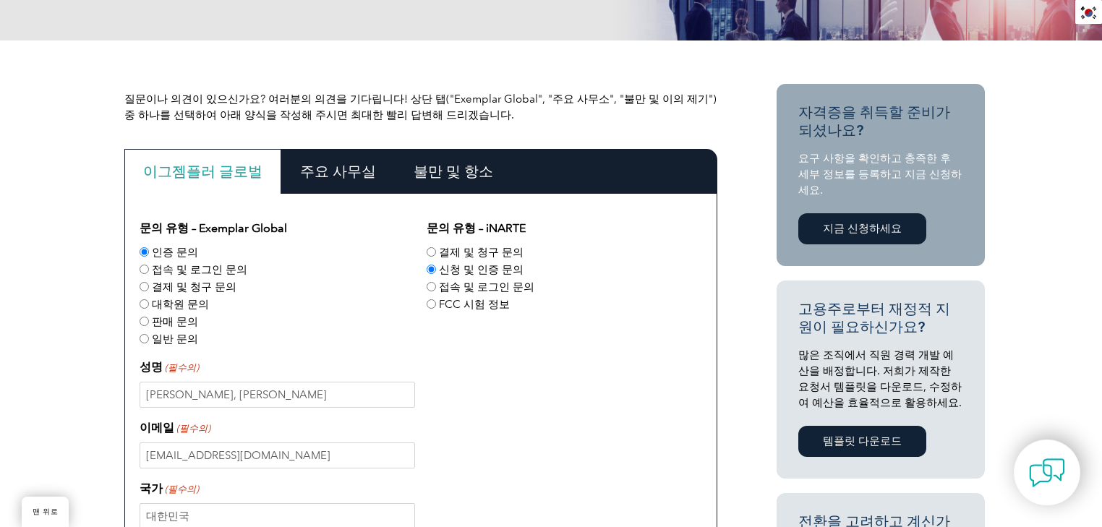
scroll to position [231, 0]
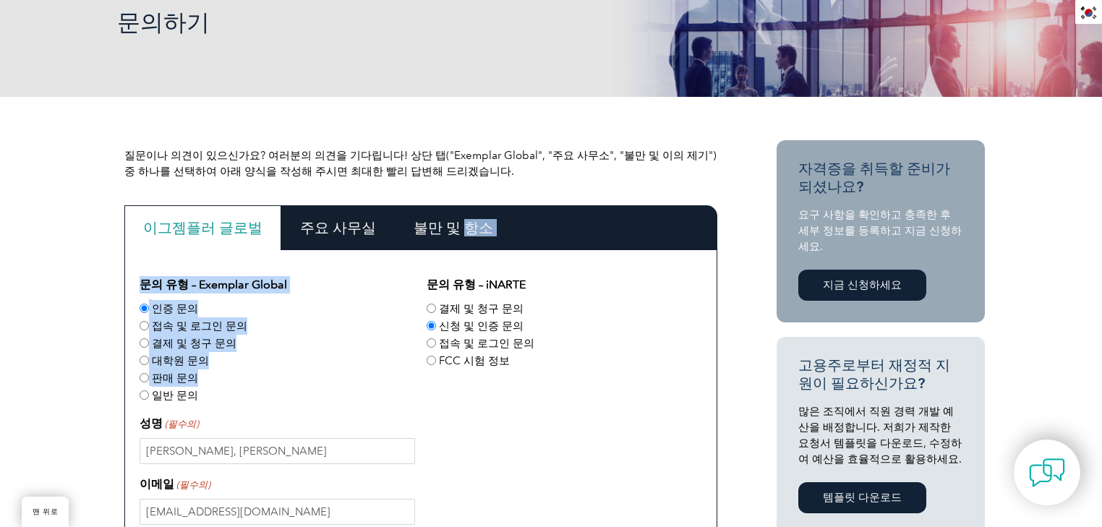
drag, startPoint x: 443, startPoint y: 237, endPoint x: 385, endPoint y: 370, distance: 145.1
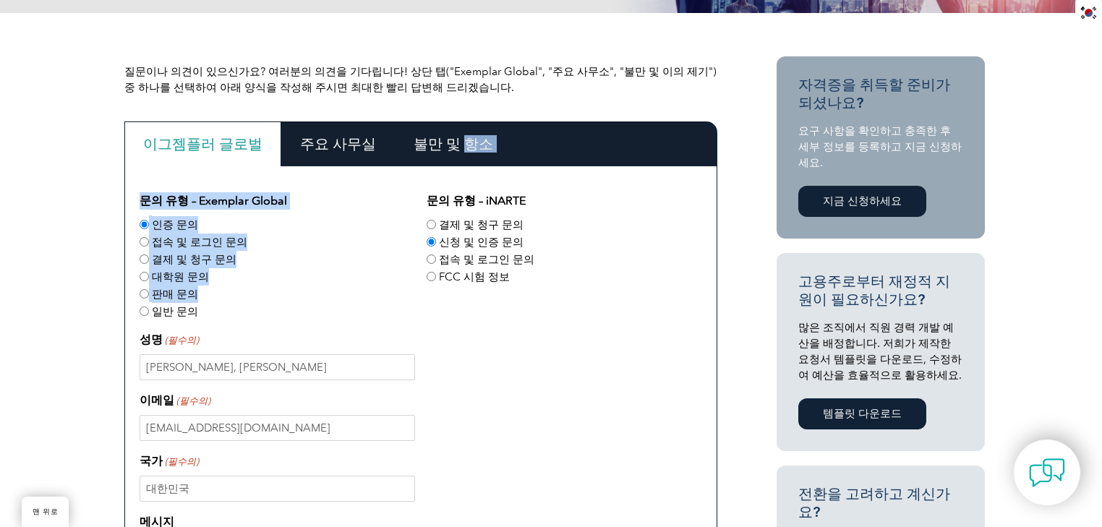
scroll to position [405, 0]
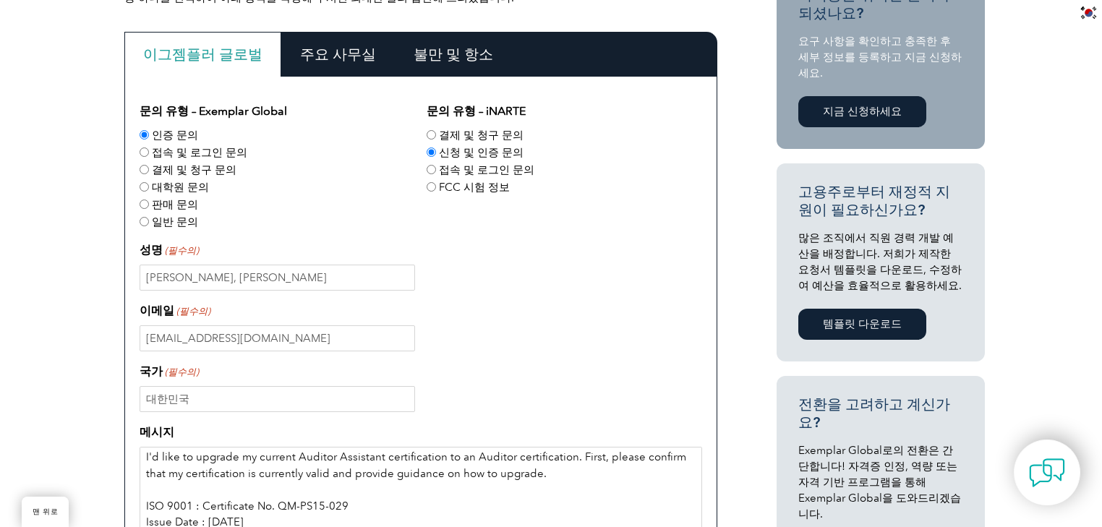
click at [229, 470] on textarea "I'd like to upgrade my current Auditor Assistant certification to an Auditor ce…" at bounding box center [421, 516] width 563 height 139
click at [429, 59] on font "불만 및 항소" at bounding box center [454, 54] width 80 height 17
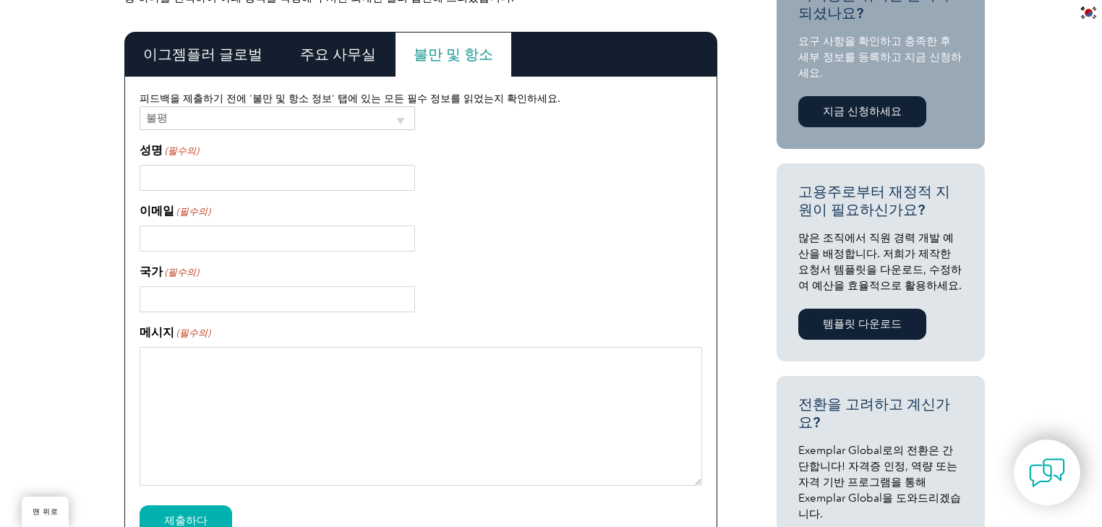
click at [286, 166] on input "성명 (필수의)" at bounding box center [278, 178] width 276 height 26
click at [257, 383] on textarea "메시지 (필수의)" at bounding box center [421, 416] width 563 height 139
paste textarea "I'd like to upgrade my current Auditor Assistant certification to an Auditor ce…"
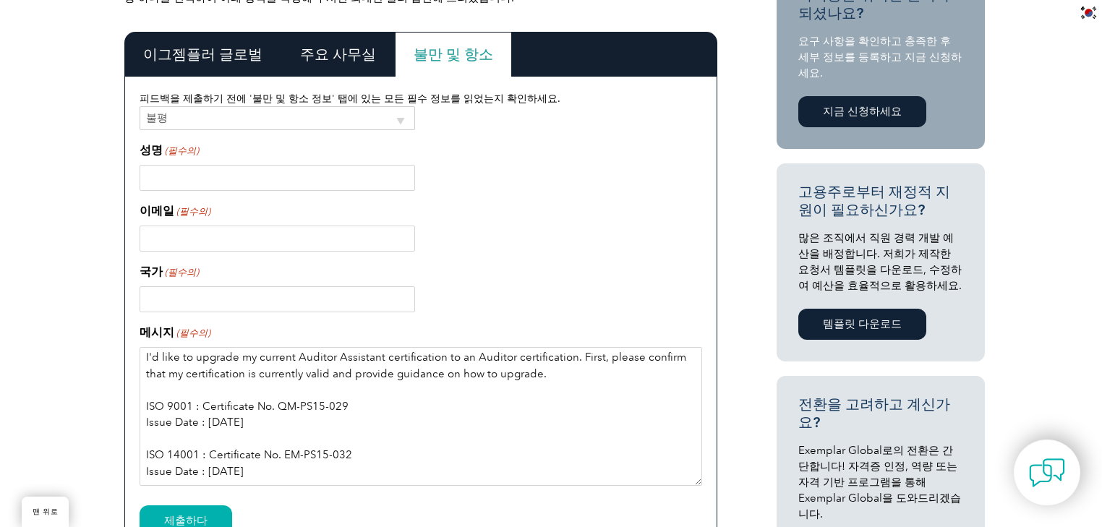
scroll to position [0, 0]
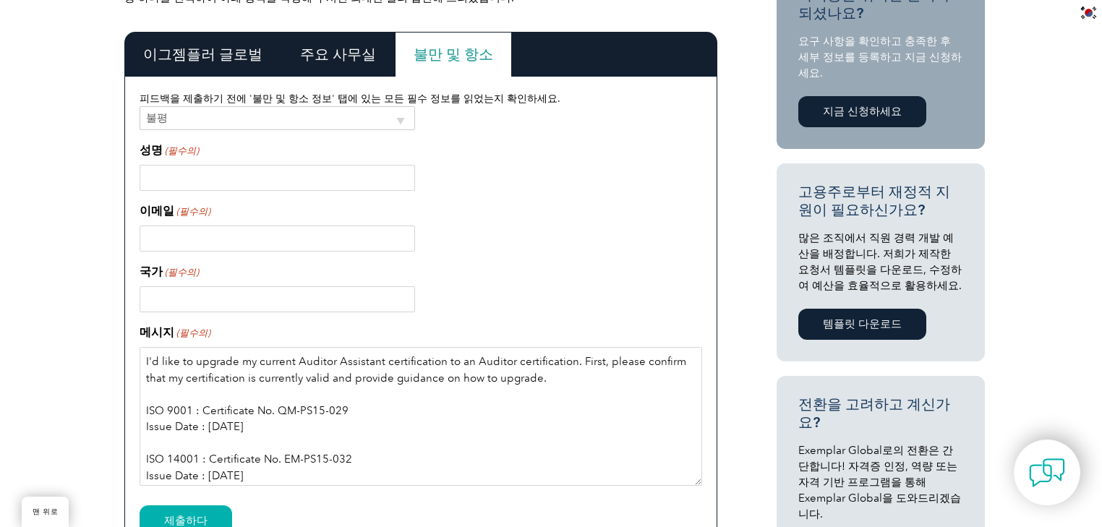
type textarea "I'd like to upgrade my current Auditor Assistant certification to an Auditor ce…"
click at [265, 124] on select "불평 항소" at bounding box center [278, 118] width 276 height 24
click at [140, 108] on select "불평 항소" at bounding box center [278, 118] width 276 height 24
click at [206, 168] on input "성명 (필수의)" at bounding box center [278, 178] width 276 height 26
type input "k"
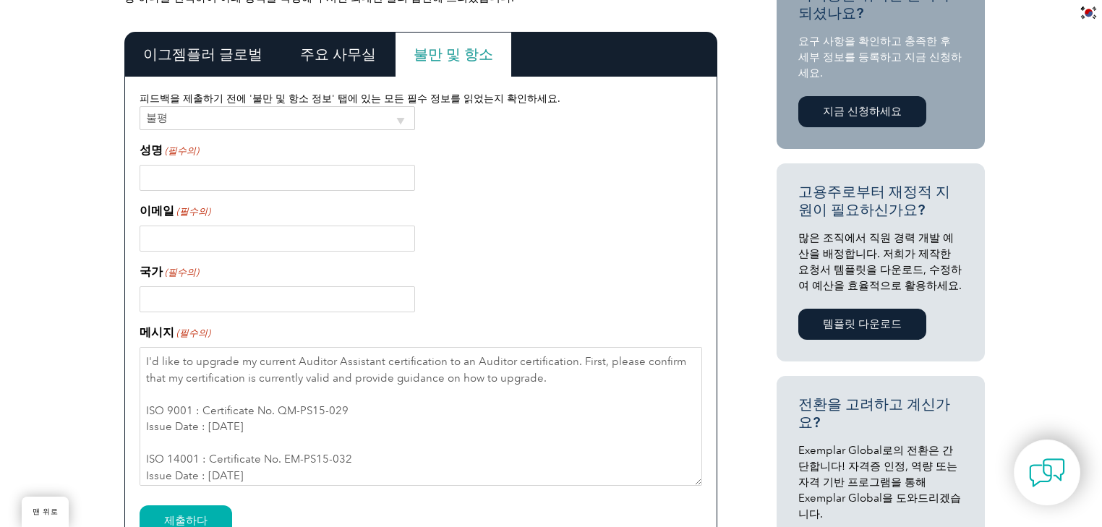
paste input "I'd like to upgrade my current Auditor Assistant certification to an Auditor ce…"
type input "I'd like to upgrade my current Auditor Assistant certification to an Auditor ce…"
type input "[PERSON_NAME], [PERSON_NAME]"
type input "[EMAIL_ADDRESS][DOMAIN_NAME]"
type input "e"
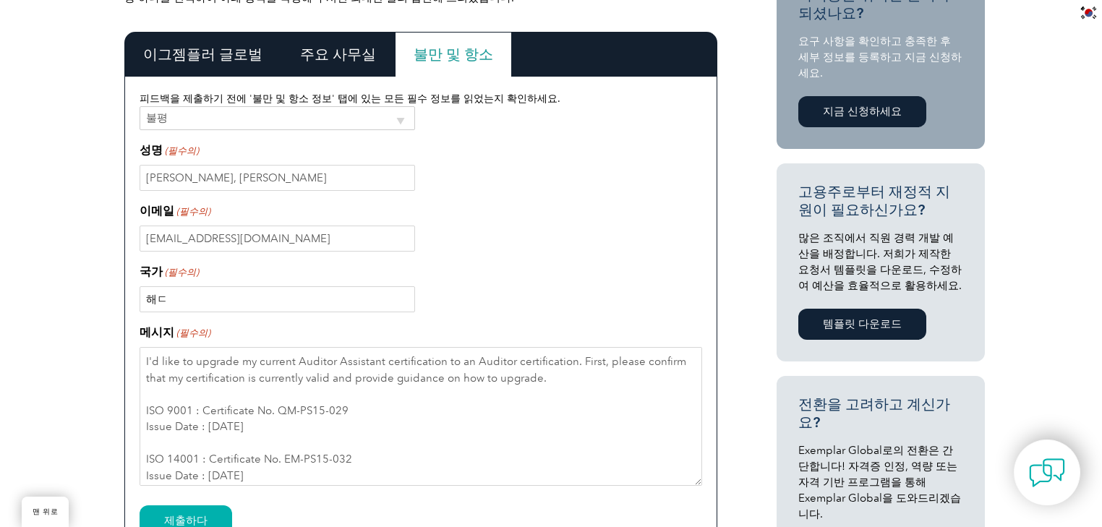
type input "해"
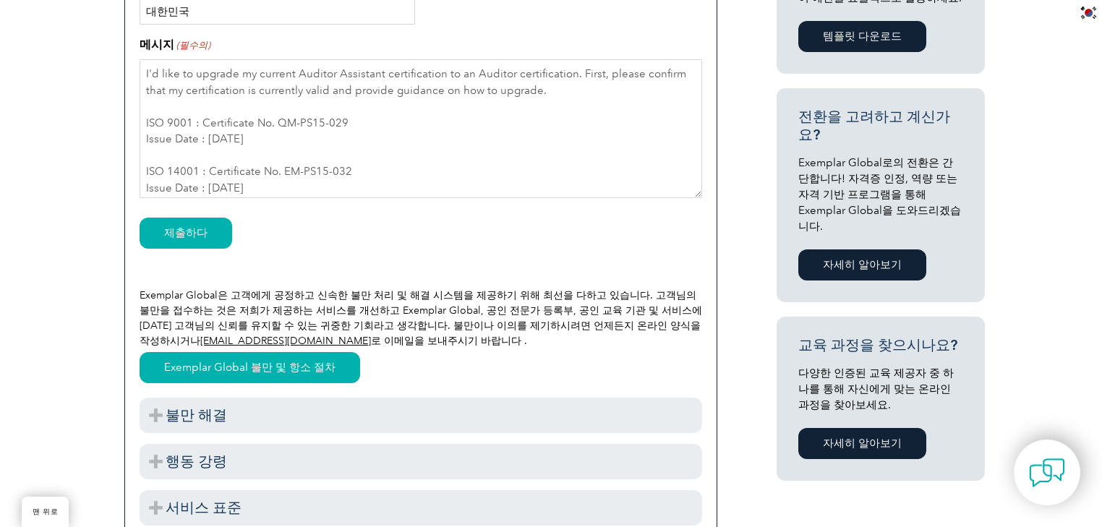
scroll to position [694, 0]
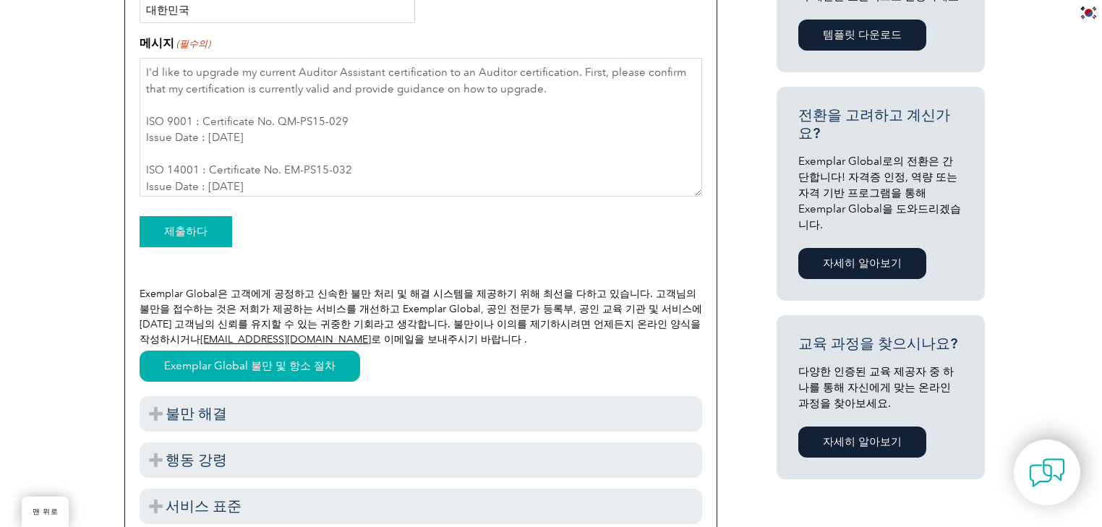
type input "대한민국"
click at [202, 231] on input "제출하다" at bounding box center [186, 231] width 93 height 31
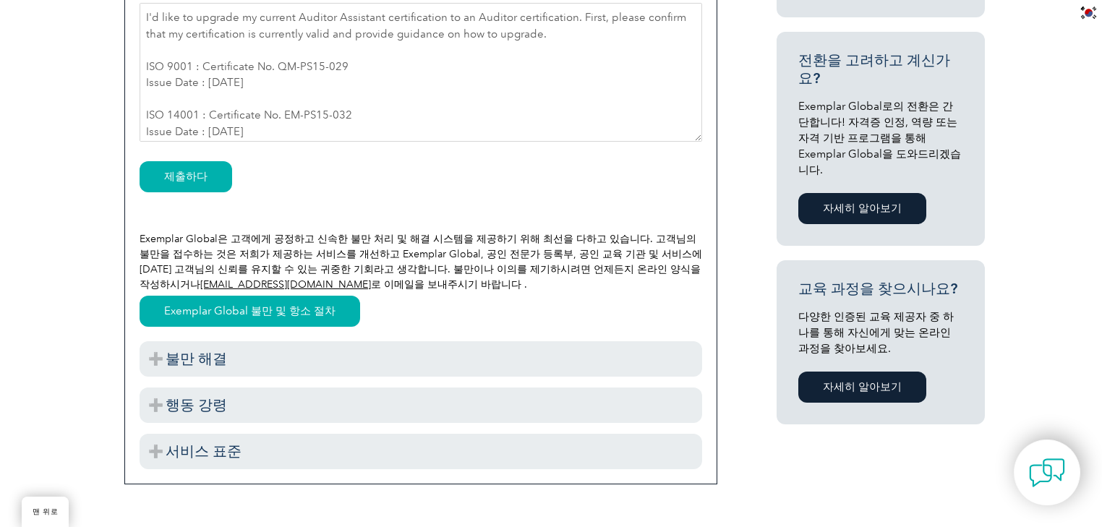
scroll to position [810, 0]
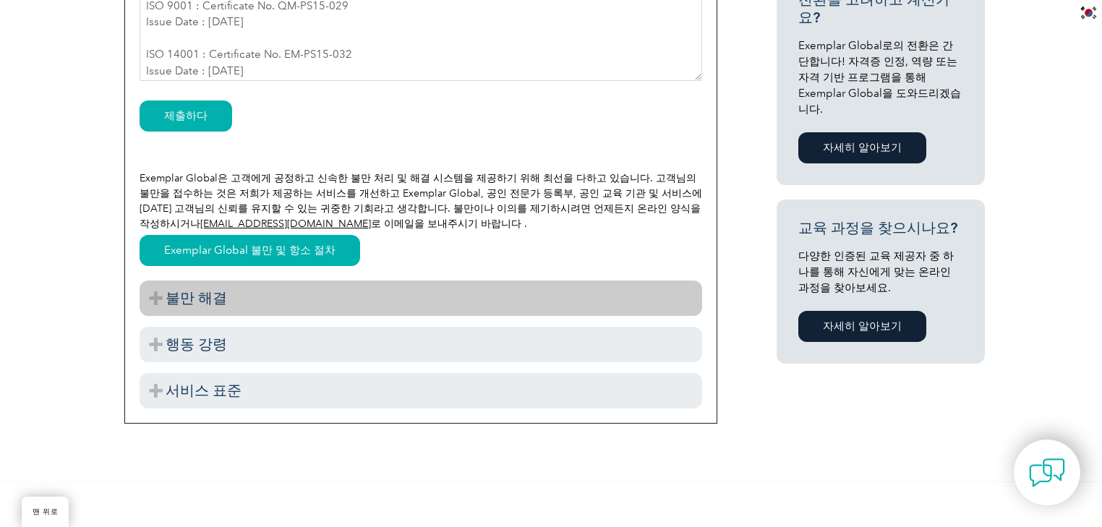
click at [211, 300] on h3 "불만 해결" at bounding box center [421, 298] width 563 height 35
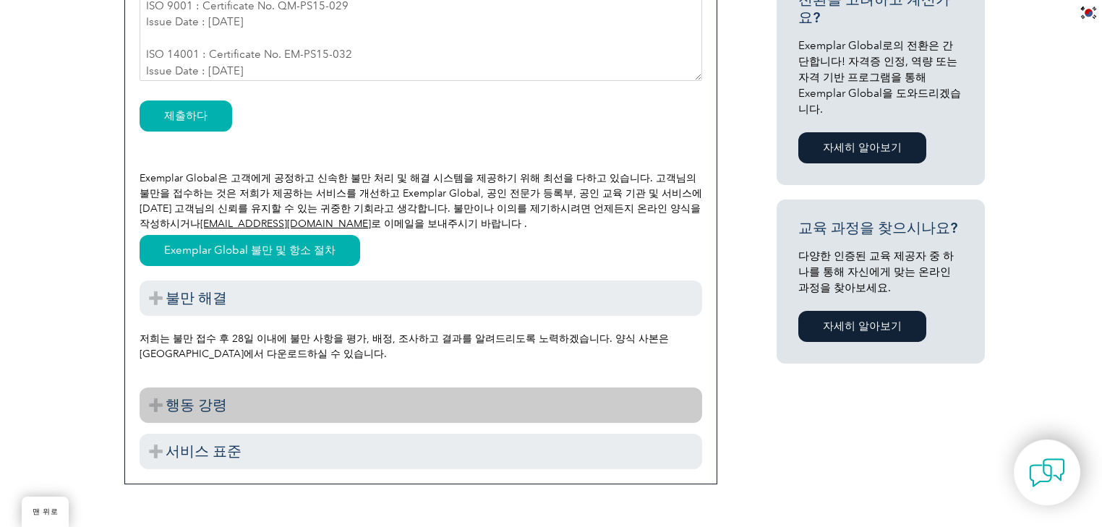
click at [292, 388] on h3 "행동 강령" at bounding box center [421, 405] width 563 height 35
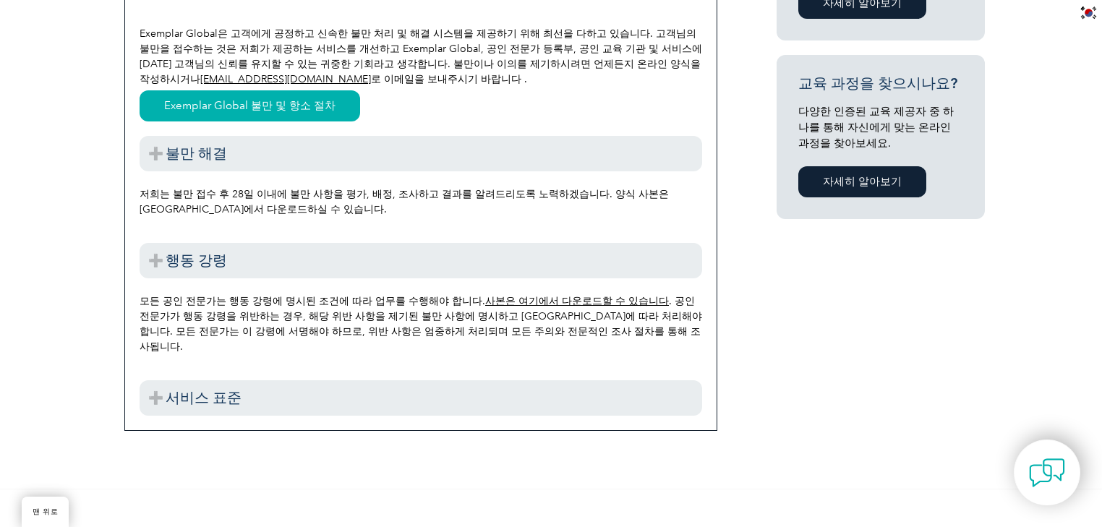
scroll to position [983, 0]
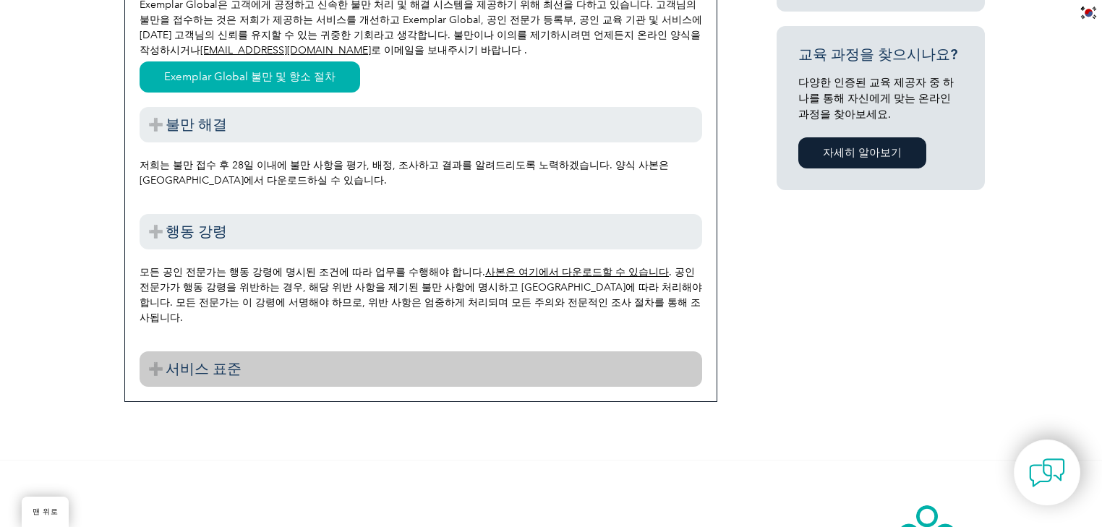
click at [321, 351] on h3 "서비스 표준" at bounding box center [421, 368] width 563 height 35
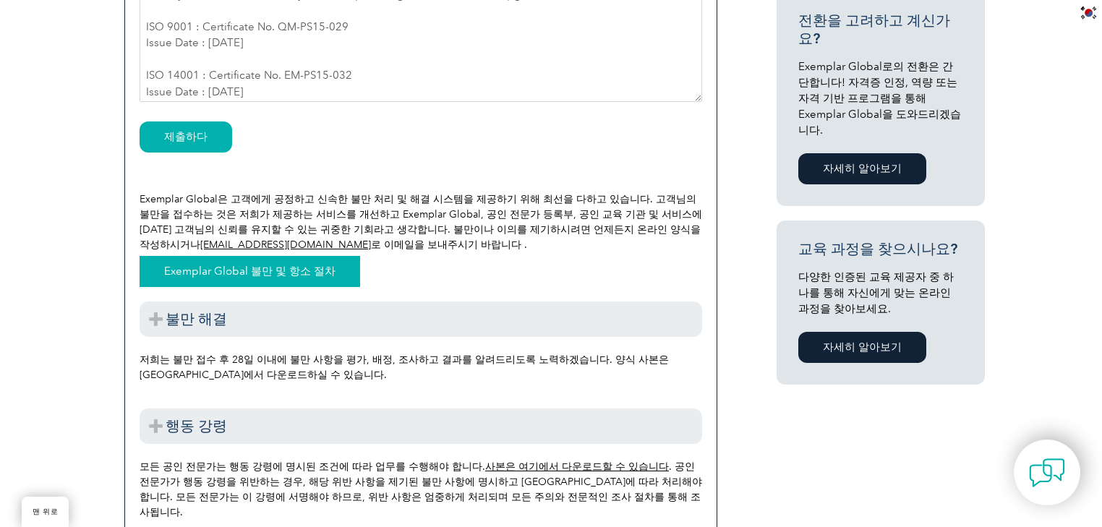
scroll to position [694, 0]
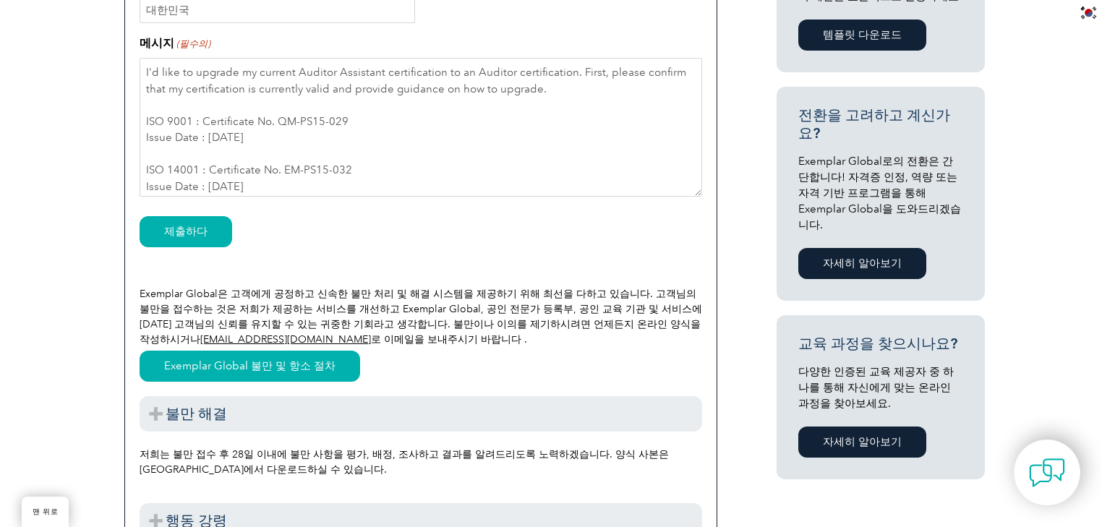
click at [165, 250] on font "제출하다" at bounding box center [188, 233] width 96 height 40
drag, startPoint x: 165, startPoint y: 250, endPoint x: 182, endPoint y: 237, distance: 21.7
click at [182, 237] on font "제출하다" at bounding box center [188, 233] width 96 height 40
click at [182, 237] on input "제출하다" at bounding box center [186, 231] width 93 height 31
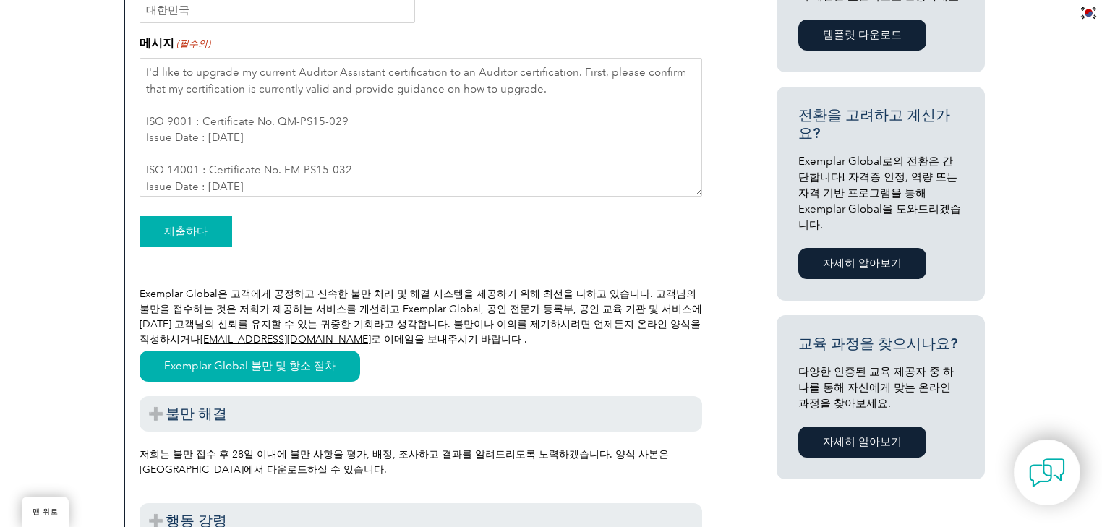
click at [182, 236] on input "제출하다" at bounding box center [186, 231] width 93 height 31
click at [371, 342] on font "[EMAIL_ADDRESS][DOMAIN_NAME]" at bounding box center [285, 339] width 171 height 12
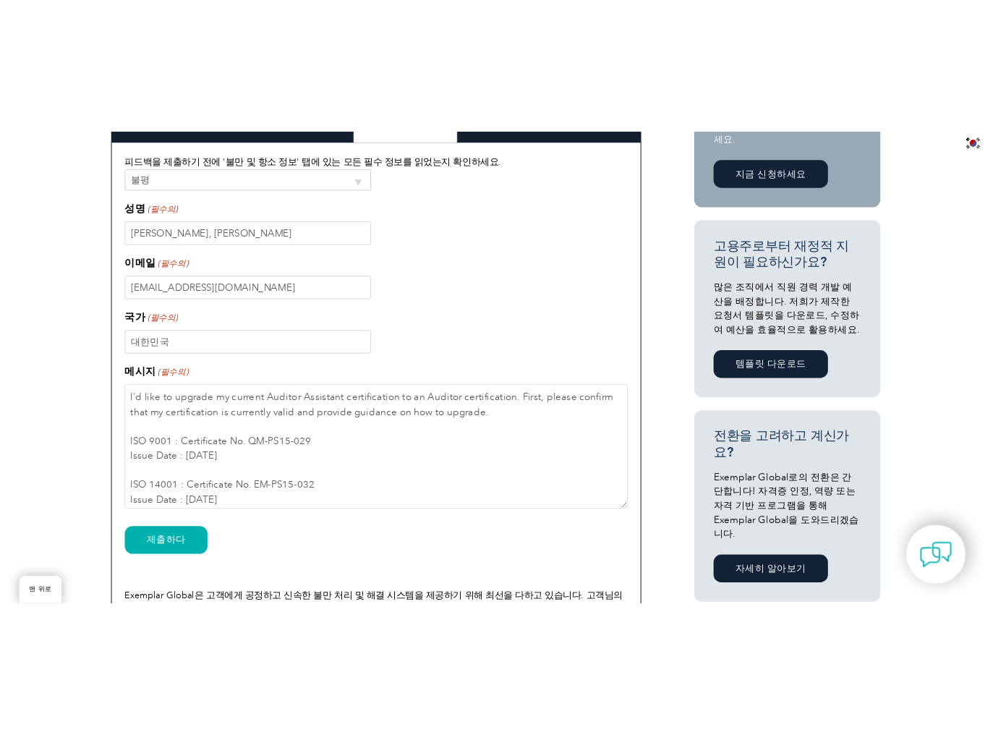
scroll to position [463, 0]
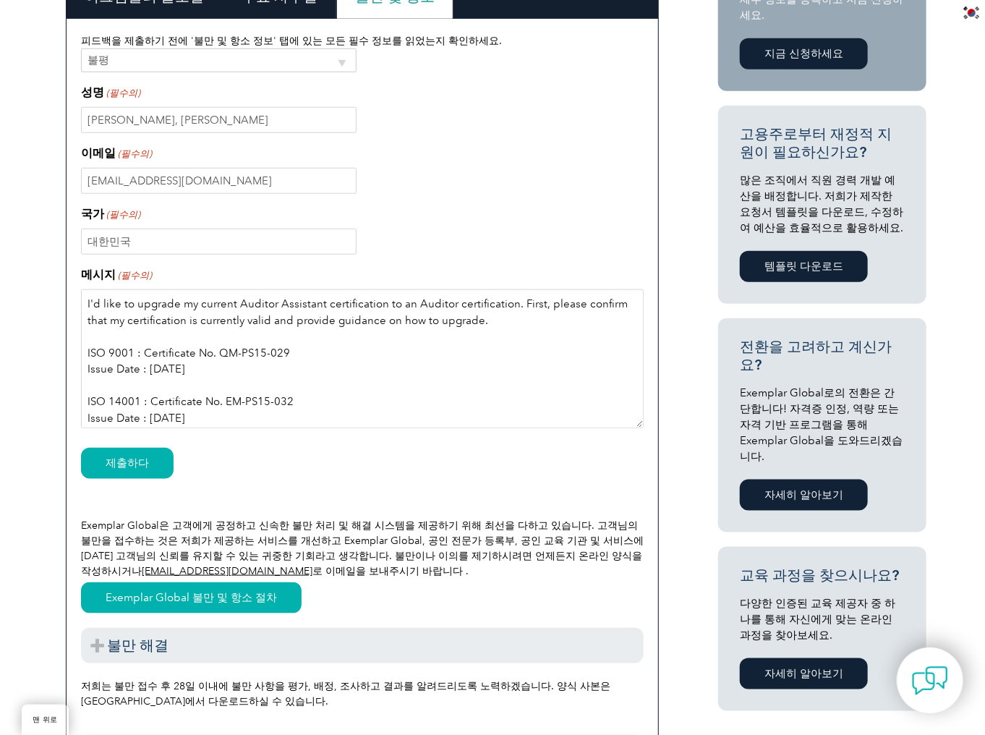
click at [281, 367] on textarea "I'd like to upgrade my current Auditor Assistant certification to an Auditor ce…" at bounding box center [362, 358] width 563 height 139
click at [298, 168] on div "이메일 (필수의) [EMAIL_ADDRESS][DOMAIN_NAME]" at bounding box center [362, 169] width 563 height 49
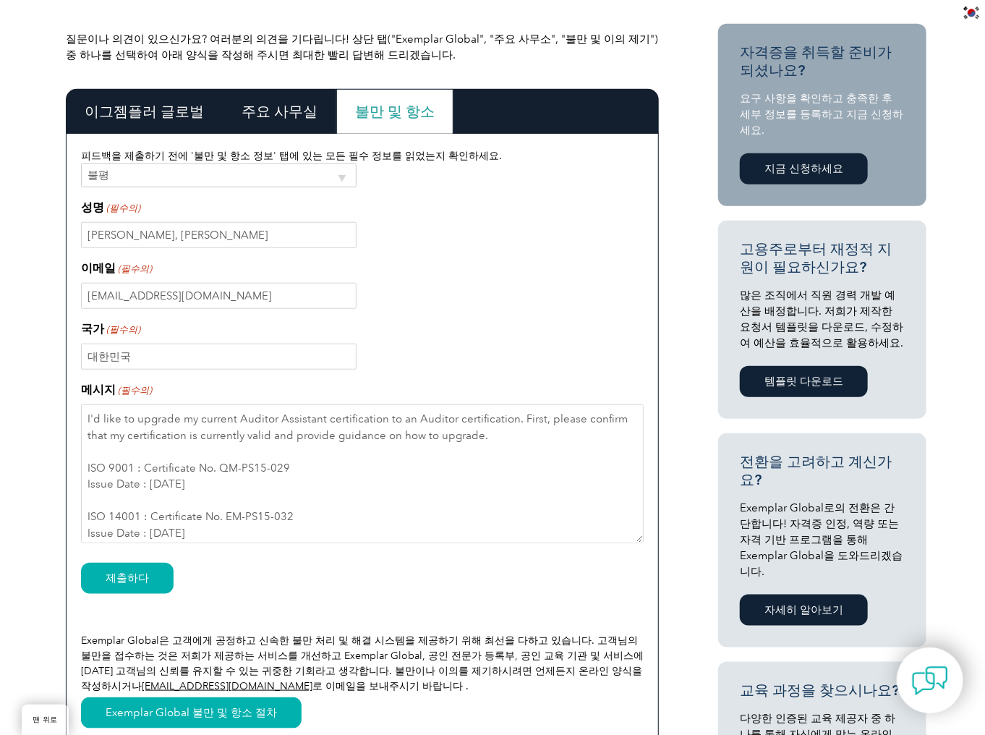
scroll to position [347, 0]
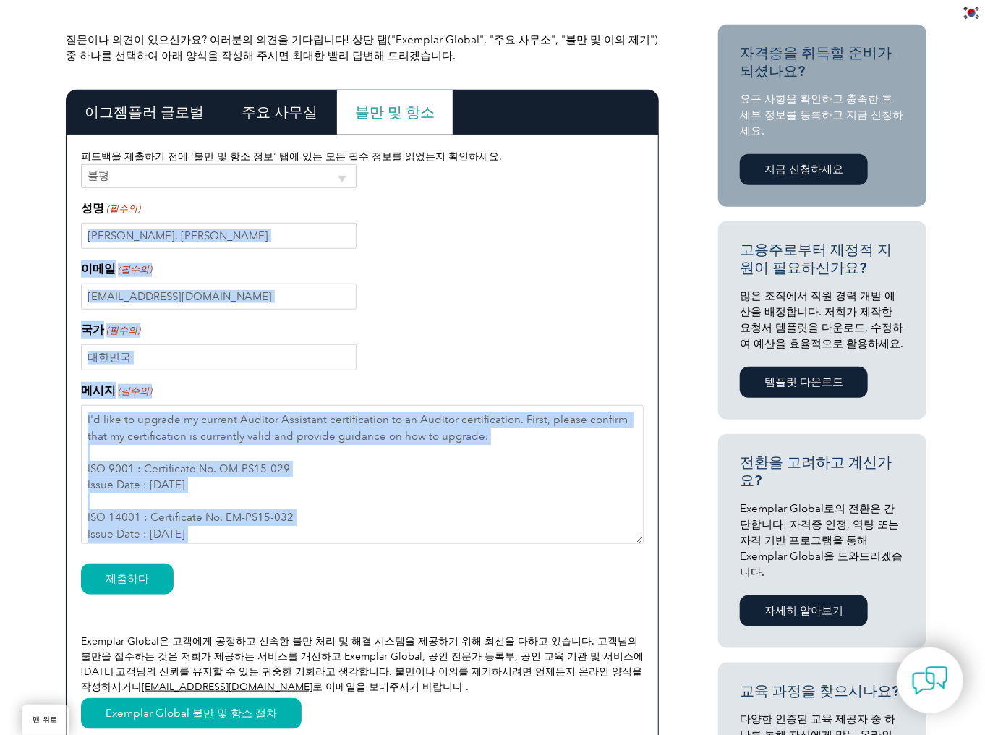
drag, startPoint x: 78, startPoint y: 208, endPoint x: 145, endPoint y: 234, distance: 71.7
click at [145, 234] on div "피드백을 제출하기 전에 '불만 및 항소 정보' 탭에 있는 모든 필수 정보를 읽었는지 확인하세요. (필수의) 불평 항소 성명 (필수의) [PER…" at bounding box center [362, 631] width 593 height 995
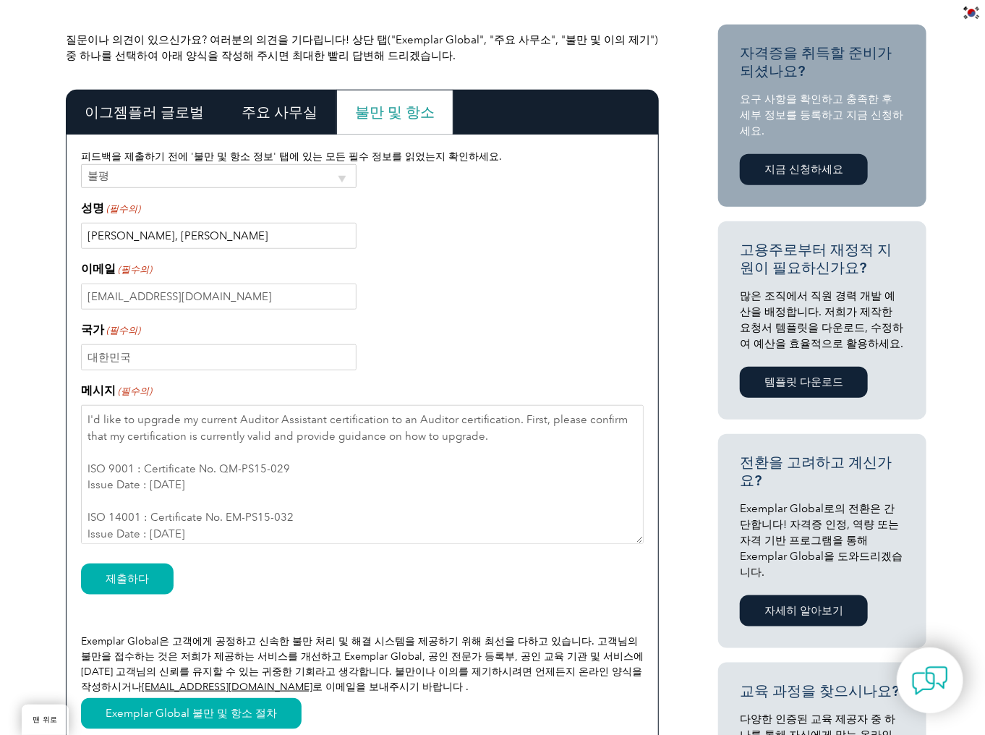
click at [141, 242] on input "[PERSON_NAME], [PERSON_NAME]" at bounding box center [219, 236] width 276 height 26
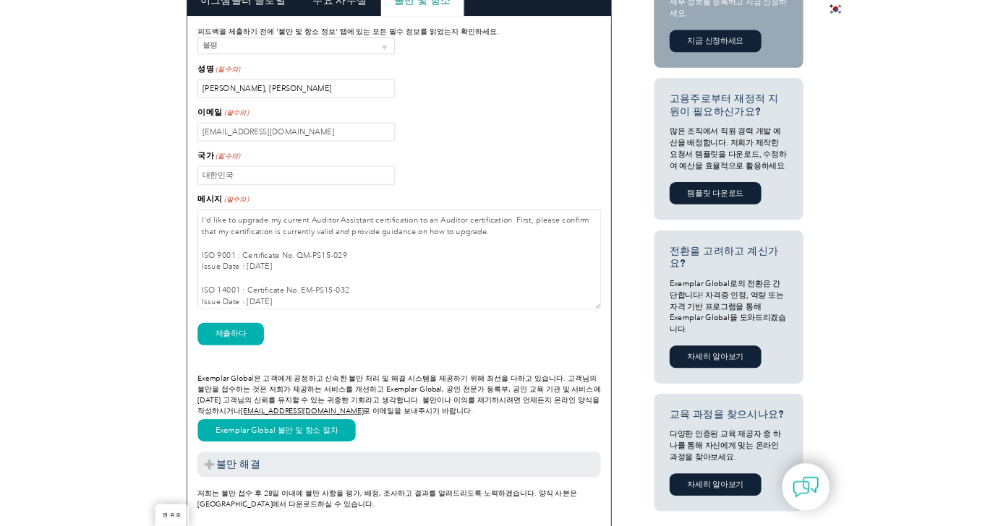
scroll to position [521, 0]
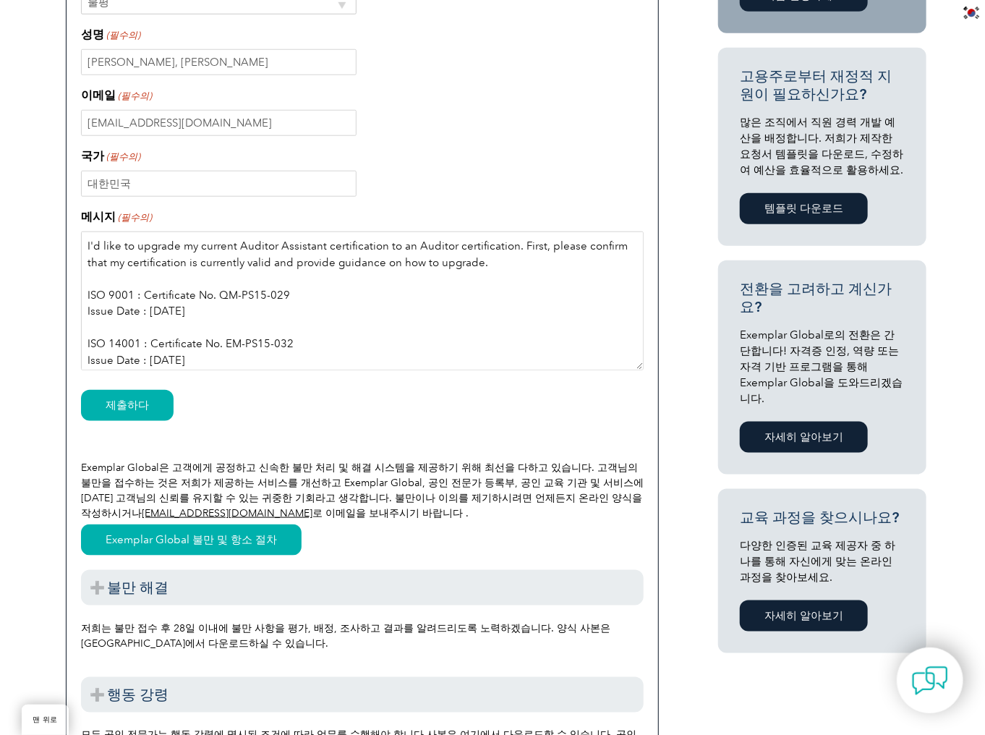
click at [360, 319] on textarea "I'd like to upgrade my current Auditor Assistant certification to an Auditor ce…" at bounding box center [362, 300] width 563 height 139
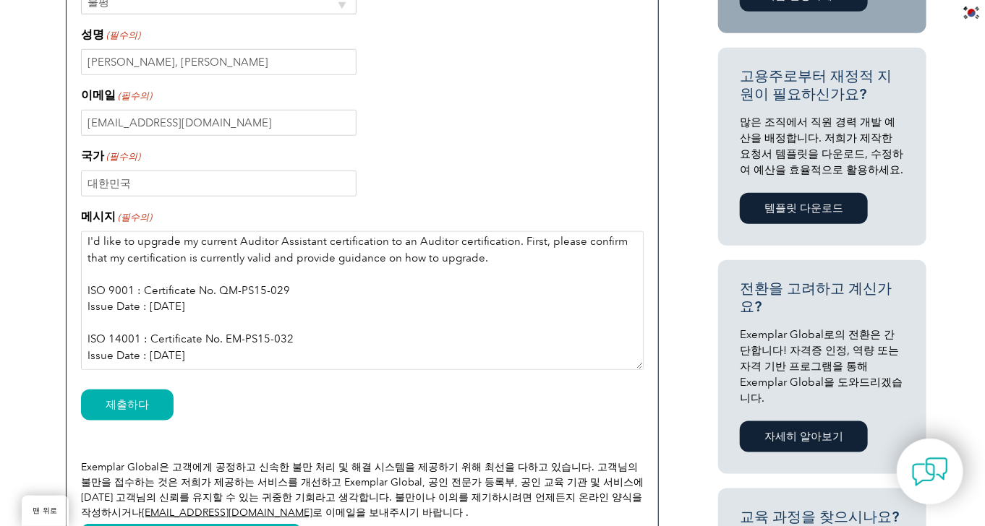
scroll to position [36, 0]
click at [248, 293] on textarea "I'd like to upgrade my current Auditor Assistant certification to an Auditor ce…" at bounding box center [362, 300] width 563 height 139
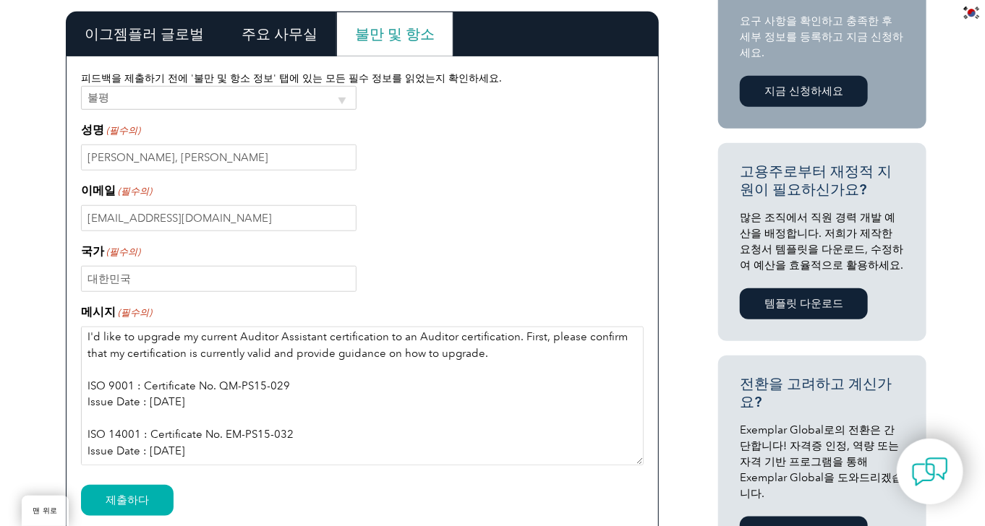
scroll to position [405, 0]
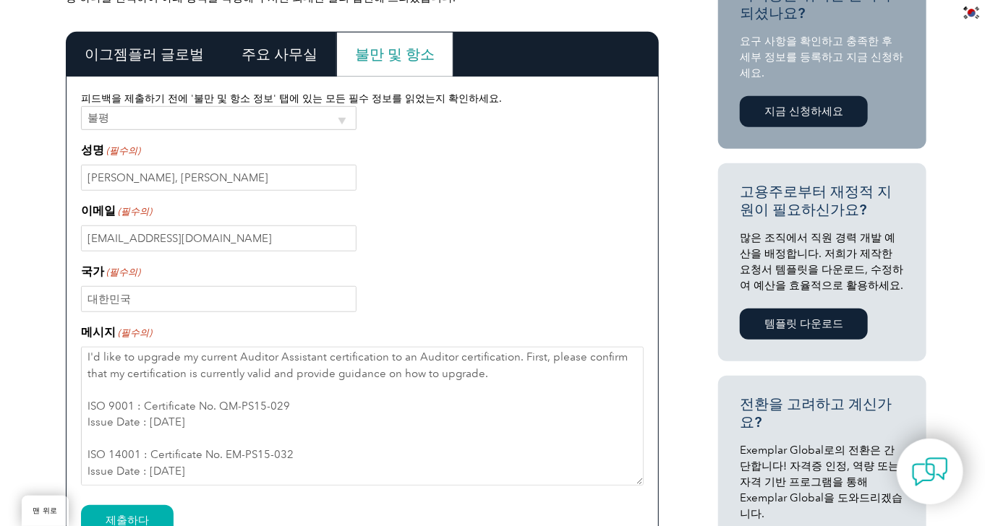
click at [142, 69] on div "이그젬플러 글로벌" at bounding box center [144, 54] width 157 height 45
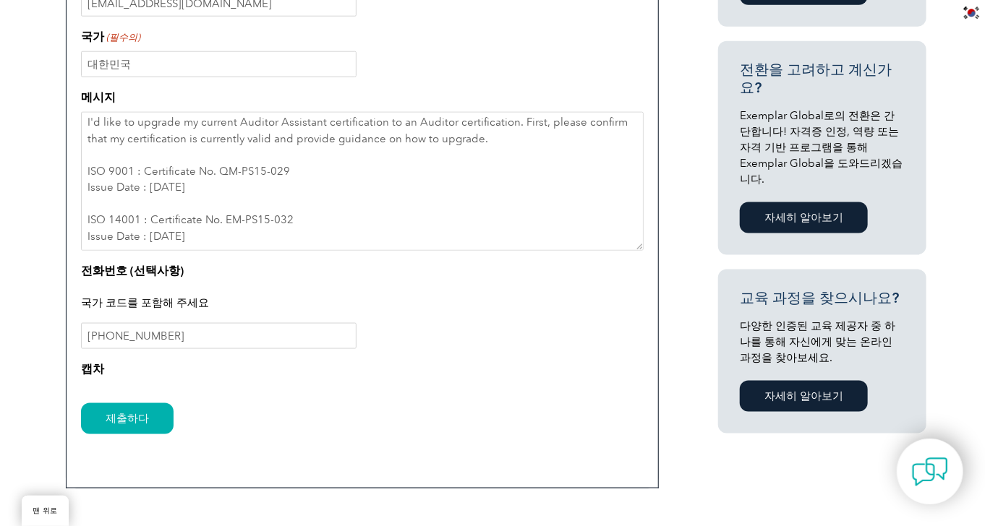
scroll to position [752, 0]
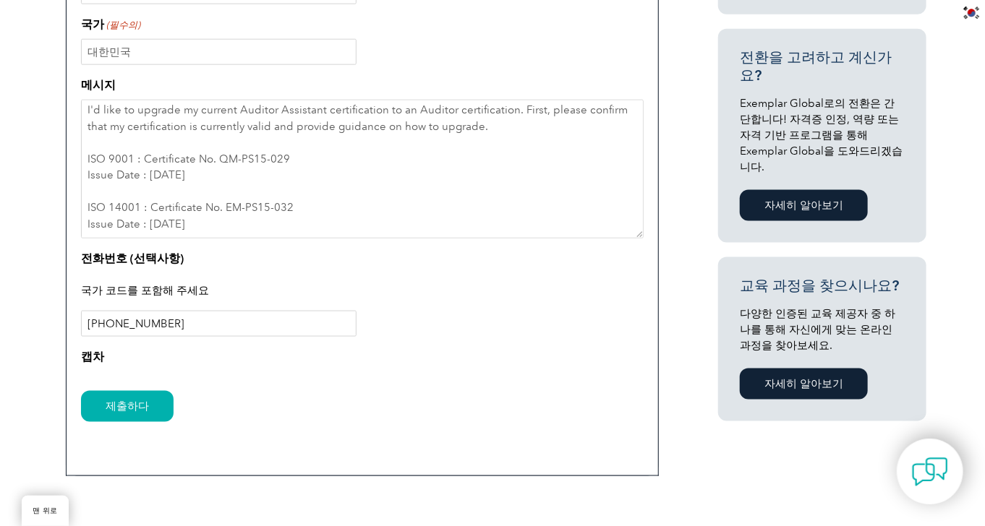
drag, startPoint x: 203, startPoint y: 323, endPoint x: 0, endPoint y: 332, distance: 203.4
click at [0, 332] on div "질문이나 의견이 있으신가요? 여러분의 의견을 기다립니다! 상단 탭("Exemplar Global", "주요 사무소", "불만 및 이의 제기")…" at bounding box center [492, 55] width 985 height 958
